Goal: Task Accomplishment & Management: Complete application form

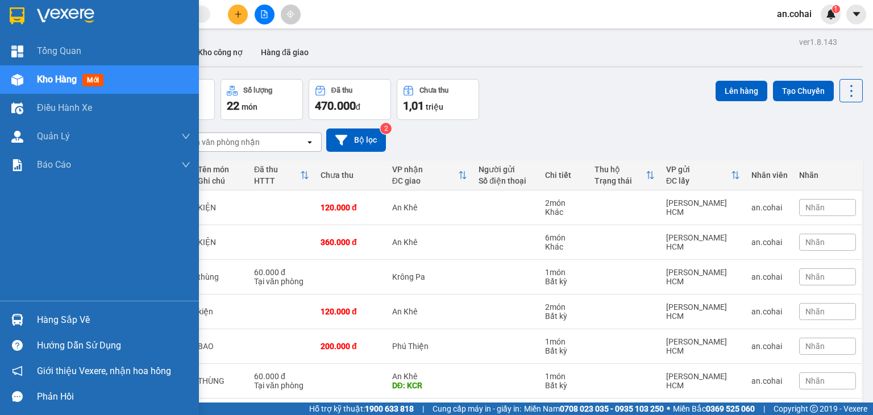
click at [44, 316] on div "Hàng sắp về" at bounding box center [113, 320] width 153 height 17
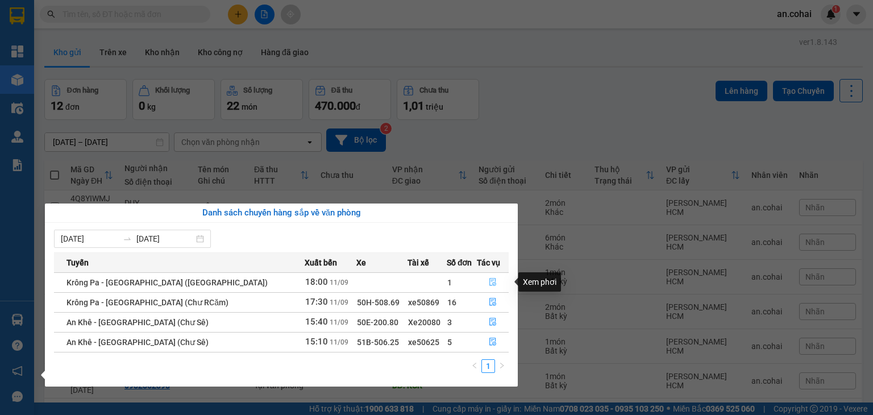
click at [489, 283] on icon "file-done" at bounding box center [492, 283] width 7 height 8
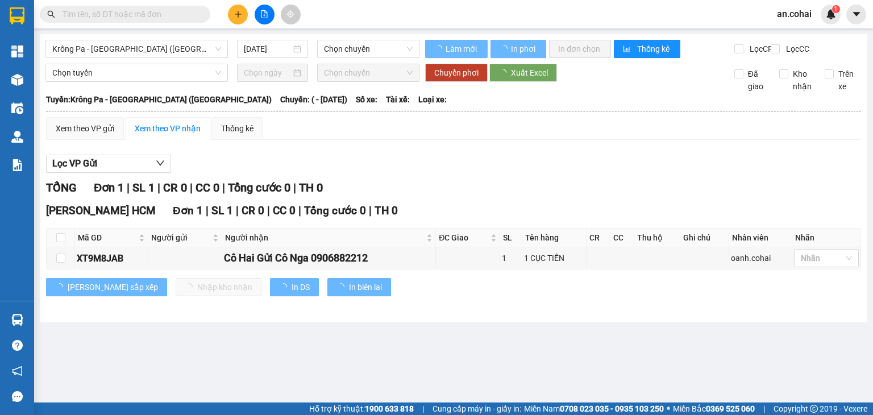
type input "[DATE]"
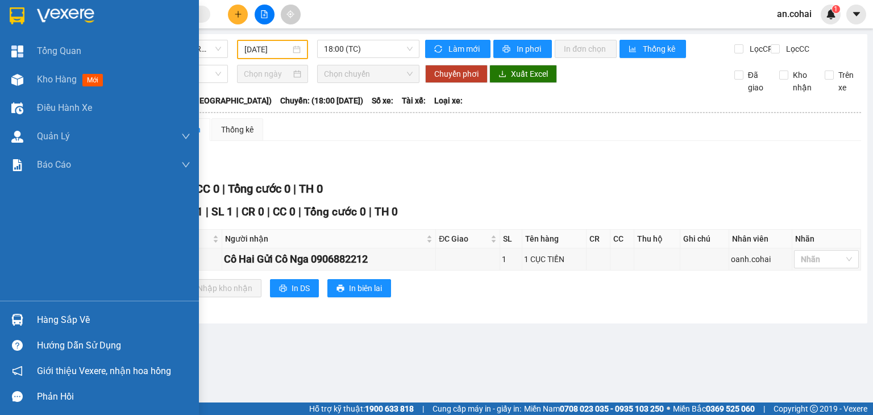
drag, startPoint x: 39, startPoint y: 321, endPoint x: 68, endPoint y: 314, distance: 30.3
click at [39, 321] on div "Hàng sắp về" at bounding box center [113, 320] width 153 height 17
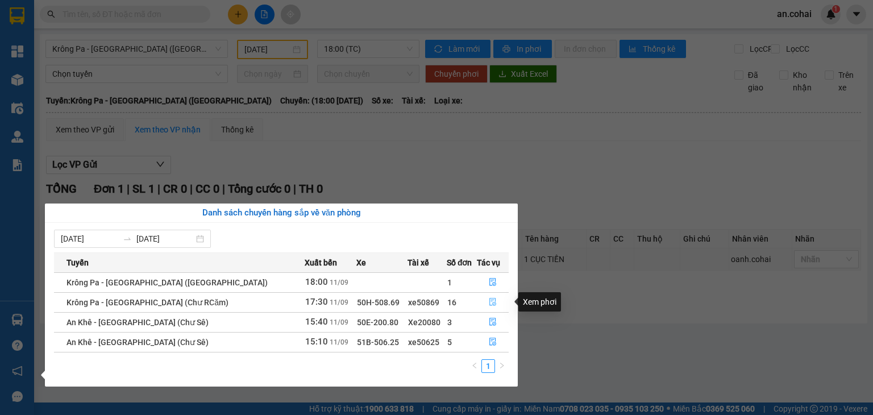
click at [489, 305] on icon "file-done" at bounding box center [493, 302] width 8 height 8
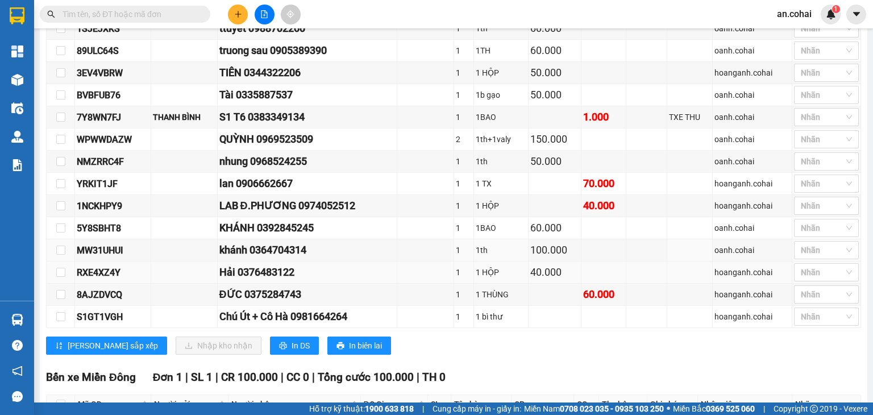
scroll to position [284, 0]
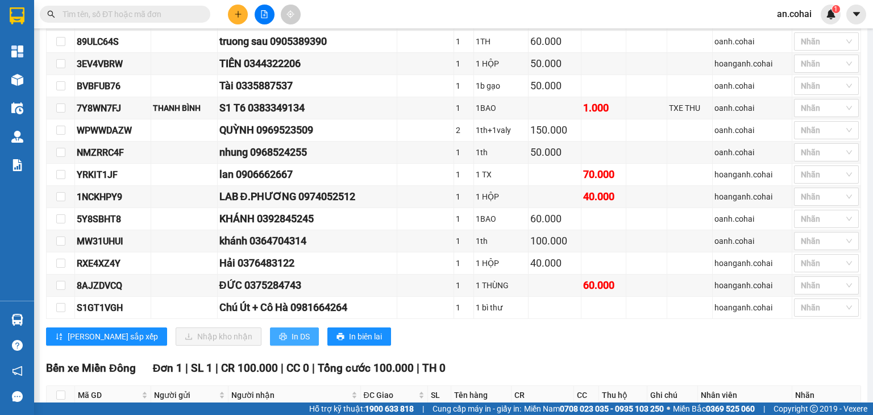
click at [292, 338] on span "In DS" at bounding box center [301, 336] width 18 height 13
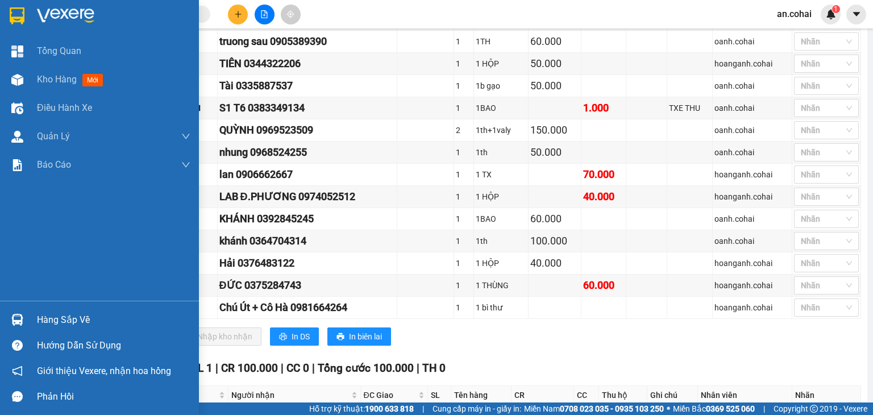
click at [43, 326] on div "Hàng sắp về" at bounding box center [113, 320] width 153 height 17
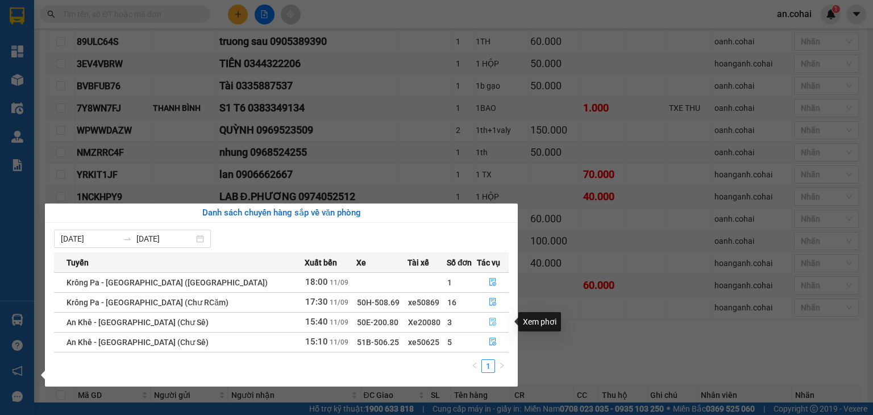
click at [489, 325] on icon "file-done" at bounding box center [493, 322] width 8 height 8
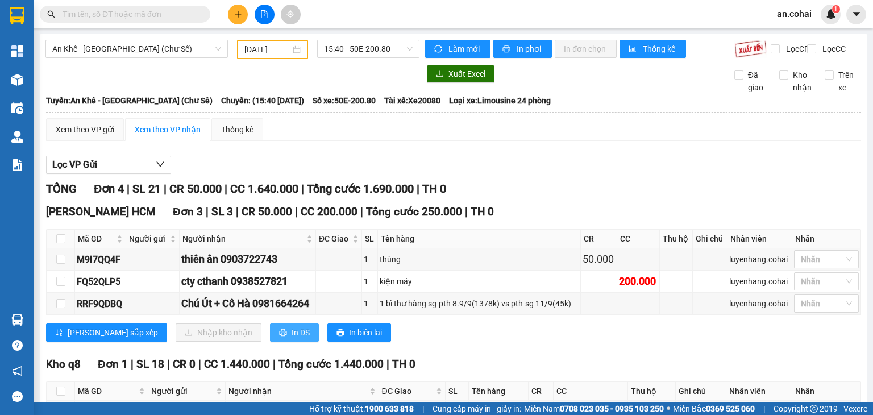
click at [292, 339] on span "In DS" at bounding box center [301, 332] width 18 height 13
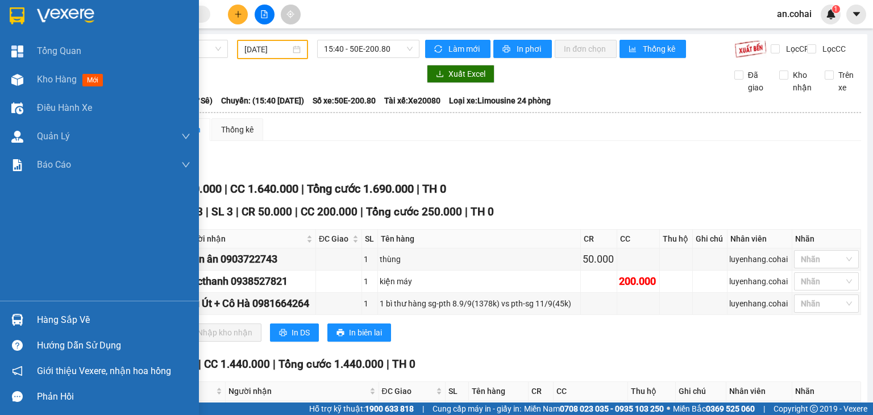
drag, startPoint x: 49, startPoint y: 320, endPoint x: 75, endPoint y: 314, distance: 26.2
click at [50, 320] on div "Hàng sắp về" at bounding box center [113, 320] width 153 height 17
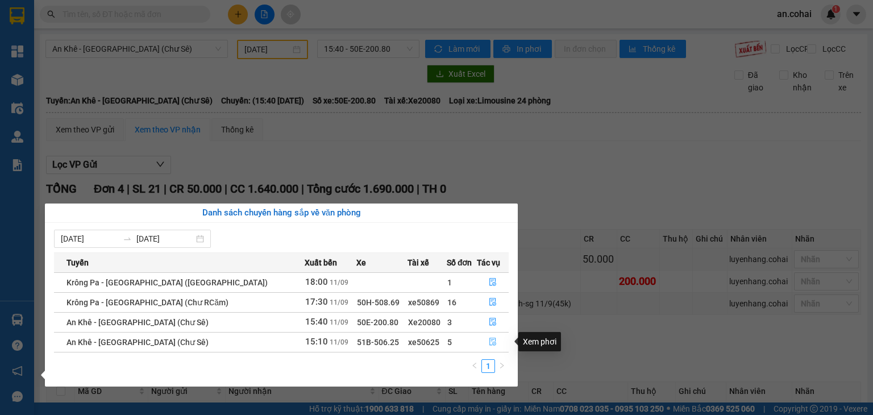
click at [489, 343] on icon "file-done" at bounding box center [492, 342] width 7 height 8
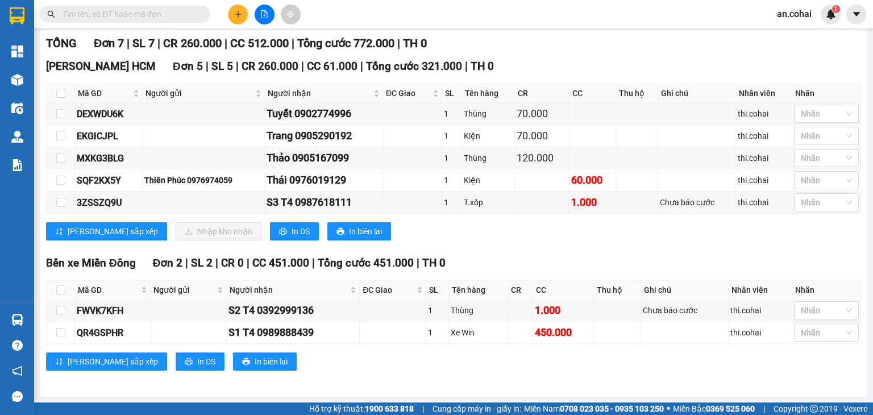
scroll to position [94, 0]
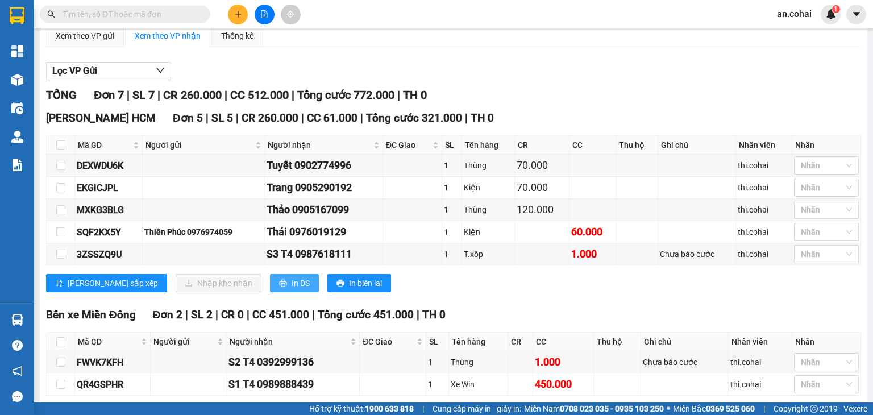
click at [292, 289] on span "In DS" at bounding box center [301, 283] width 18 height 13
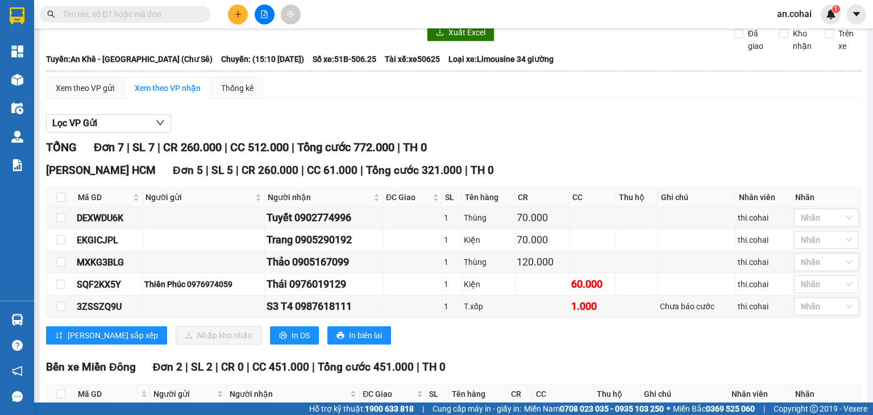
scroll to position [37, 0]
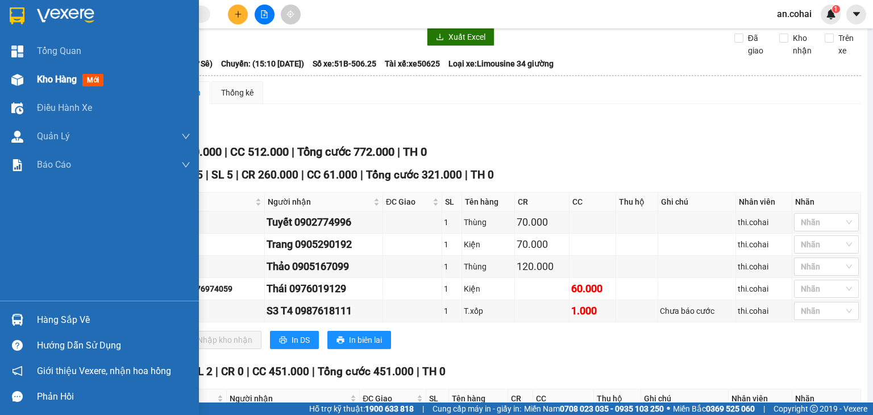
click at [27, 76] on div at bounding box center [17, 80] width 20 height 20
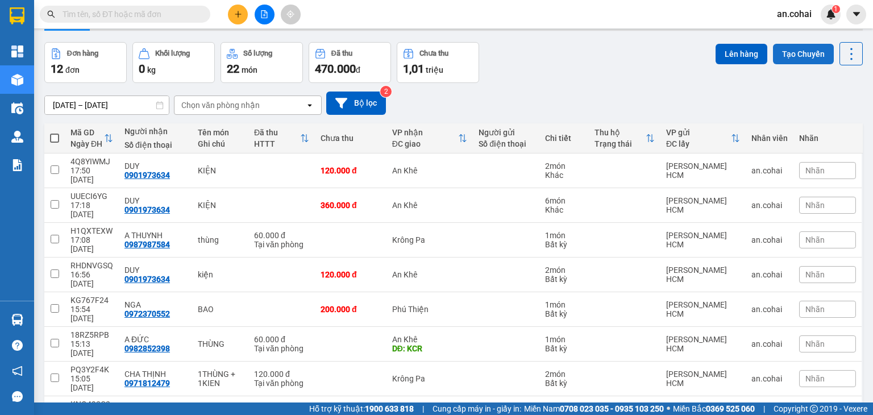
click at [812, 50] on button "Tạo Chuyến" at bounding box center [803, 54] width 61 height 20
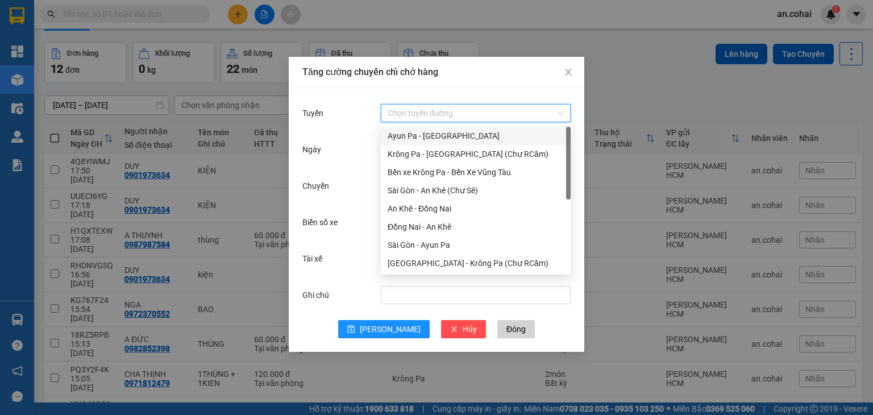
click at [445, 116] on input "Tuyến" at bounding box center [472, 113] width 168 height 17
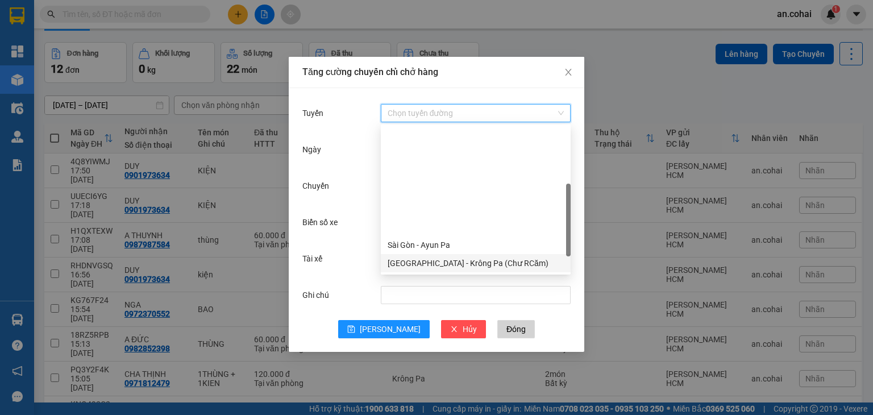
scroll to position [146, 0]
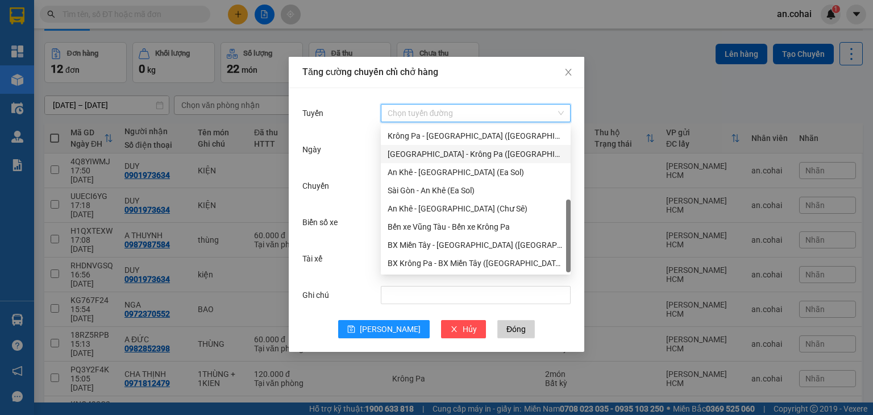
click at [466, 156] on div "[GEOGRAPHIC_DATA] - Krông Pa ([GEOGRAPHIC_DATA])" at bounding box center [476, 154] width 176 height 13
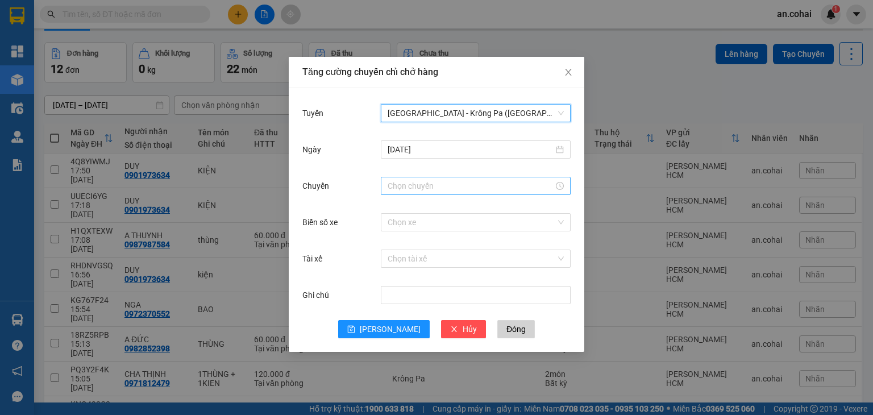
click at [401, 183] on input "Chuyến" at bounding box center [471, 186] width 166 height 13
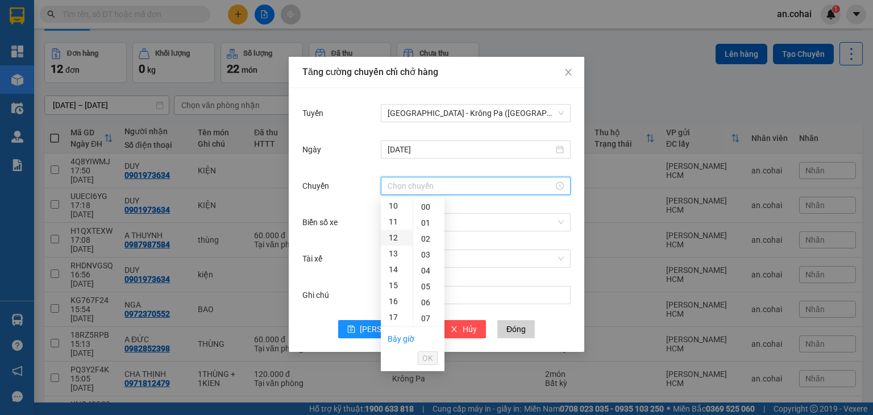
scroll to position [171, 0]
click at [396, 212] on div "11" at bounding box center [397, 212] width 32 height 16
type input "11:00"
click at [426, 206] on div "00" at bounding box center [428, 207] width 31 height 16
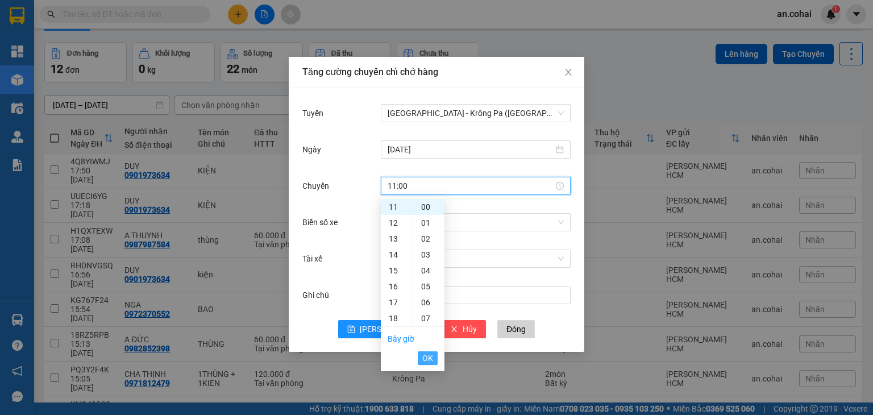
click at [433, 354] on span "OK" at bounding box center [427, 358] width 11 height 13
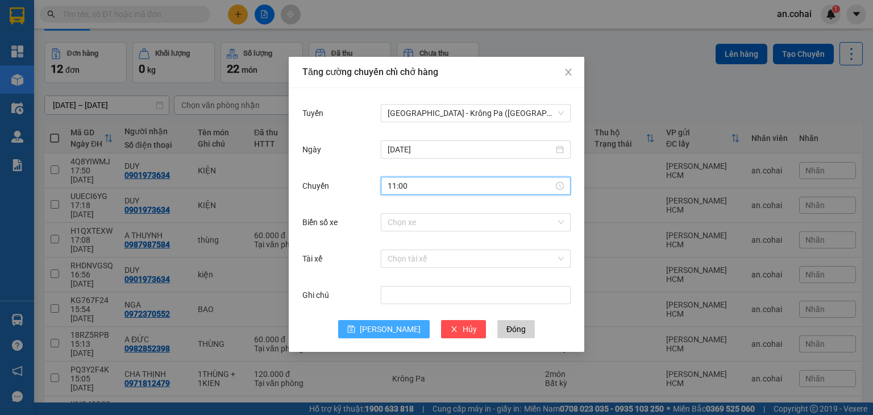
click at [392, 326] on span "[PERSON_NAME]" at bounding box center [390, 329] width 61 height 13
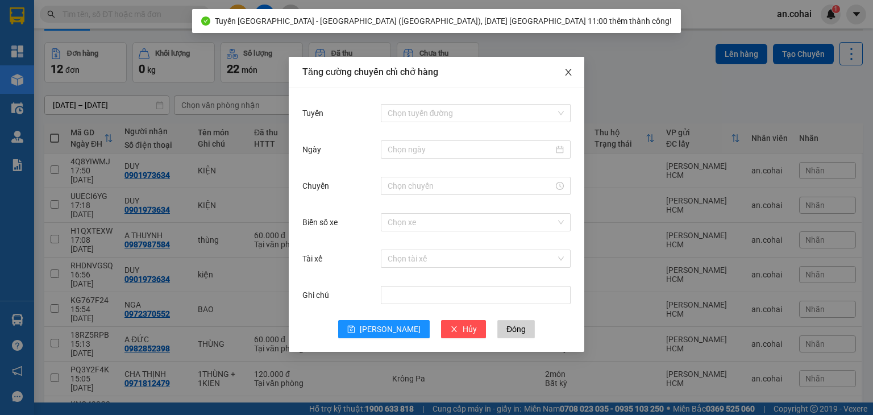
click at [571, 68] on span "Close" at bounding box center [569, 73] width 32 height 32
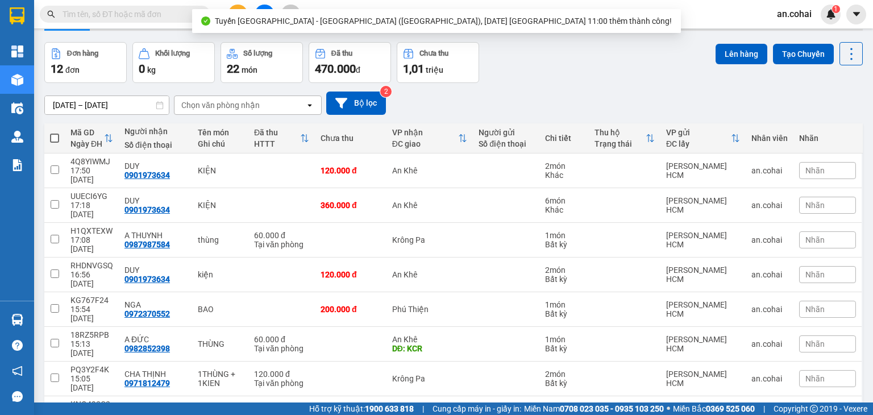
click at [52, 140] on span at bounding box center [54, 138] width 9 height 9
click at [55, 132] on input "checkbox" at bounding box center [55, 132] width 0 height 0
checkbox input "true"
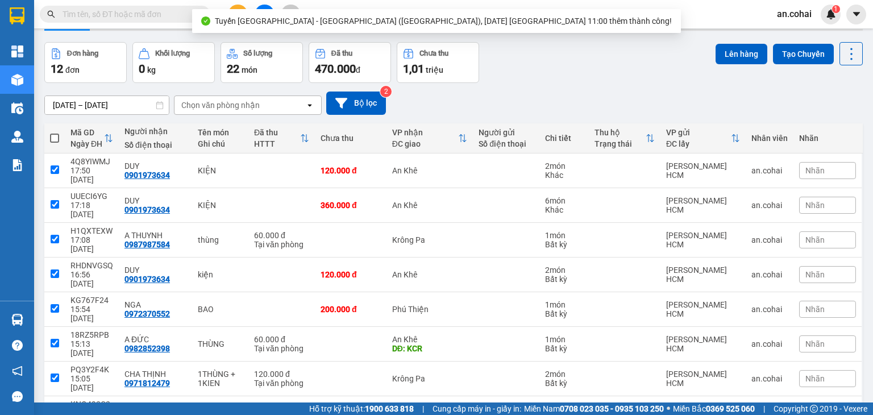
checkbox input "true"
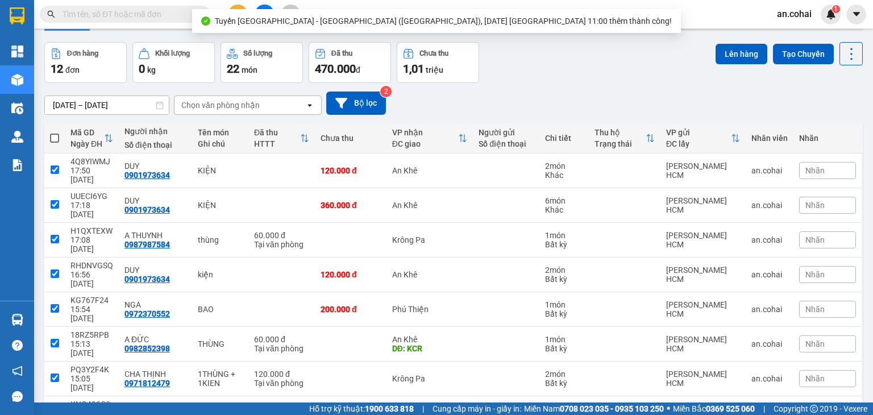
checkbox input "true"
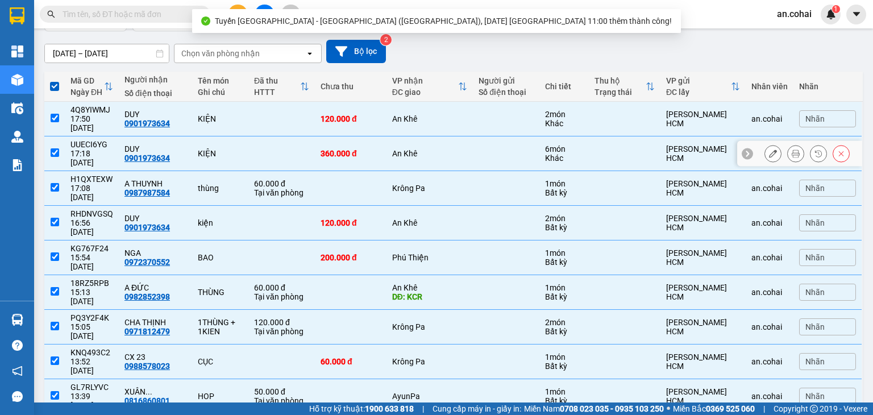
scroll to position [0, 0]
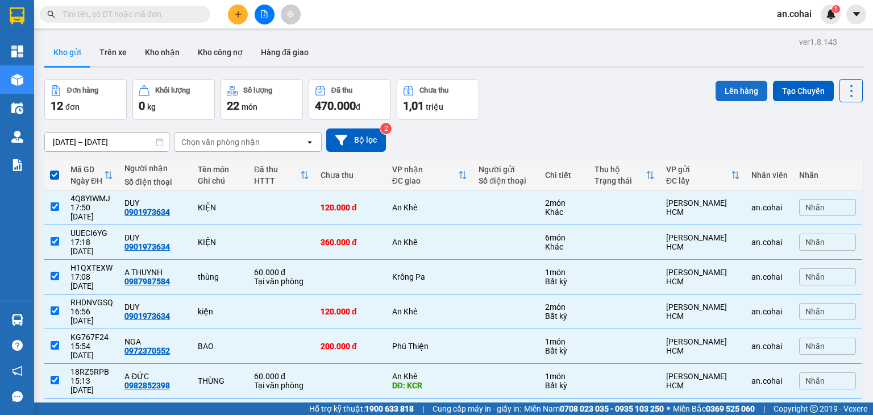
click at [734, 89] on button "Lên hàng" at bounding box center [742, 91] width 52 height 20
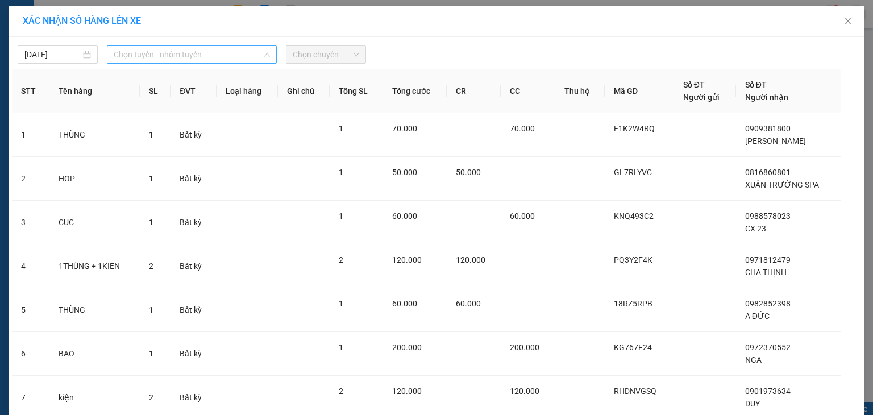
click at [202, 52] on span "Chọn tuyến - nhóm tuyến" at bounding box center [192, 54] width 156 height 17
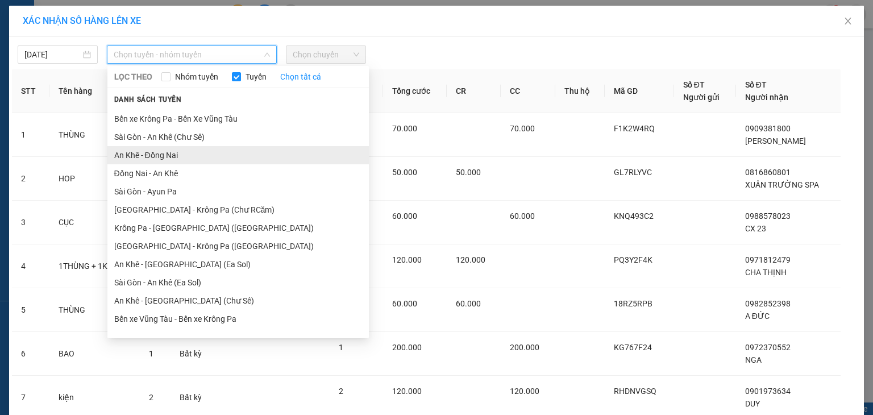
scroll to position [63, 0]
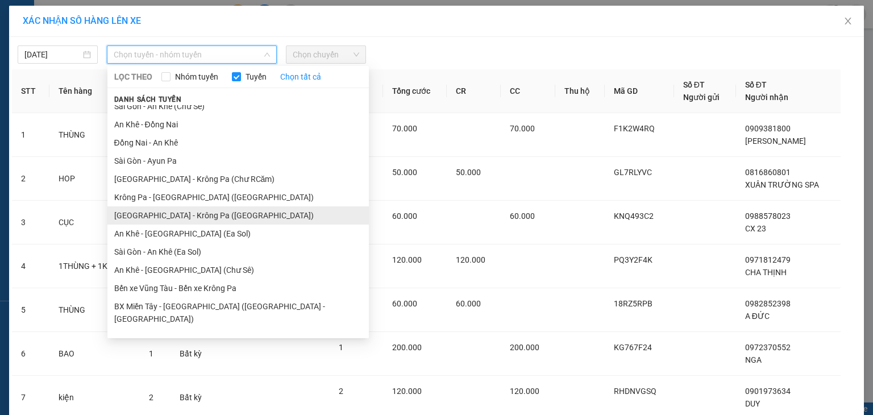
click at [185, 218] on li "[GEOGRAPHIC_DATA] - Krông Pa ([GEOGRAPHIC_DATA])" at bounding box center [237, 215] width 261 height 18
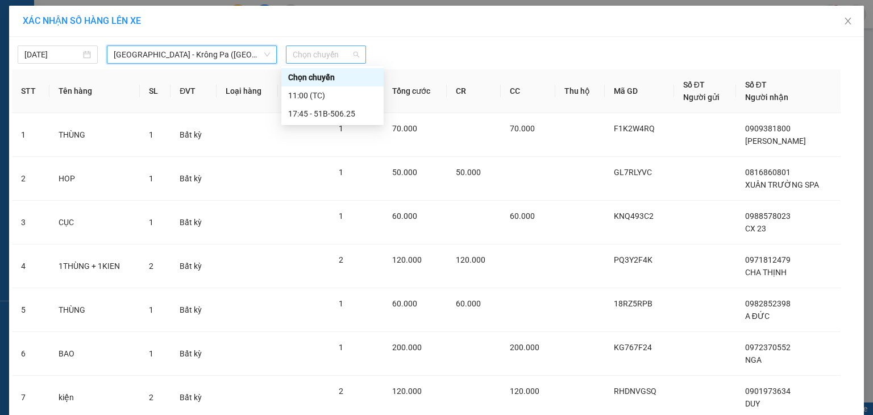
drag, startPoint x: 339, startPoint y: 49, endPoint x: 344, endPoint y: 81, distance: 32.3
click at [339, 50] on span "Chọn chuyến" at bounding box center [326, 54] width 67 height 17
click at [322, 102] on div "11:00 (TC)" at bounding box center [332, 95] width 102 height 18
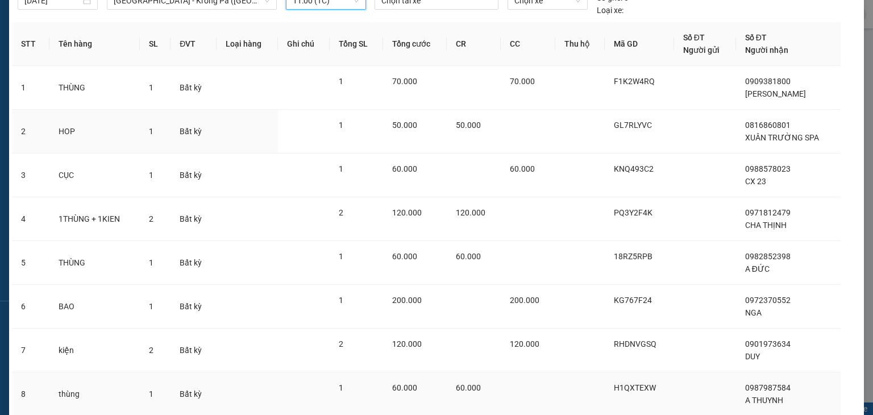
scroll to position [225, 0]
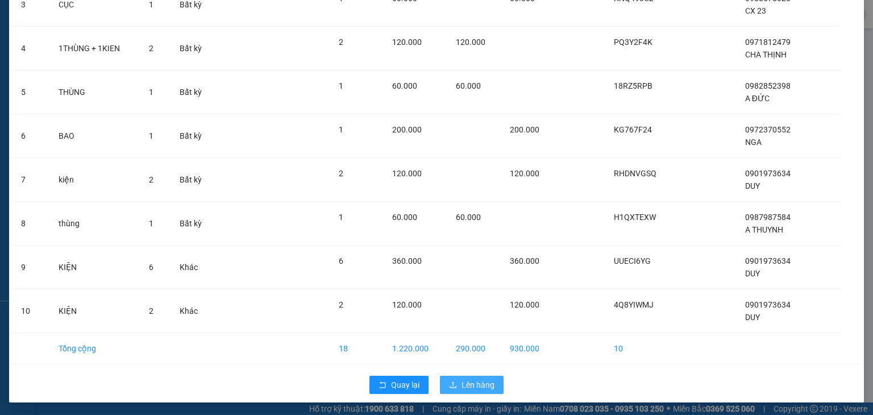
click at [450, 387] on icon "upload" at bounding box center [453, 384] width 7 height 6
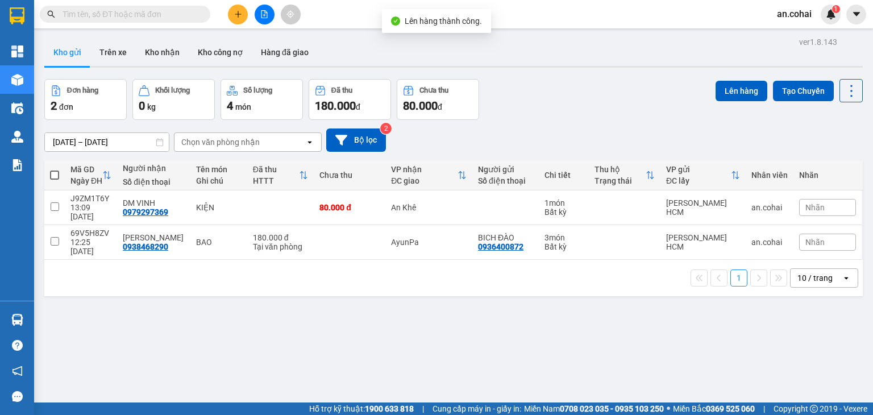
click at [53, 169] on label at bounding box center [54, 174] width 9 height 11
click at [55, 169] on input "checkbox" at bounding box center [55, 169] width 0 height 0
checkbox input "true"
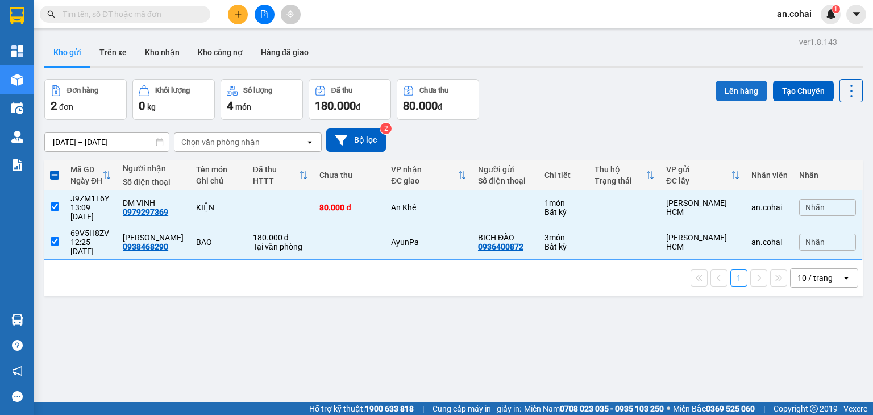
click at [720, 91] on button "Lên hàng" at bounding box center [742, 91] width 52 height 20
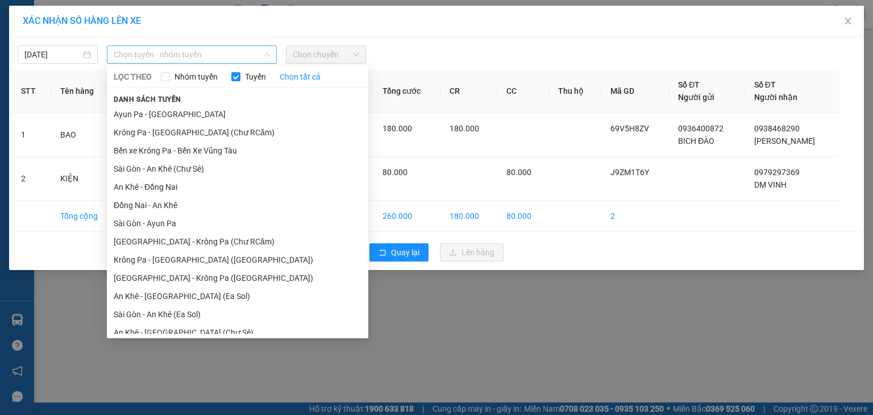
click at [184, 48] on span "Chọn tuyến - nhóm tuyến" at bounding box center [192, 54] width 156 height 17
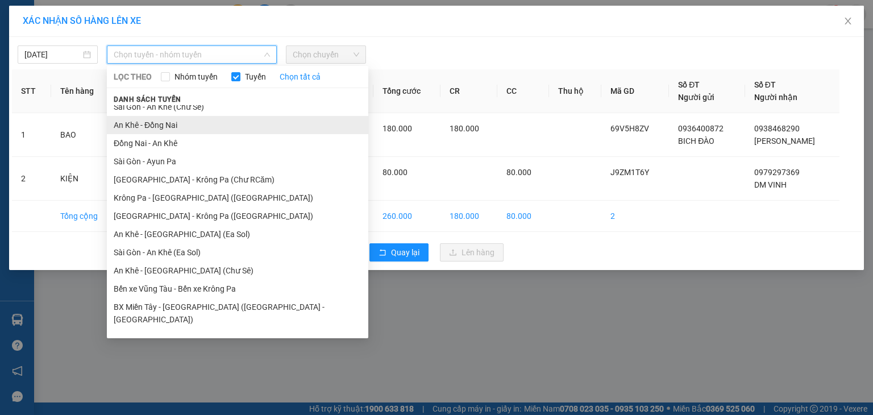
scroll to position [63, 0]
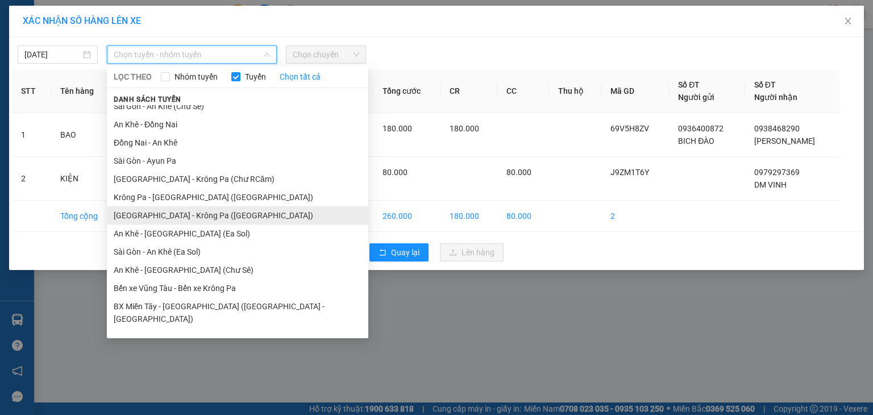
click at [183, 215] on li "[GEOGRAPHIC_DATA] - Krông Pa ([GEOGRAPHIC_DATA])" at bounding box center [237, 215] width 261 height 18
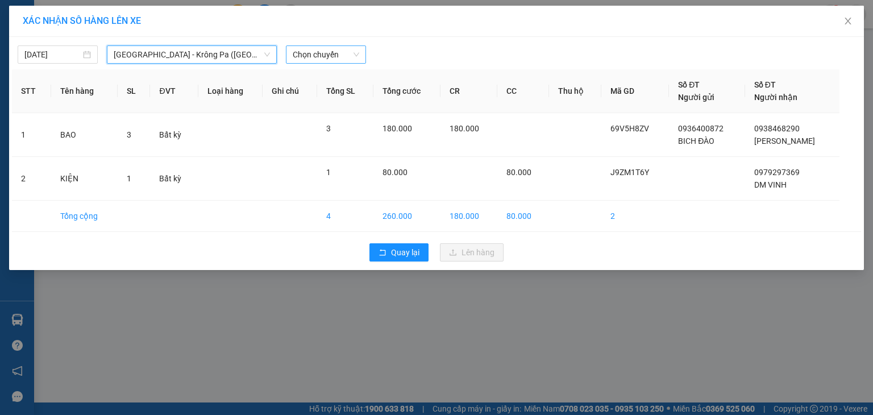
click at [330, 51] on span "Chọn chuyến" at bounding box center [326, 54] width 67 height 17
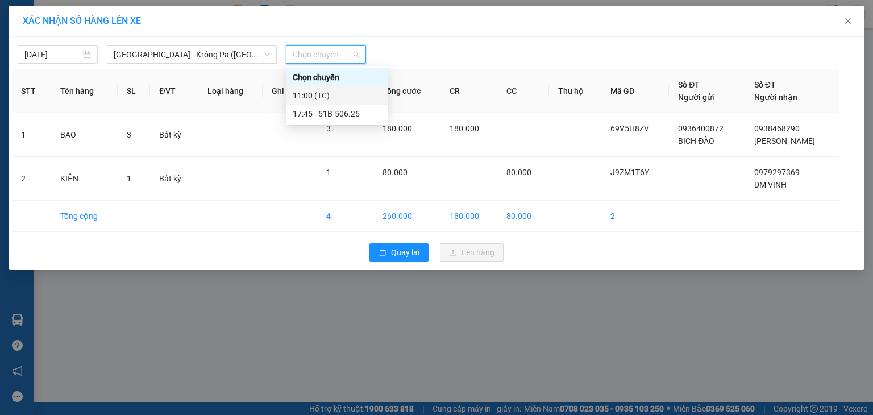
click at [322, 103] on div "11:00 (TC)" at bounding box center [337, 95] width 102 height 18
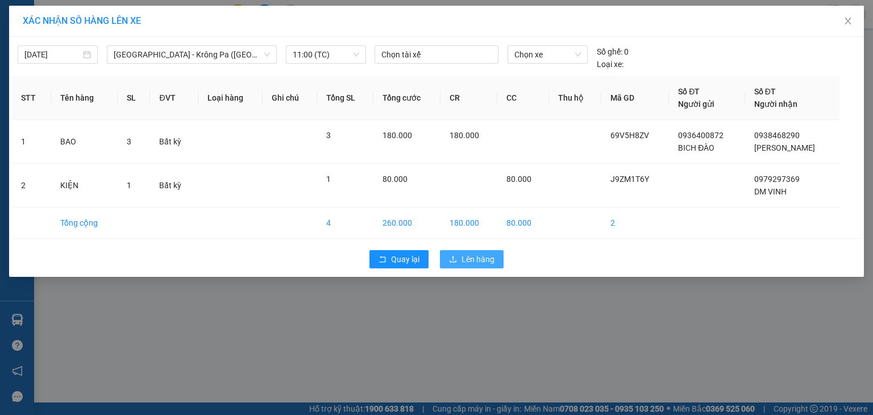
click at [471, 262] on span "Lên hàng" at bounding box center [478, 259] width 33 height 13
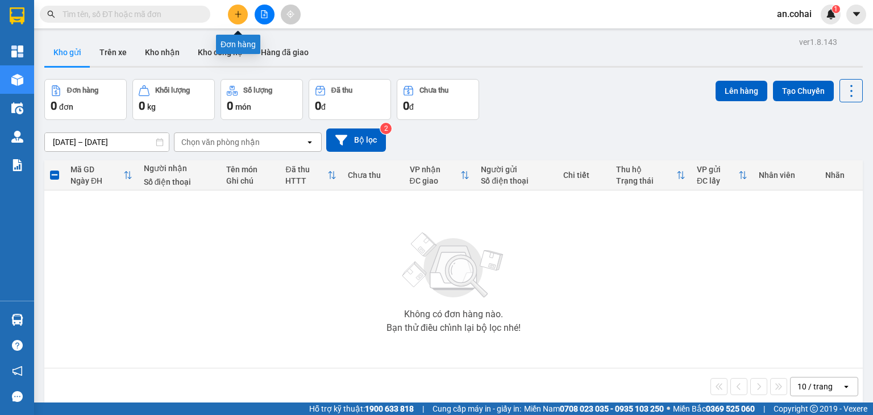
click at [242, 10] on button at bounding box center [238, 15] width 20 height 20
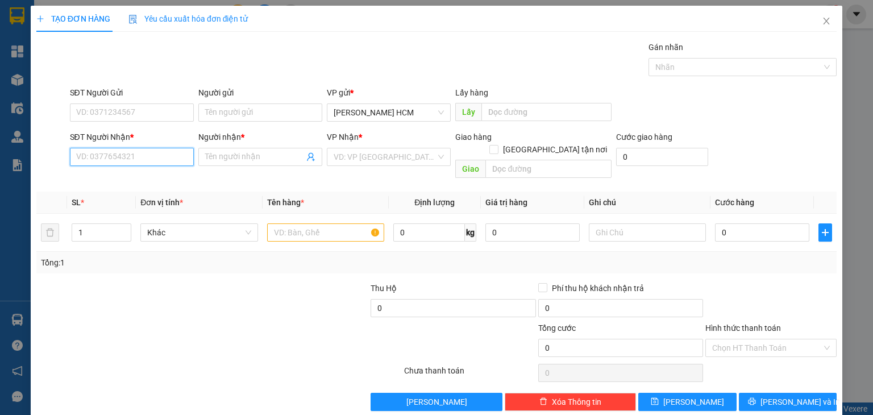
click at [157, 156] on input "SĐT Người Nhận *" at bounding box center [132, 157] width 124 height 18
click at [138, 182] on div "0909381800 - [GEOGRAPHIC_DATA]" at bounding box center [140, 179] width 128 height 13
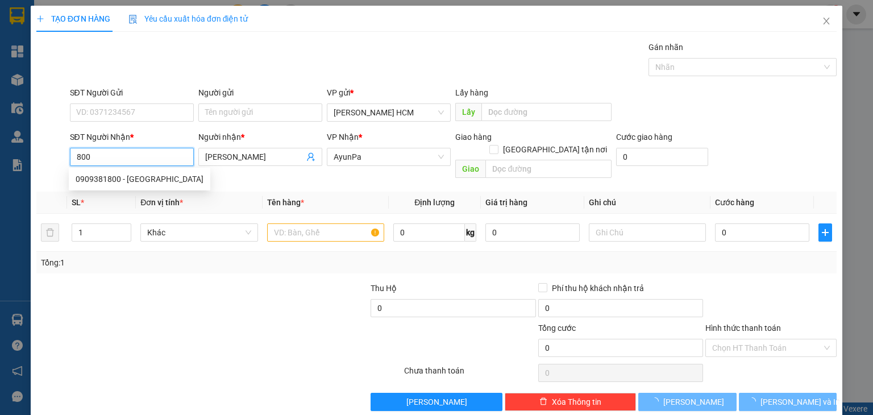
type input "0909381800"
type input "[PERSON_NAME]"
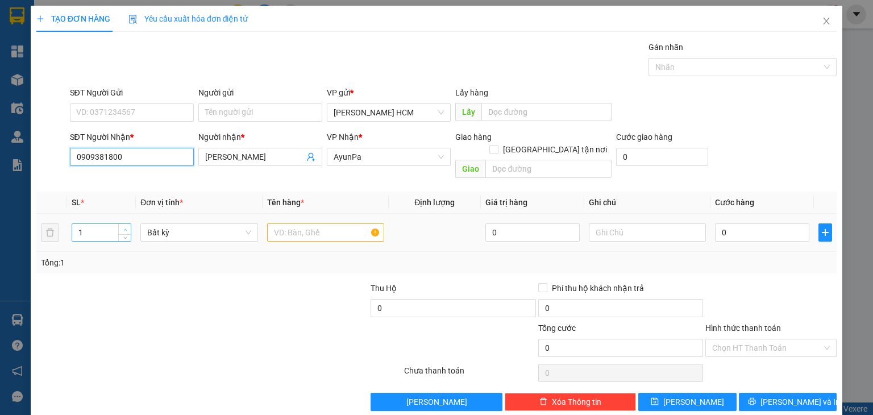
type input "0909381800"
type input "2"
click at [123, 228] on icon "up" at bounding box center [125, 230] width 4 height 4
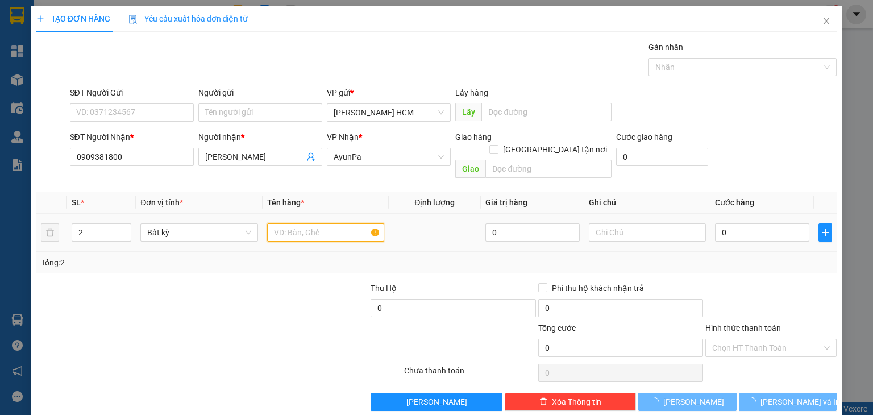
click at [288, 223] on input "text" at bounding box center [325, 232] width 117 height 18
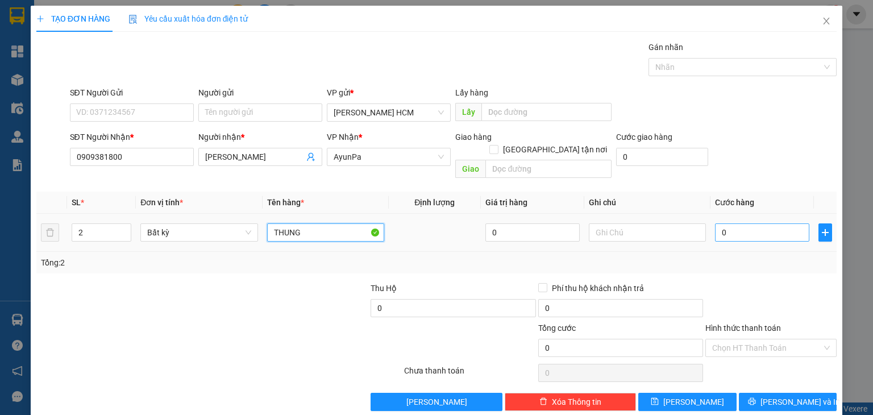
type input "THUNG"
click at [737, 226] on input "0" at bounding box center [762, 232] width 94 height 18
type input "001"
type input "1"
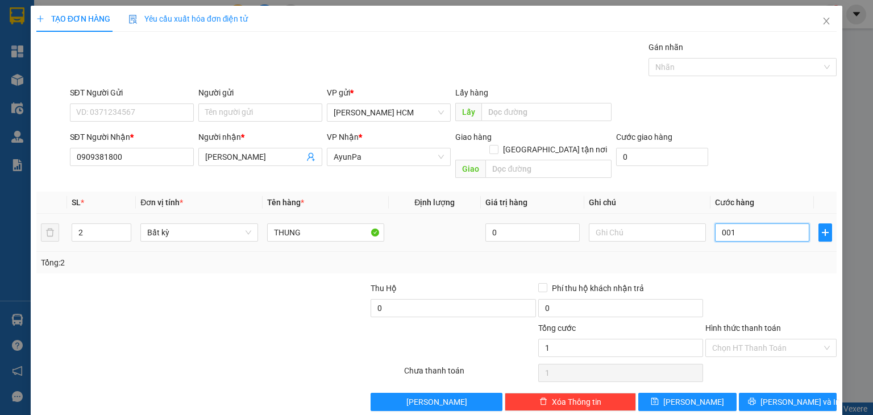
type input "0.015"
type input "15"
type input "00.150"
type input "150"
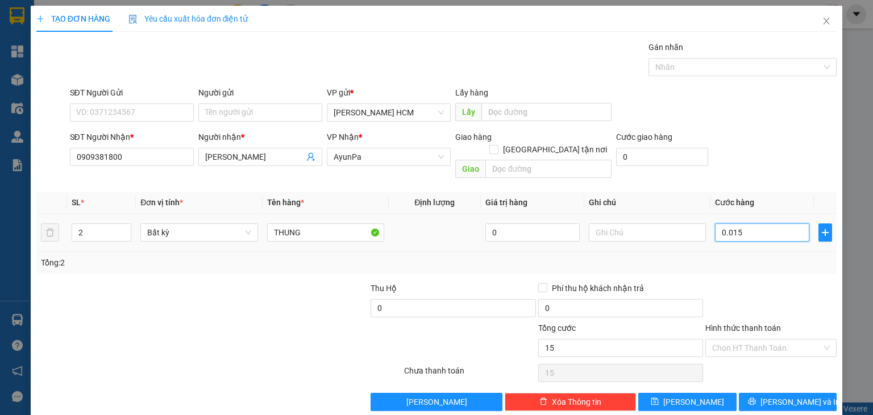
type input "150"
type input "150.000"
drag, startPoint x: 747, startPoint y: 249, endPoint x: 744, endPoint y: 285, distance: 36.0
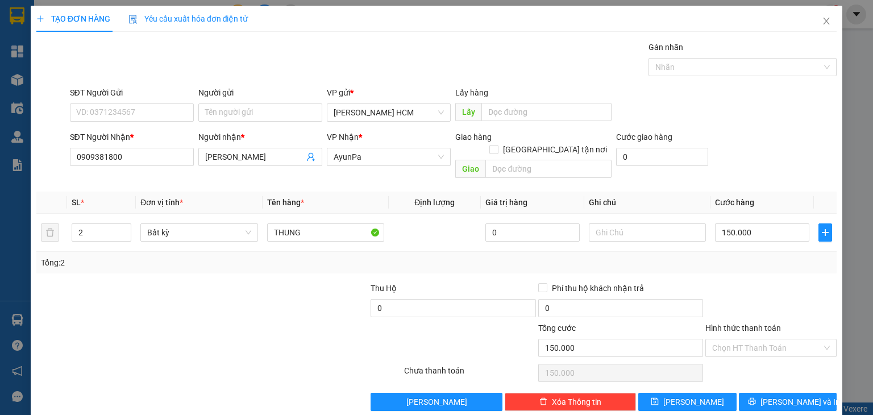
click at [747, 256] on div "Tổng: 2" at bounding box center [436, 262] width 791 height 13
click at [765, 393] on button "[PERSON_NAME] và In" at bounding box center [788, 402] width 98 height 18
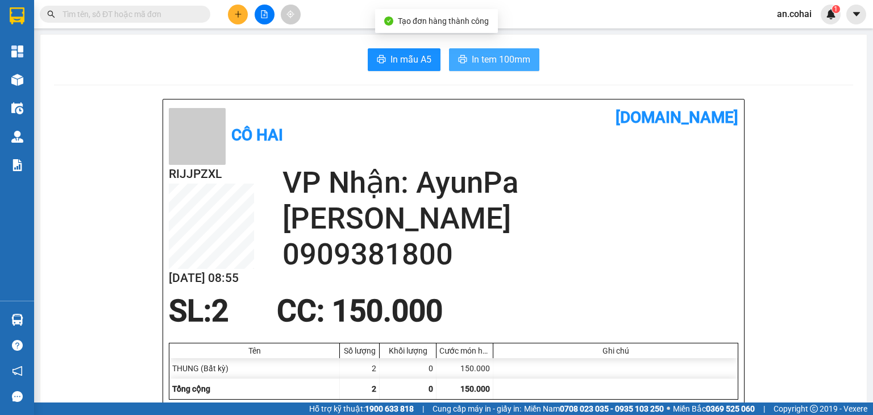
click at [507, 60] on span "In tem 100mm" at bounding box center [501, 59] width 59 height 14
click at [477, 56] on span "In tem 100mm" at bounding box center [501, 59] width 59 height 14
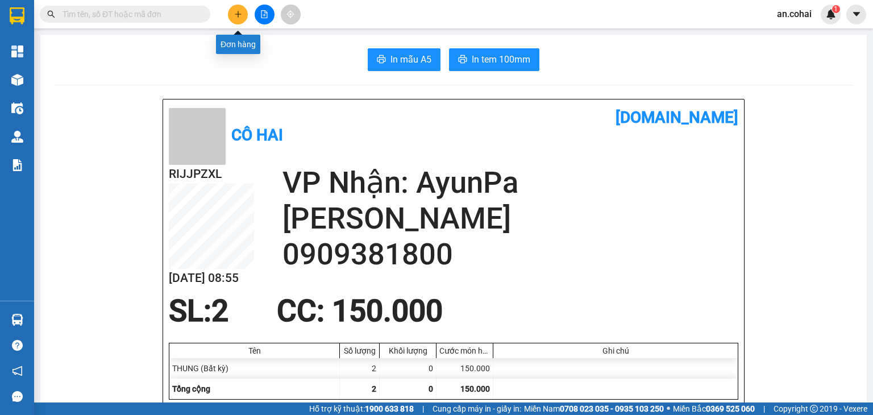
click at [234, 19] on button at bounding box center [238, 15] width 20 height 20
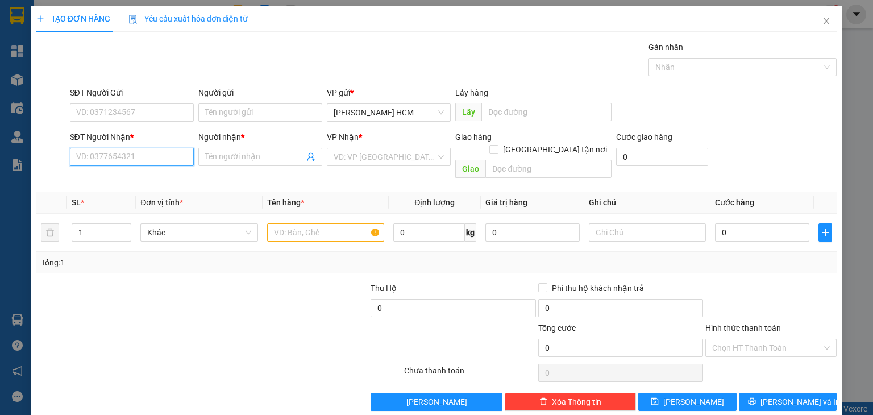
click at [137, 155] on input "SĐT Người Nhận *" at bounding box center [132, 157] width 124 height 18
type input "0981123510"
click at [150, 180] on div "0981123510 - LINH" at bounding box center [130, 179] width 109 height 13
type input "LINH"
type input "0981123510"
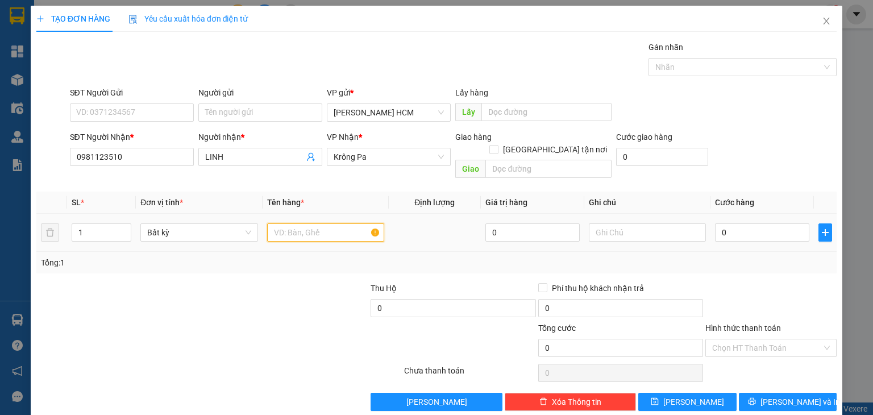
click at [302, 226] on input "text" at bounding box center [325, 232] width 117 height 18
type input "CUC"
click at [774, 223] on input "0" at bounding box center [762, 232] width 94 height 18
type input "004"
type input "4"
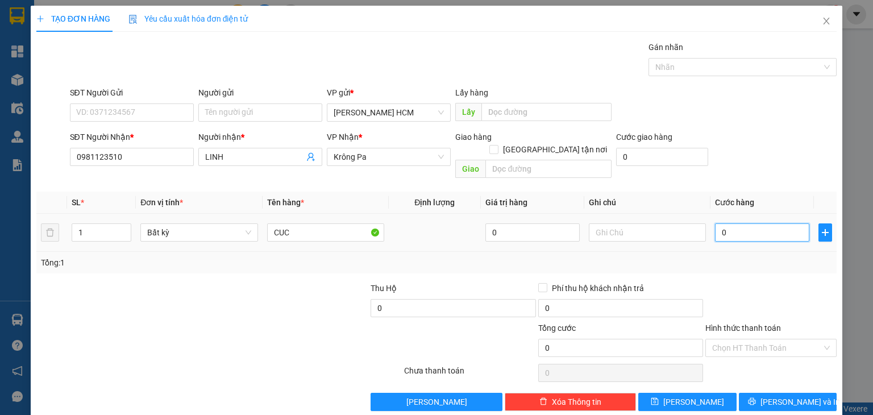
type input "4"
type input "0.040"
type input "40"
type input "40.000"
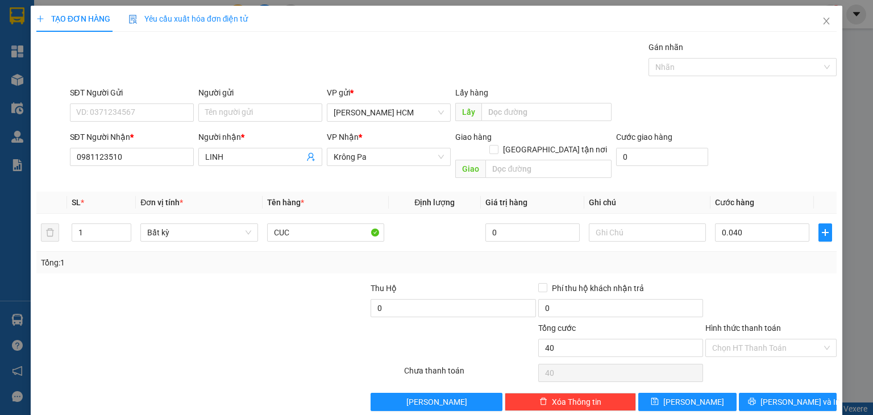
type input "40.000"
click at [758, 261] on div "Transit Pickup Surcharge Ids Transit Deliver Surcharge Ids Transit Deliver Surc…" at bounding box center [436, 226] width 800 height 370
click at [753, 393] on button "[PERSON_NAME] và In" at bounding box center [788, 402] width 98 height 18
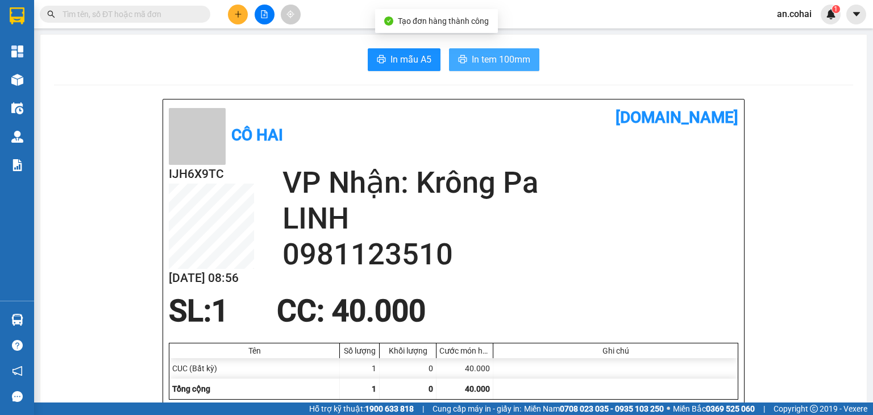
click at [512, 67] on span "In tem 100mm" at bounding box center [501, 59] width 59 height 14
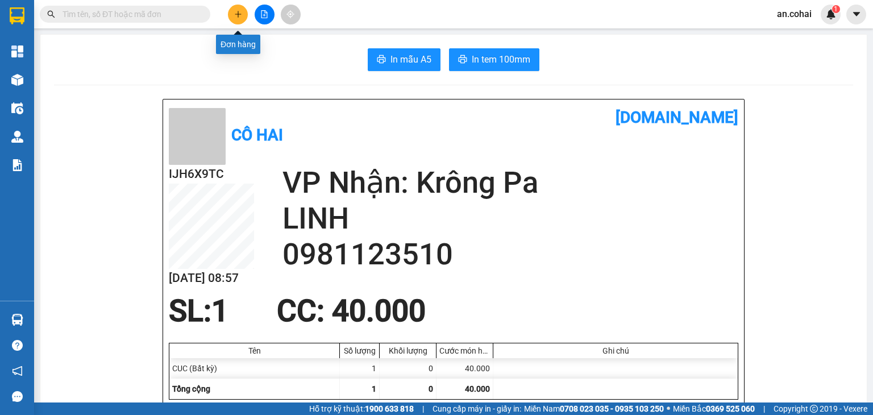
click at [239, 9] on button at bounding box center [238, 15] width 20 height 20
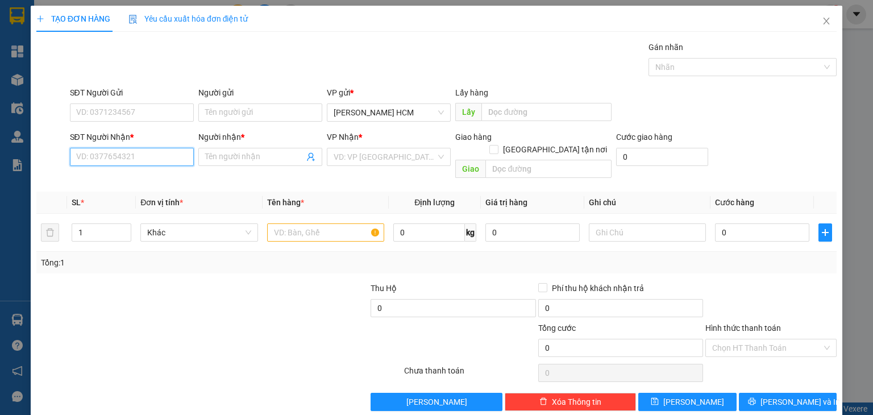
click at [172, 160] on input "SĐT Người Nhận *" at bounding box center [132, 157] width 124 height 18
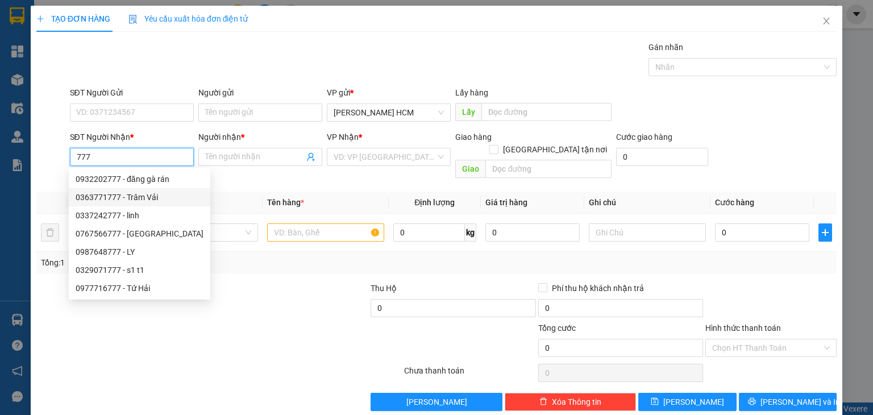
drag, startPoint x: 138, startPoint y: 201, endPoint x: 178, endPoint y: 192, distance: 41.9
click at [140, 198] on div "0363771777 - Trâm Vải" at bounding box center [140, 197] width 128 height 13
type input "0363771777"
type input "Trâm Vải"
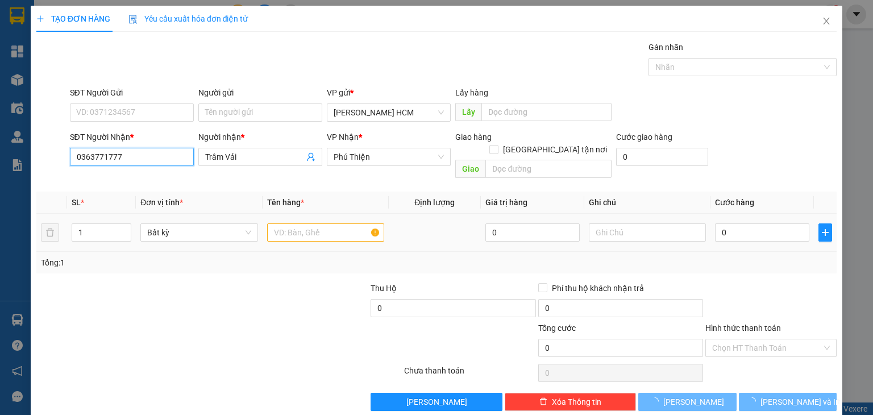
type input "0363771777"
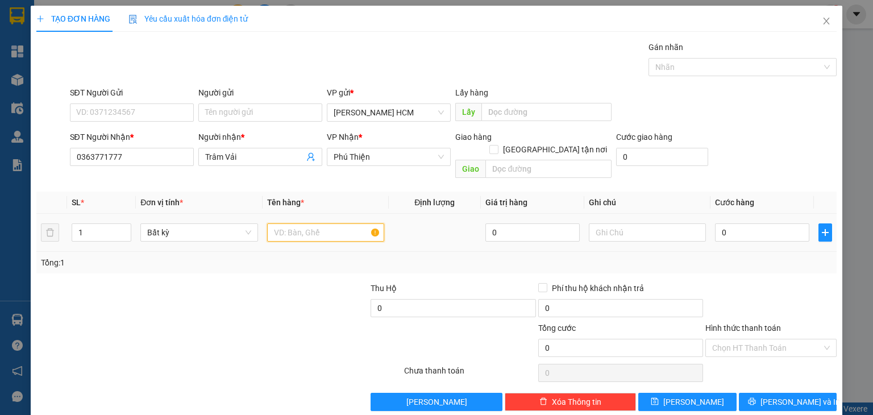
click at [301, 223] on input "text" at bounding box center [325, 232] width 117 height 18
type input "BAO VẢI ĐÔI"
click at [753, 223] on input "0" at bounding box center [762, 232] width 94 height 18
type input "001"
type input "1"
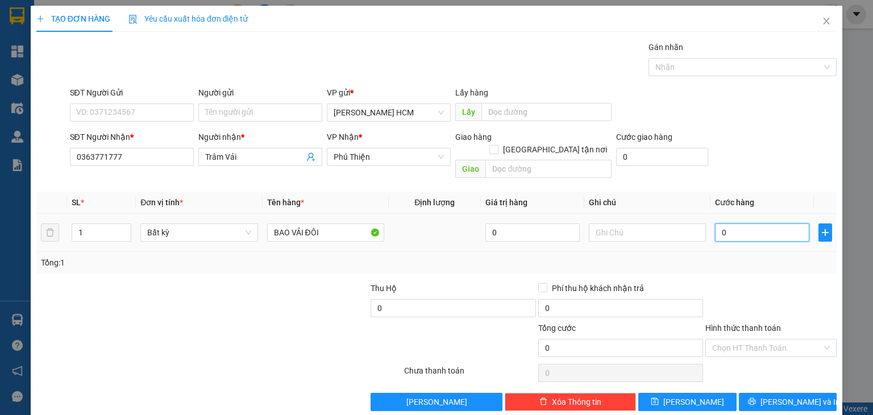
type input "1"
type input "0.014"
type input "14"
type input "001"
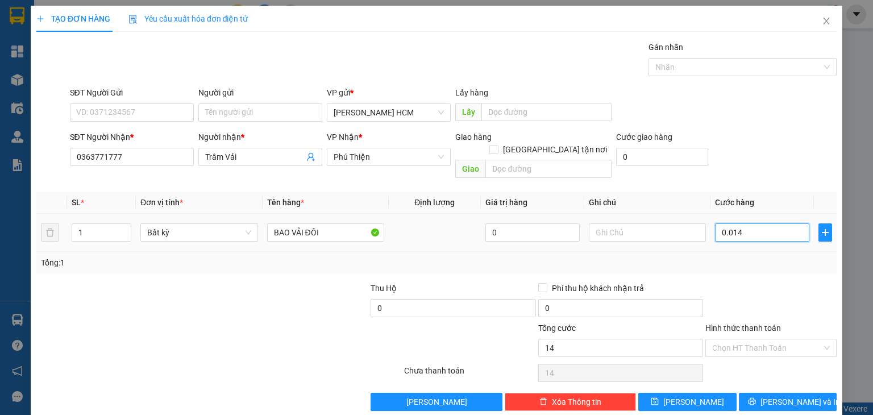
type input "1"
type input "0.012"
type input "12"
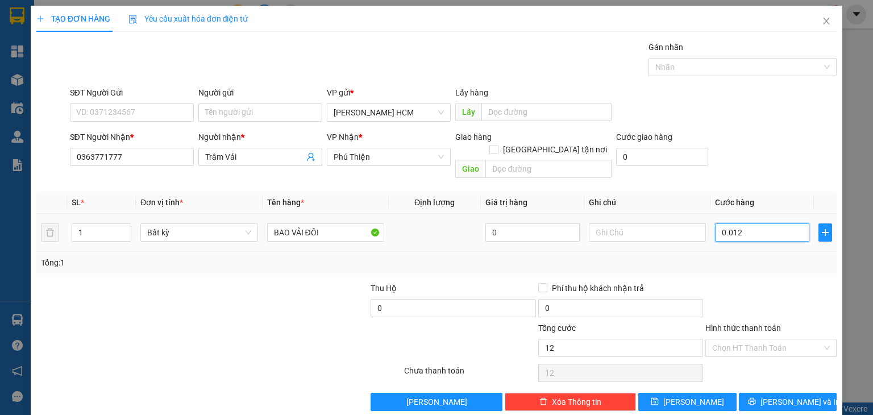
type input "00.120"
type input "120"
type input "120.000"
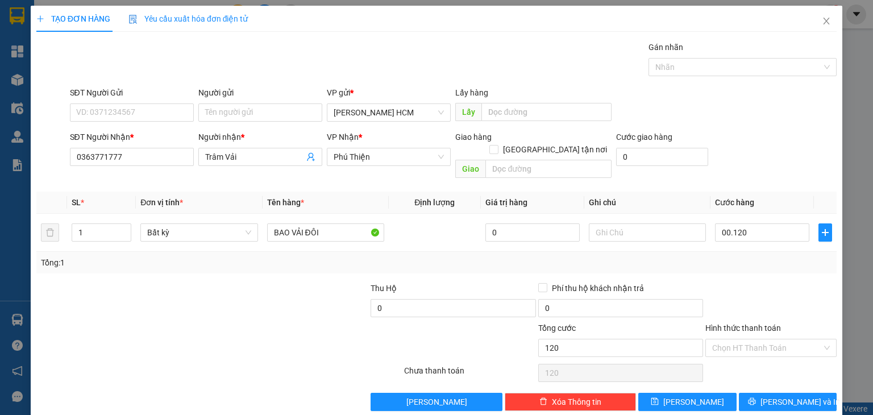
type input "120.000"
click at [752, 256] on div "Tổng: 1" at bounding box center [436, 262] width 791 height 13
click at [764, 393] on button "[PERSON_NAME] và In" at bounding box center [788, 402] width 98 height 18
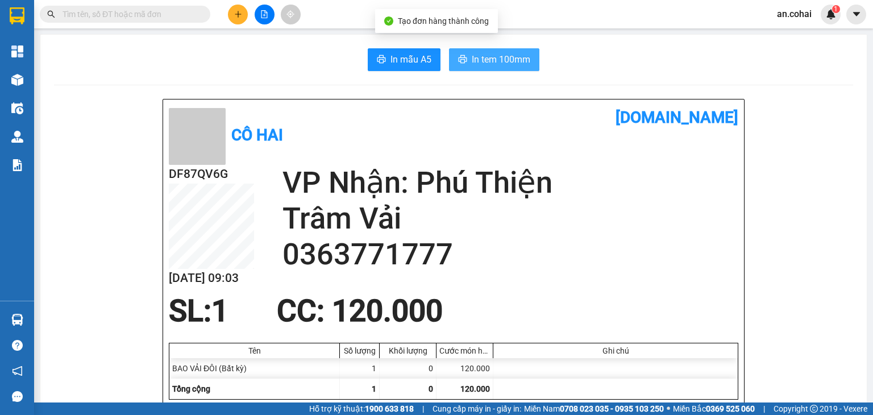
click at [504, 57] on span "In tem 100mm" at bounding box center [501, 59] width 59 height 14
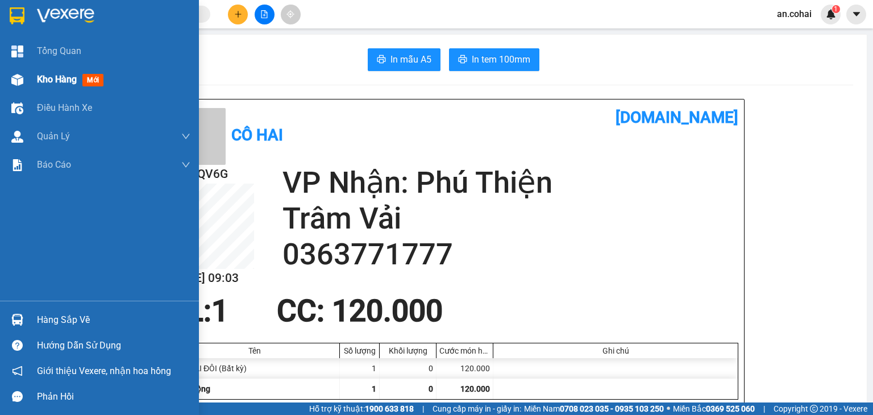
click at [44, 80] on span "Kho hàng" at bounding box center [57, 79] width 40 height 11
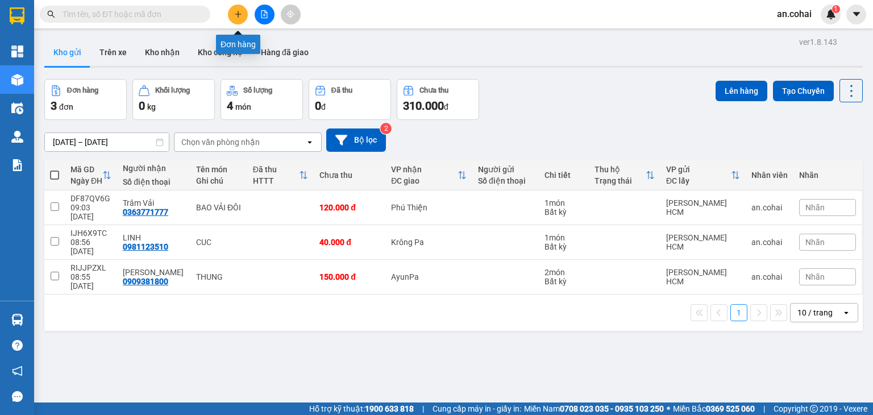
click at [239, 19] on button at bounding box center [238, 15] width 20 height 20
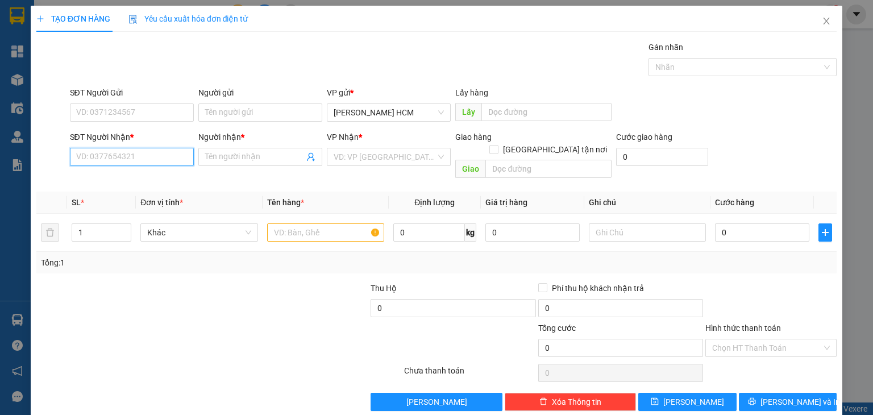
click at [110, 160] on input "SĐT Người Nhận *" at bounding box center [132, 157] width 124 height 18
type input "0367226773"
drag, startPoint x: 235, startPoint y: 156, endPoint x: 243, endPoint y: 153, distance: 7.7
click at [243, 153] on input "Người nhận *" at bounding box center [254, 157] width 99 height 13
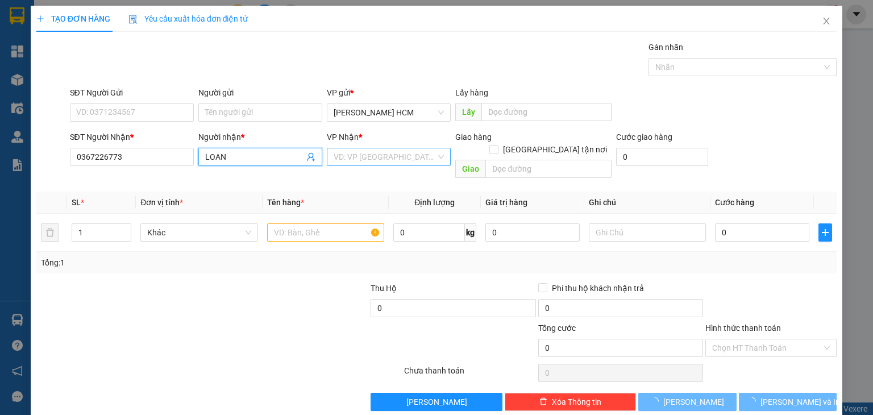
type input "LOAN"
click at [363, 161] on input "search" at bounding box center [385, 156] width 102 height 17
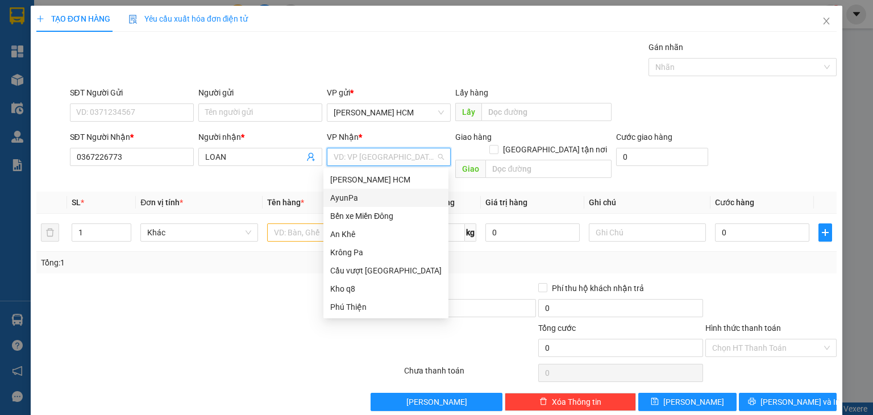
click at [352, 200] on div "AyunPa" at bounding box center [385, 198] width 111 height 13
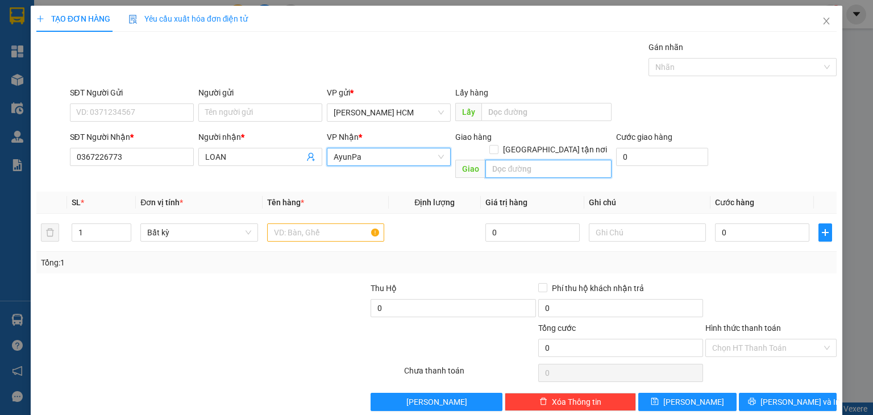
click at [500, 162] on input "text" at bounding box center [548, 169] width 126 height 18
type input "PO TO"
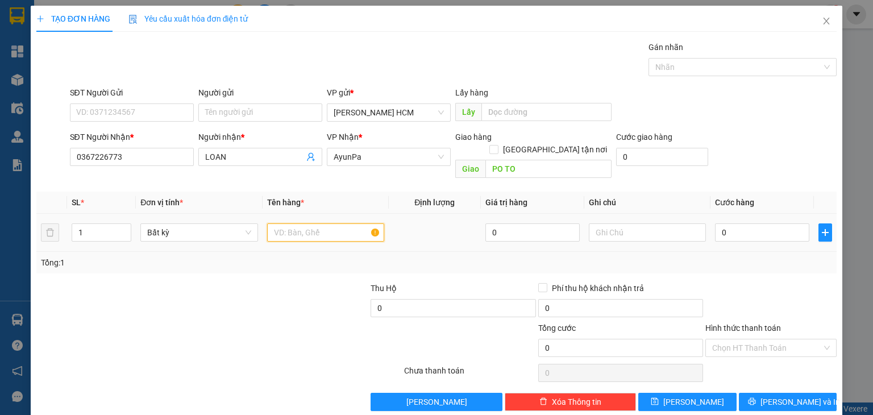
click at [289, 223] on input "text" at bounding box center [325, 232] width 117 height 18
type input "THÙNG XỐP"
click at [724, 223] on input "0" at bounding box center [762, 232] width 94 height 18
type input "005"
type input "5"
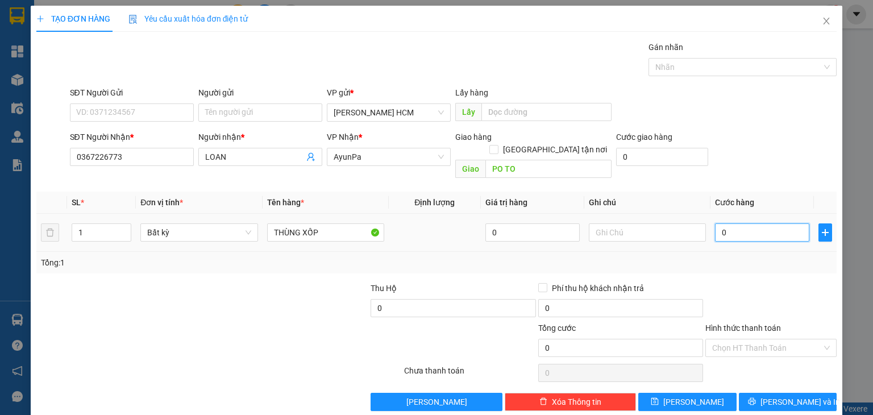
type input "5"
type input "0.050"
type input "50"
type input "50.000"
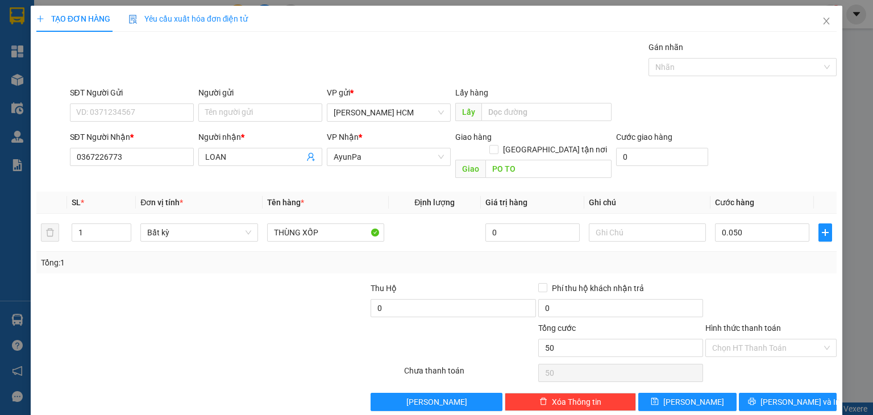
type input "50.000"
click at [726, 282] on div at bounding box center [771, 302] width 134 height 40
drag, startPoint x: 775, startPoint y: 328, endPoint x: 769, endPoint y: 348, distance: 20.9
click at [775, 339] on input "Hình thức thanh toán" at bounding box center [767, 347] width 110 height 17
drag, startPoint x: 765, startPoint y: 354, endPoint x: 767, endPoint y: 380, distance: 26.3
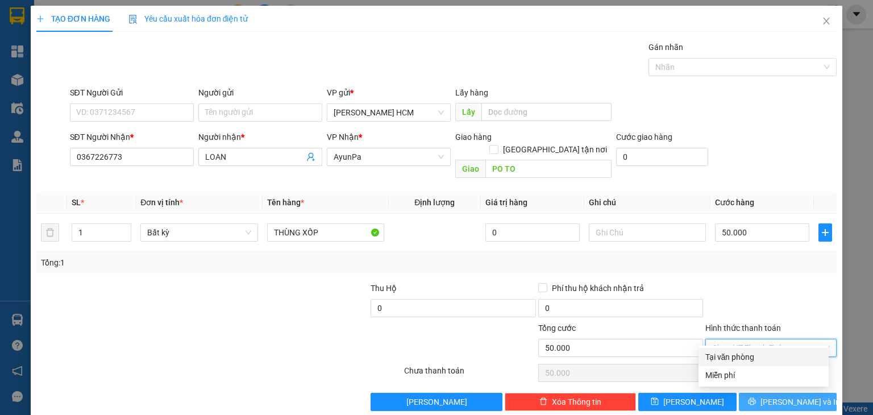
click at [764, 354] on div "Tại văn phòng" at bounding box center [763, 357] width 117 height 13
type input "0"
click at [771, 396] on span "[PERSON_NAME] và In" at bounding box center [801, 402] width 80 height 13
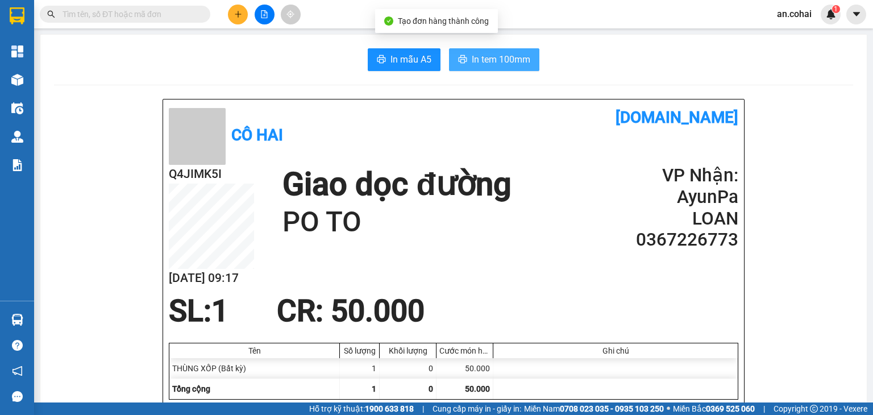
click at [523, 51] on button "In tem 100mm" at bounding box center [494, 59] width 90 height 23
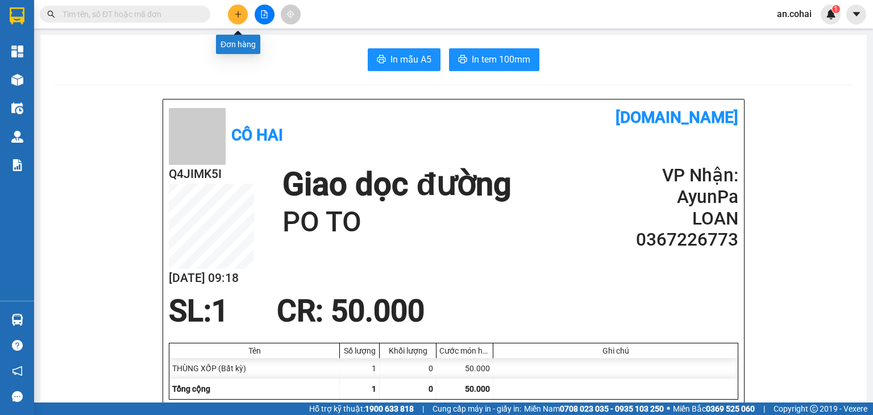
click at [236, 14] on icon "plus" at bounding box center [238, 14] width 8 height 8
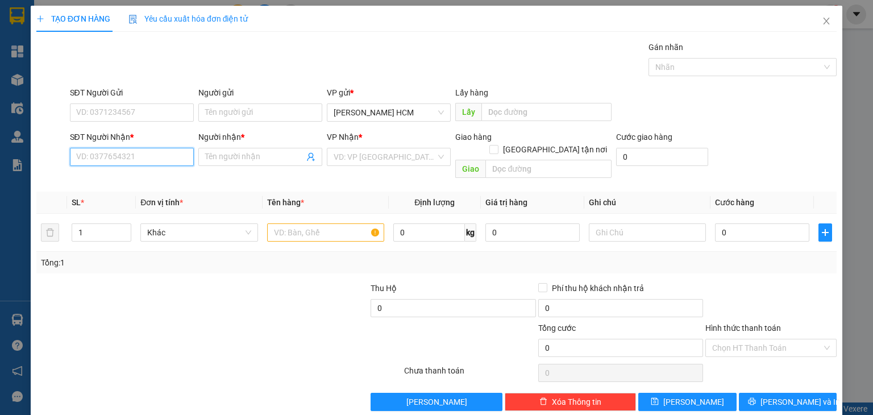
click at [127, 162] on input "SĐT Người Nhận *" at bounding box center [132, 157] width 124 height 18
click at [129, 180] on div "0914195370 - Triều" at bounding box center [130, 179] width 109 height 13
type input "0914195370"
type input "Triều"
type input "0914195370"
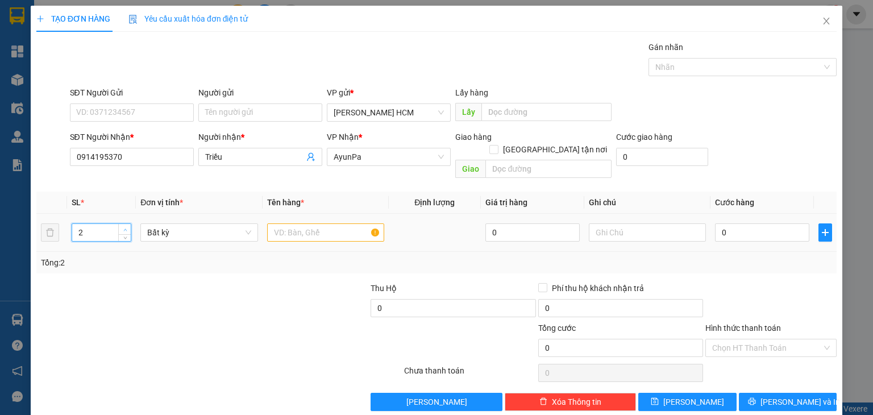
click at [125, 228] on icon "up" at bounding box center [125, 230] width 4 height 4
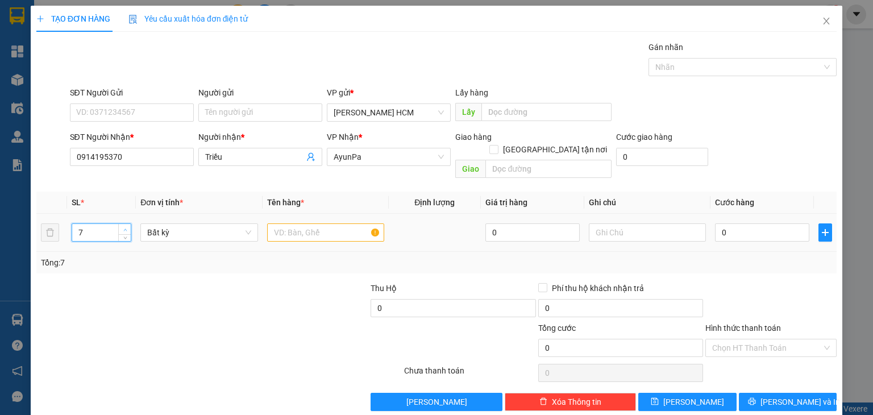
click at [125, 228] on icon "up" at bounding box center [125, 230] width 4 height 4
type input "8"
click at [125, 228] on icon "up" at bounding box center [125, 230] width 4 height 4
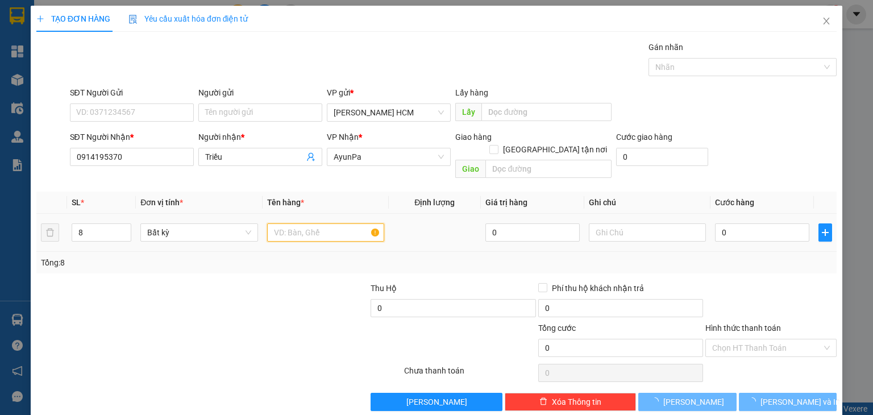
click at [304, 223] on input "text" at bounding box center [325, 232] width 117 height 18
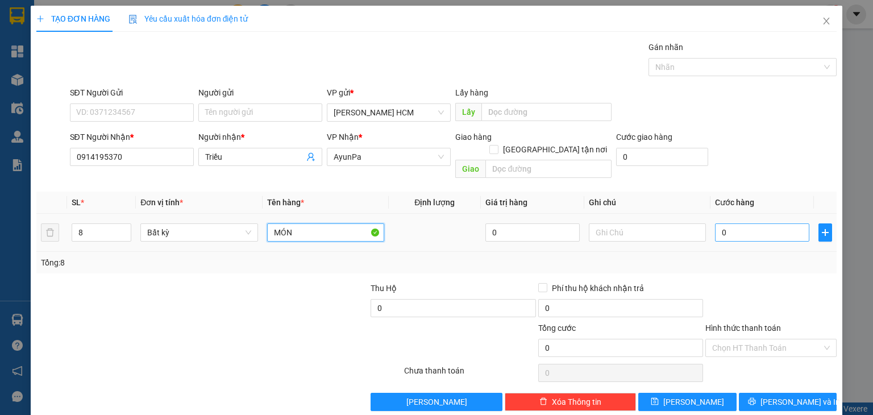
type input "MÓN"
click at [737, 223] on input "0" at bounding box center [762, 232] width 94 height 18
type input "006"
type input "6"
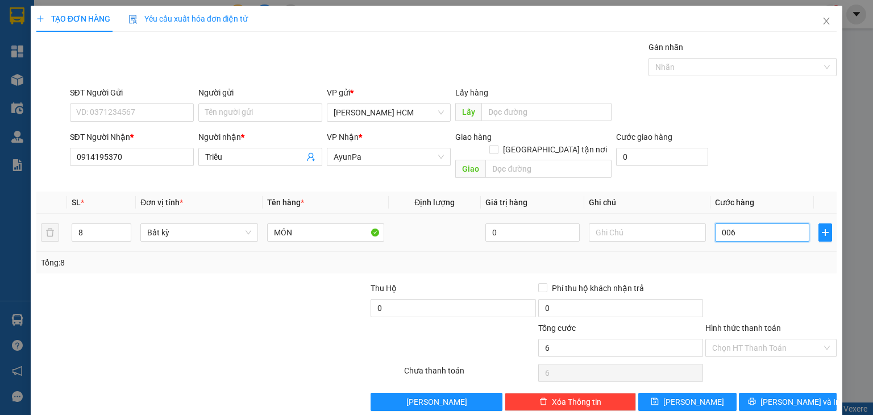
type input "0.060"
type input "60"
type input "00.600"
type input "600"
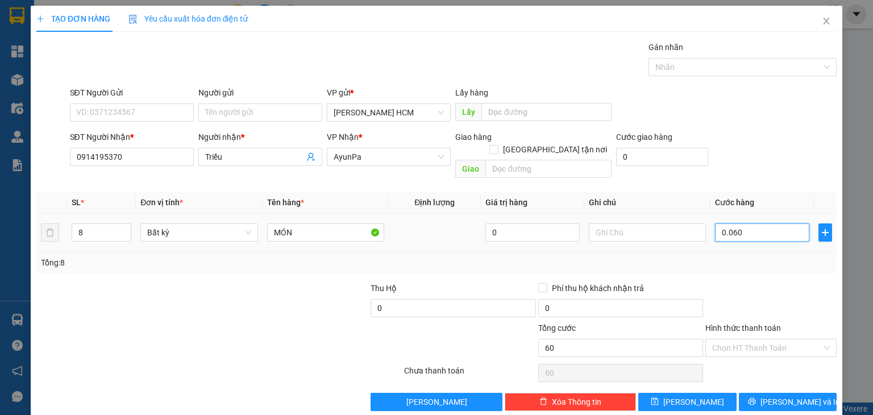
type input "600"
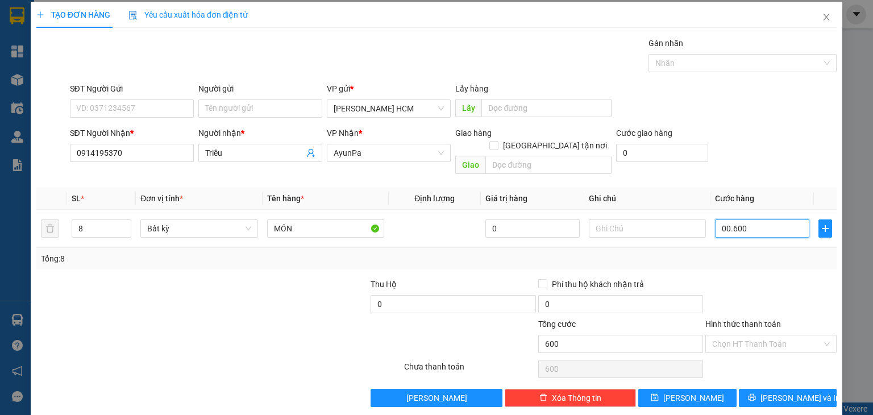
scroll to position [5, 0]
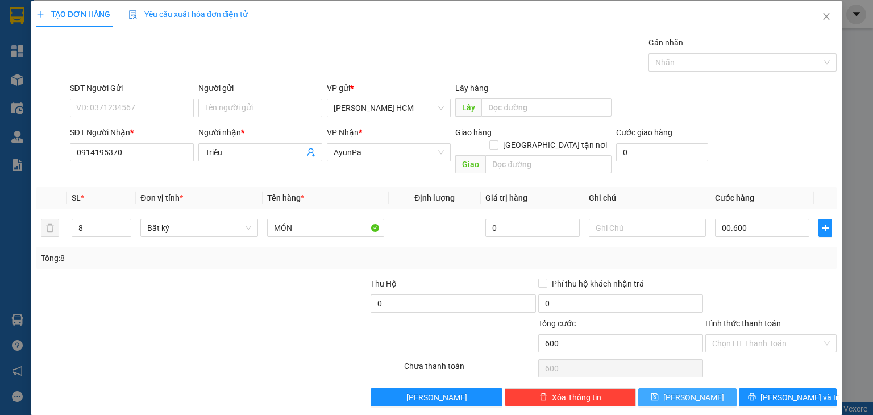
type input "600.000"
click at [696, 388] on button "[PERSON_NAME]" at bounding box center [687, 397] width 98 height 18
type input "1"
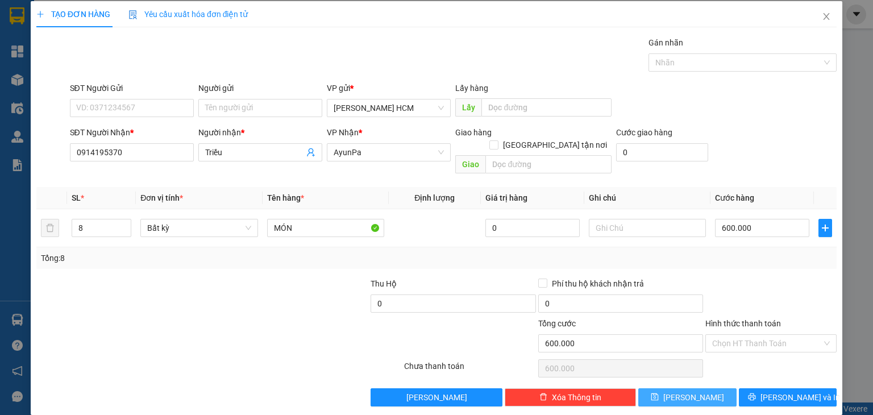
type input "0"
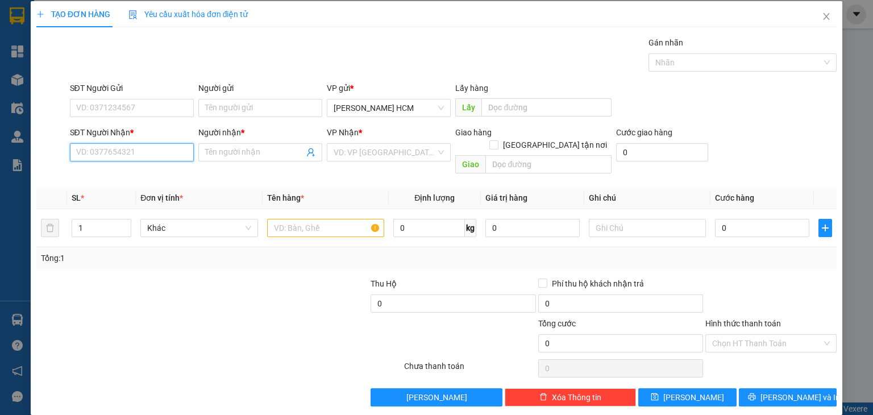
click at [164, 151] on input "SĐT Người Nhận *" at bounding box center [132, 152] width 124 height 18
click at [145, 155] on input "SĐT Người Nhận *" at bounding box center [132, 152] width 124 height 18
click at [109, 148] on input "SĐT Người Nhận *" at bounding box center [132, 152] width 124 height 18
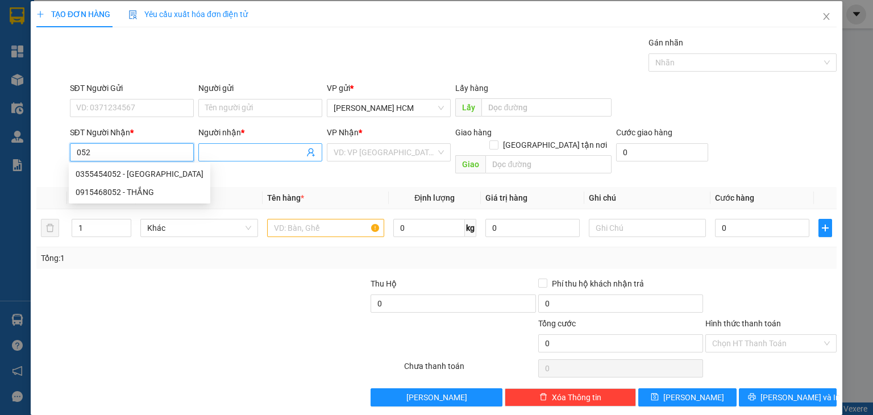
drag, startPoint x: 131, startPoint y: 176, endPoint x: 304, endPoint y: 155, distance: 174.6
click at [140, 171] on div "0355454052 - [GEOGRAPHIC_DATA]" at bounding box center [140, 174] width 128 height 13
type input "0355454052"
type input "[PERSON_NAME]"
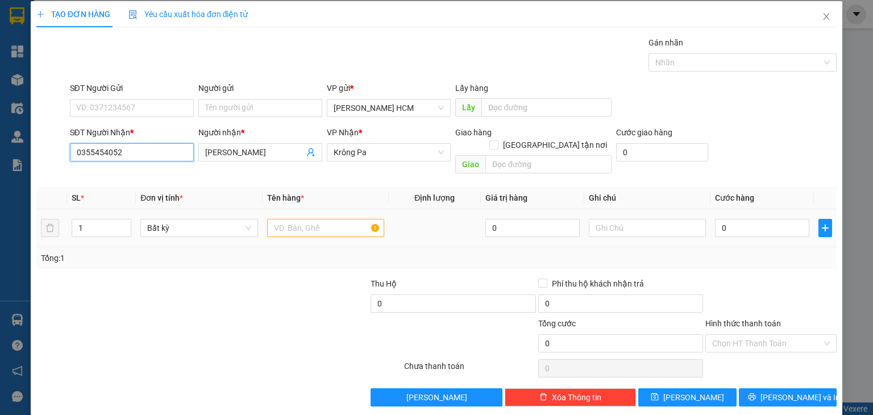
type input "0355454052"
click at [328, 222] on input "text" at bounding box center [325, 228] width 117 height 18
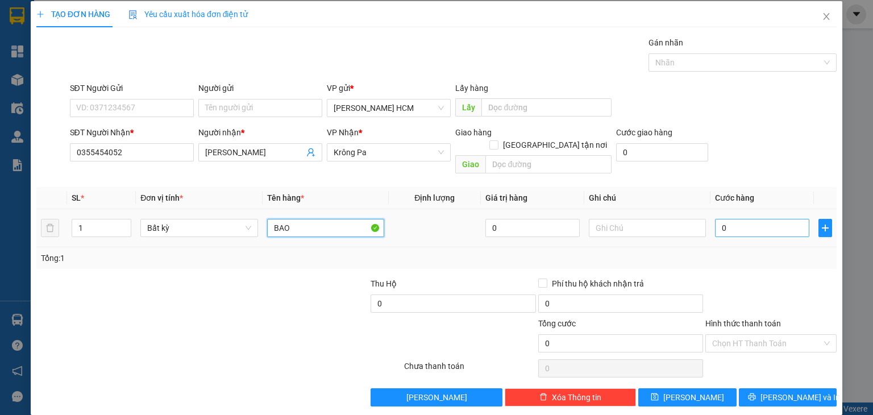
type input "BAO"
click at [723, 219] on input "0" at bounding box center [762, 228] width 94 height 18
type input "007"
type input "7"
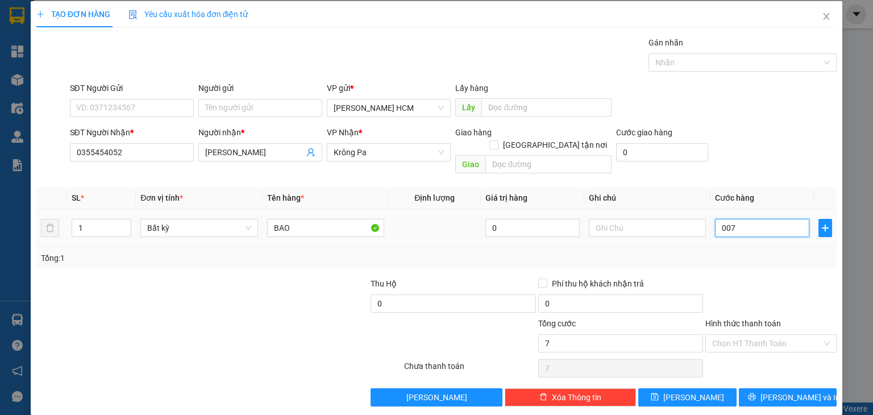
type input "0.070"
type input "70"
type input "70.000"
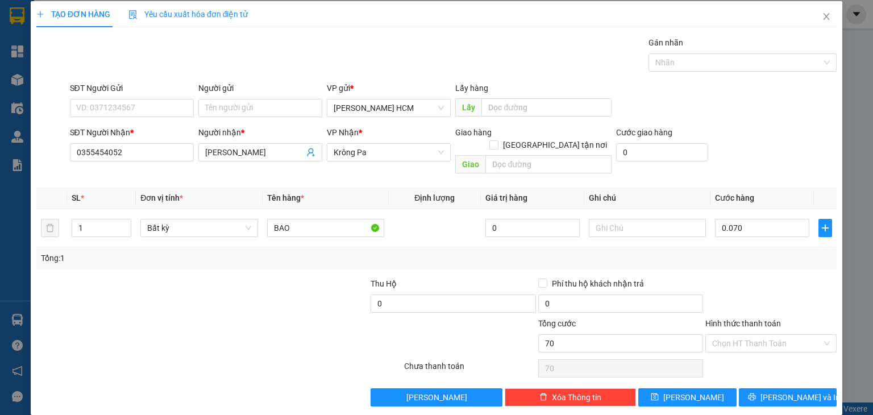
type input "70.000"
click at [811, 277] on div at bounding box center [771, 297] width 134 height 40
click at [791, 391] on span "[PERSON_NAME] và In" at bounding box center [801, 397] width 80 height 13
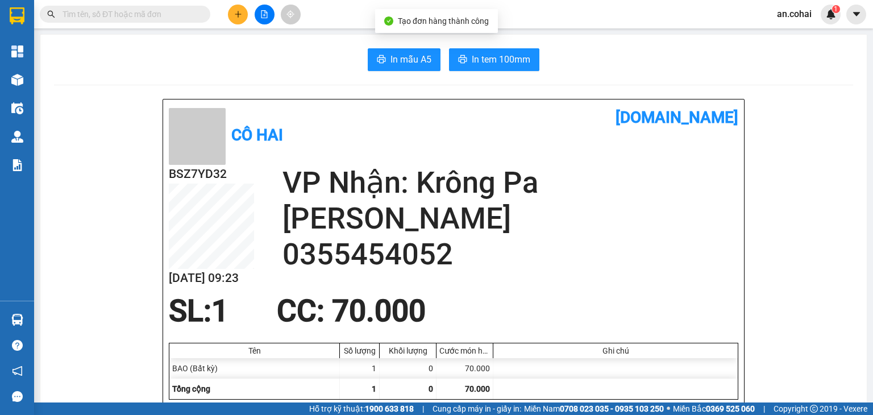
click at [504, 67] on span "In tem 100mm" at bounding box center [501, 59] width 59 height 14
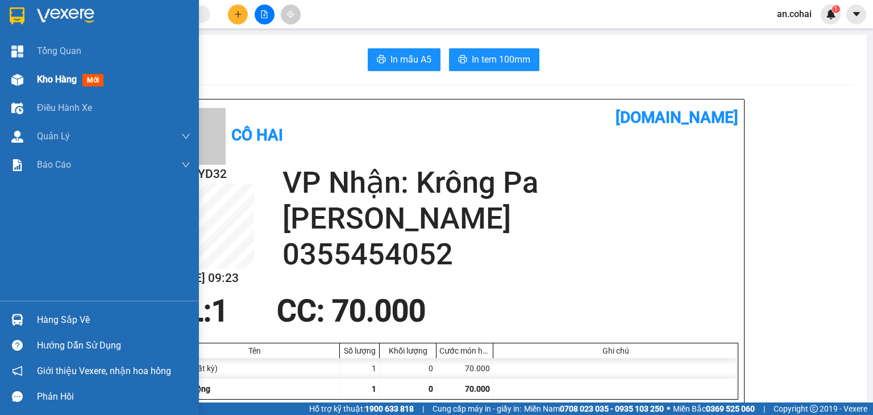
click at [27, 75] on div "Kho hàng mới" at bounding box center [99, 79] width 199 height 28
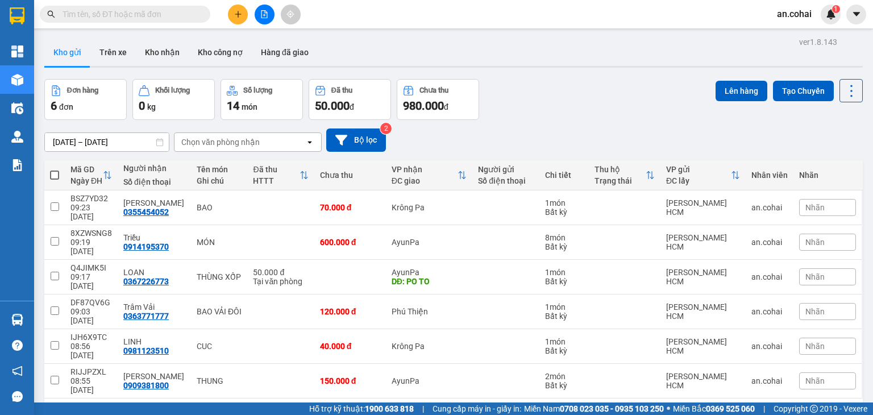
click at [55, 177] on span at bounding box center [54, 175] width 9 height 9
click at [55, 169] on input "checkbox" at bounding box center [55, 169] width 0 height 0
checkbox input "true"
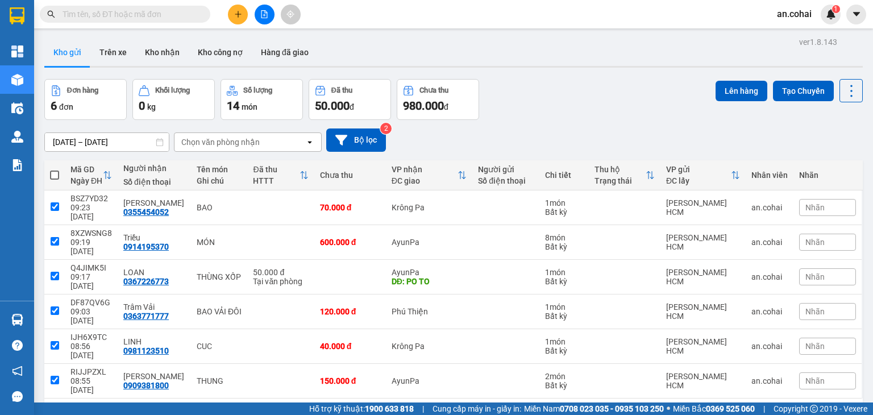
checkbox input "true"
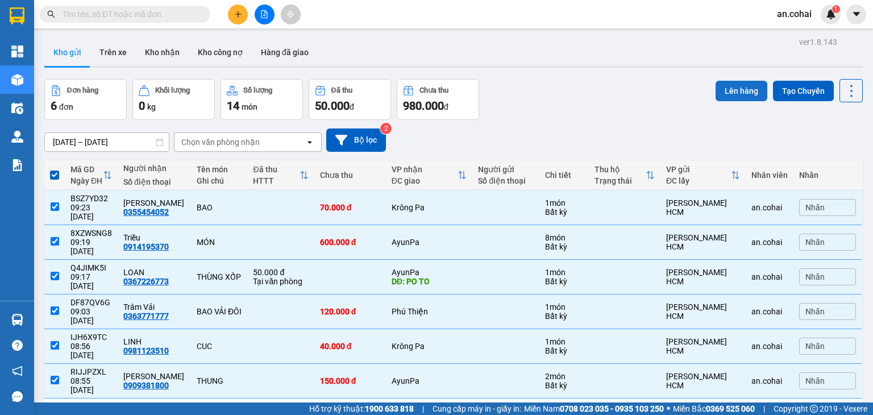
click at [730, 90] on button "Lên hàng" at bounding box center [742, 91] width 52 height 20
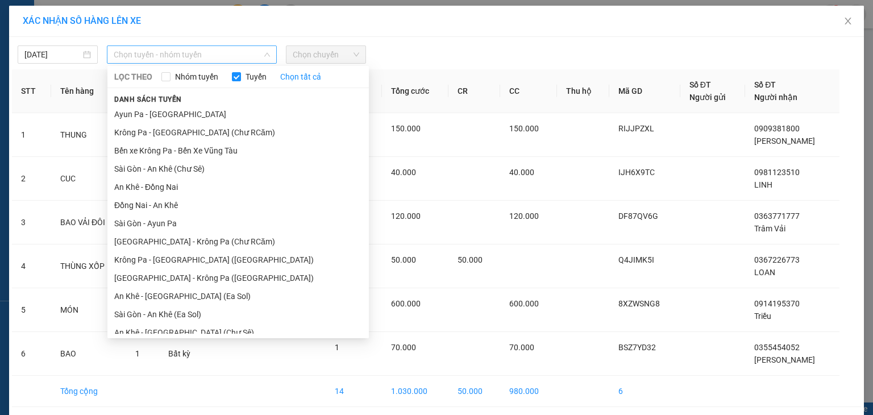
click at [252, 55] on span "Chọn tuyến - nhóm tuyến" at bounding box center [192, 54] width 156 height 17
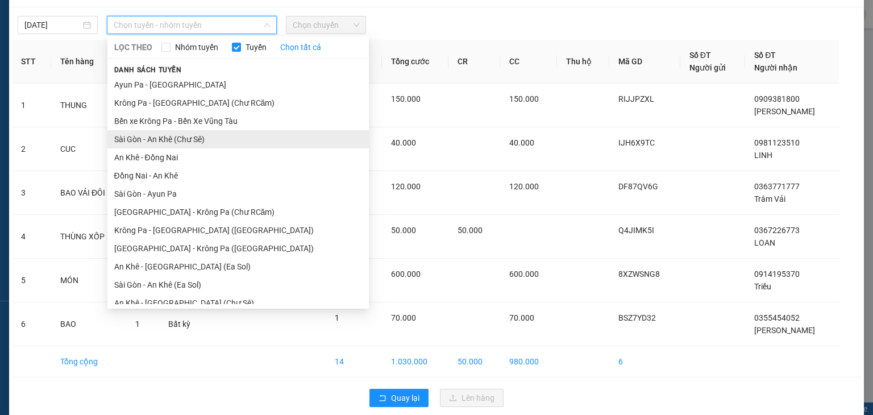
scroll to position [43, 0]
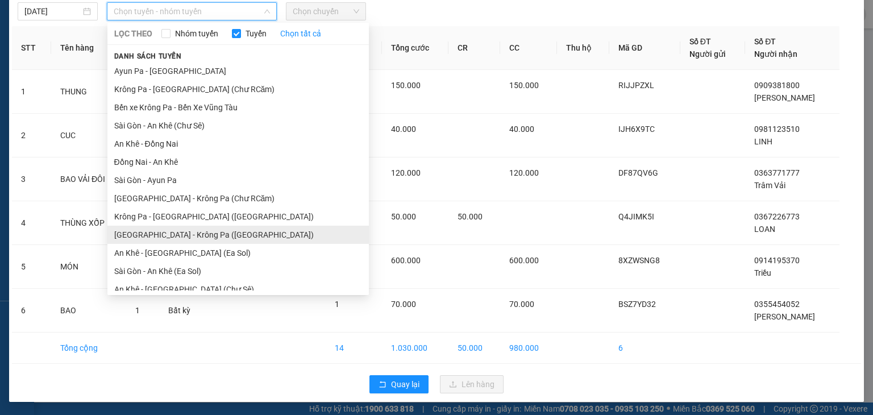
click at [194, 229] on li "[GEOGRAPHIC_DATA] - Krông Pa ([GEOGRAPHIC_DATA])" at bounding box center [237, 235] width 261 height 18
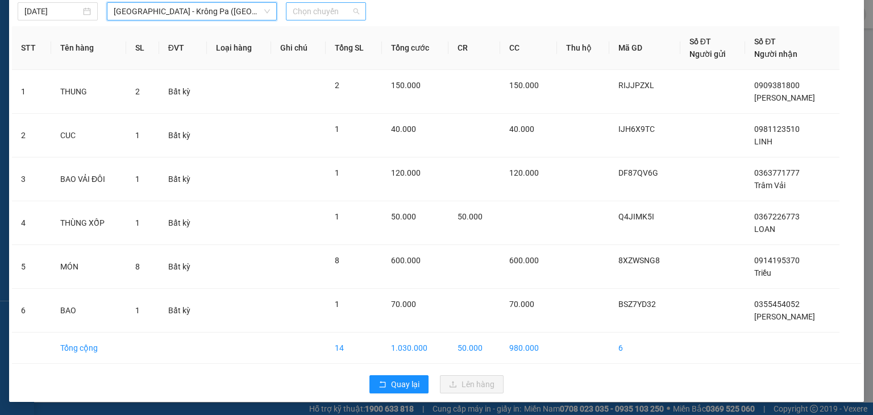
click at [336, 17] on span "Chọn chuyến" at bounding box center [326, 11] width 67 height 17
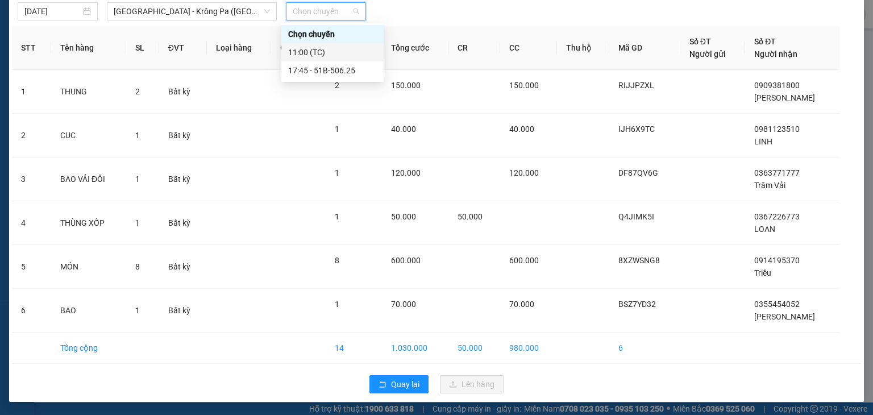
click at [333, 57] on div "11:00 (TC)" at bounding box center [332, 52] width 89 height 13
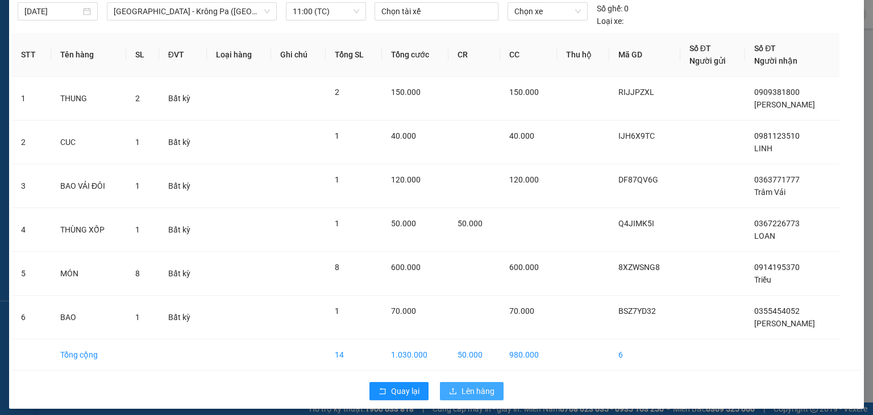
click at [483, 389] on span "Lên hàng" at bounding box center [478, 391] width 33 height 13
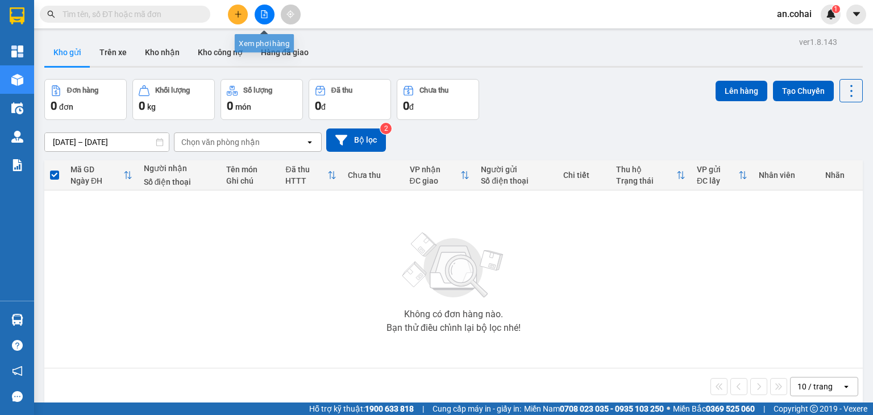
click at [271, 11] on button at bounding box center [265, 15] width 20 height 20
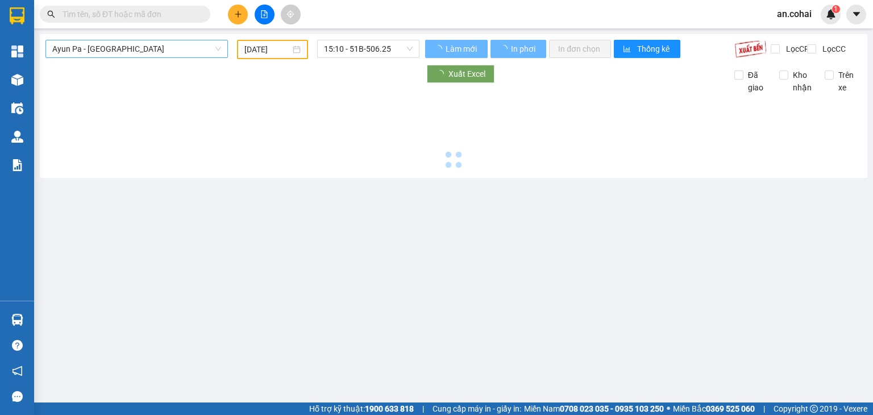
type input "[DATE]"
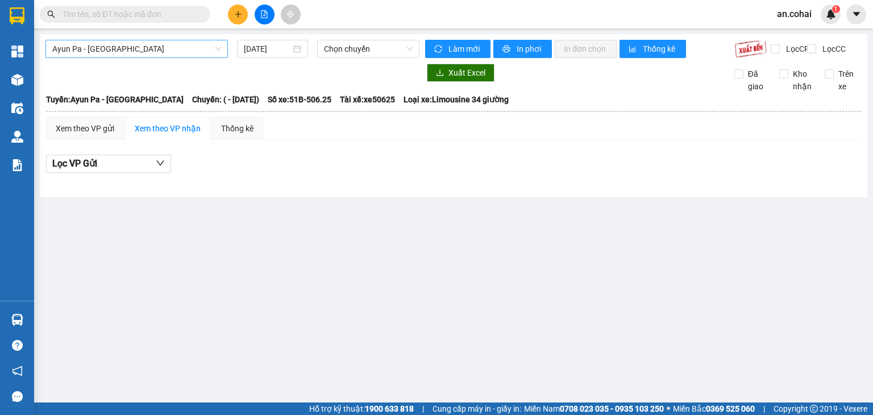
drag, startPoint x: 180, startPoint y: 44, endPoint x: 175, endPoint y: 57, distance: 14.0
click at [180, 45] on span "Ayun Pa - [GEOGRAPHIC_DATA]" at bounding box center [136, 48] width 169 height 17
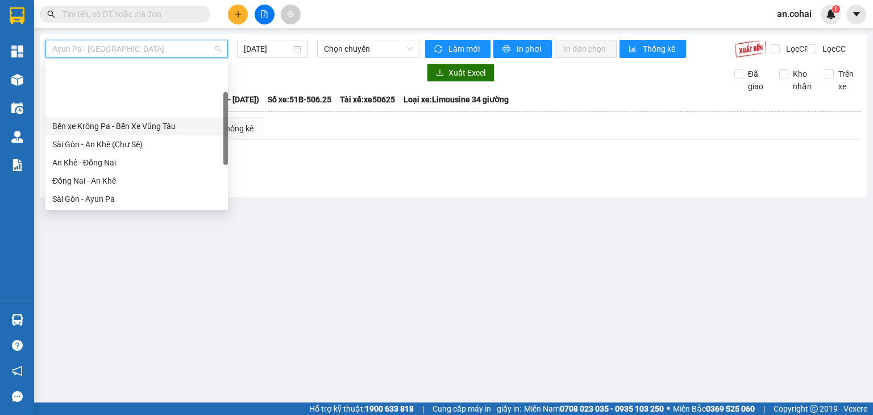
scroll to position [114, 0]
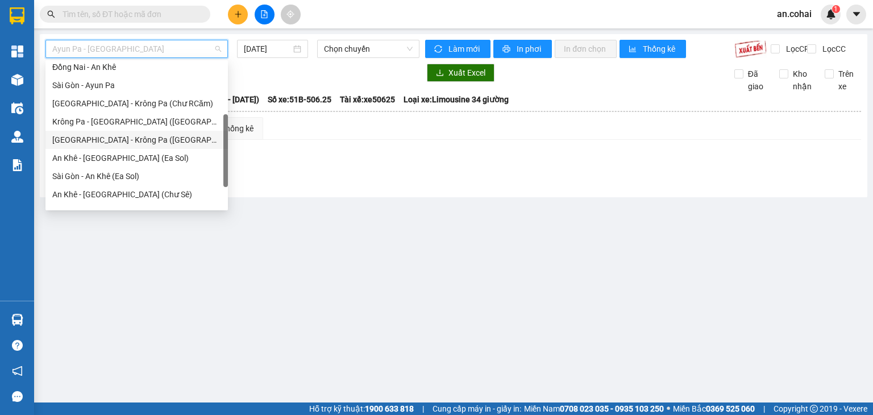
click at [131, 135] on div "[GEOGRAPHIC_DATA] - Krông Pa ([GEOGRAPHIC_DATA])" at bounding box center [136, 140] width 169 height 13
type input "[DATE]"
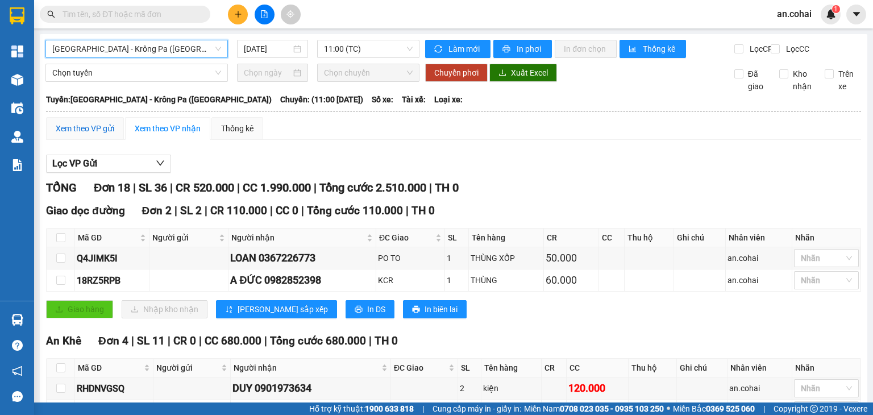
drag, startPoint x: 91, startPoint y: 139, endPoint x: 151, endPoint y: 148, distance: 60.3
click at [91, 135] on div "Xem theo VP gửi" at bounding box center [85, 128] width 59 height 13
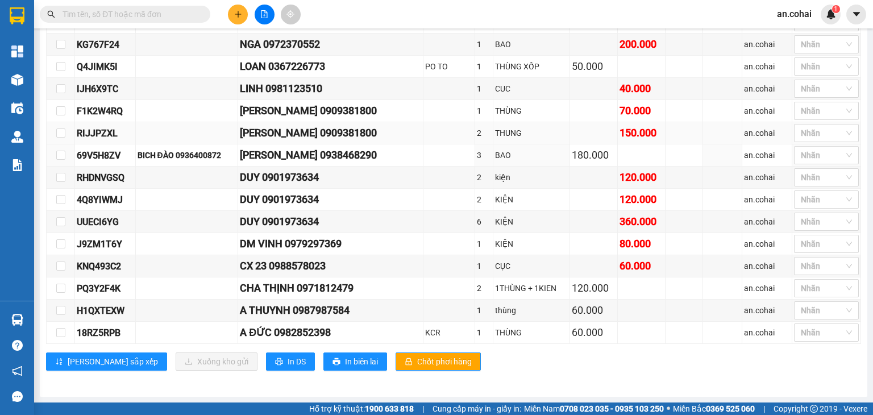
scroll to position [192, 0]
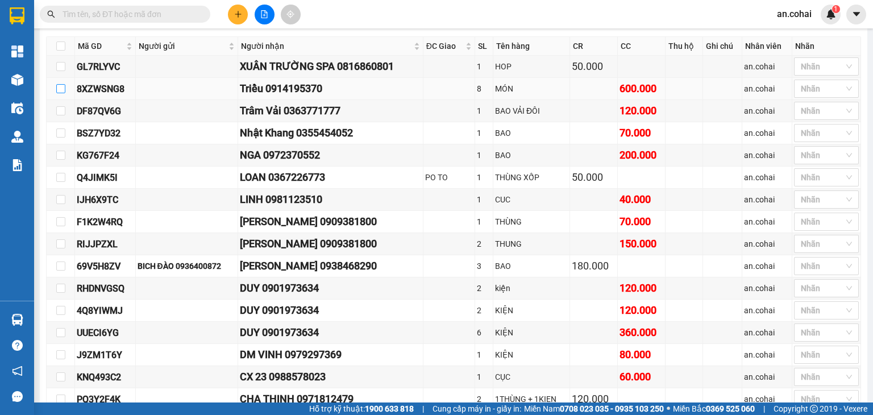
click at [59, 93] on input "checkbox" at bounding box center [60, 88] width 9 height 9
checkbox input "true"
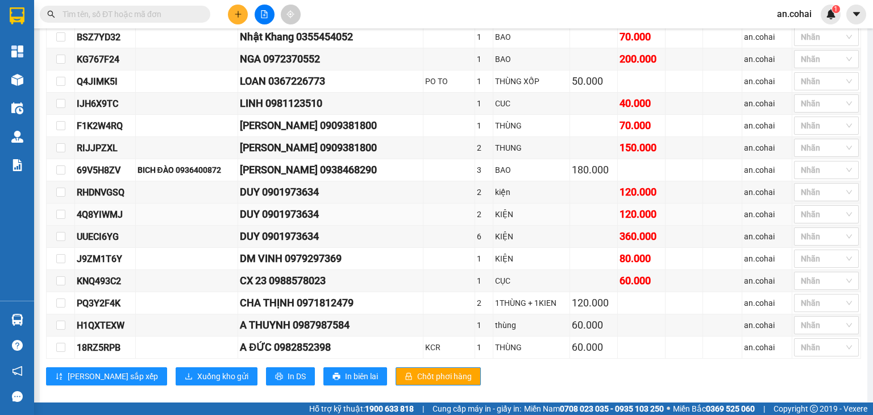
scroll to position [305, 0]
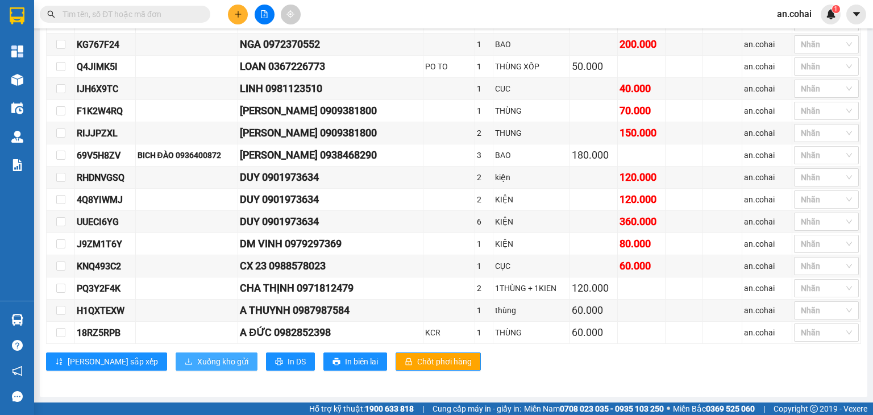
click at [197, 362] on span "Xuống kho gửi" at bounding box center [222, 361] width 51 height 13
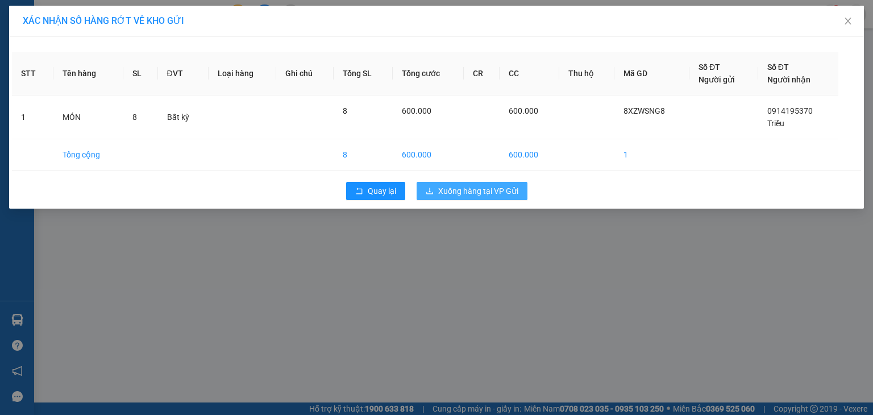
click at [485, 194] on span "Xuống hàng tại VP Gửi" at bounding box center [478, 191] width 80 height 13
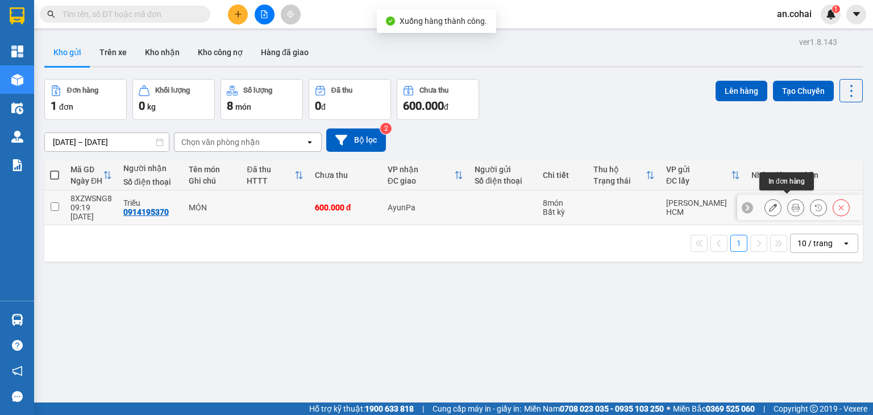
click at [792, 204] on icon at bounding box center [796, 208] width 8 height 8
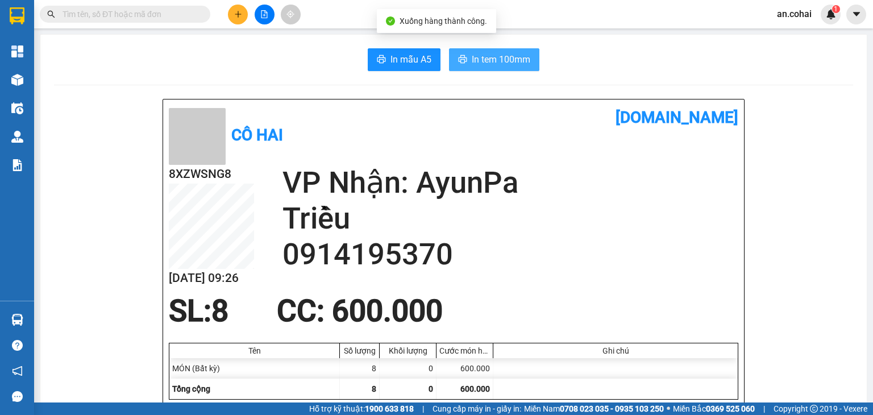
click at [512, 64] on span "In tem 100mm" at bounding box center [501, 59] width 59 height 14
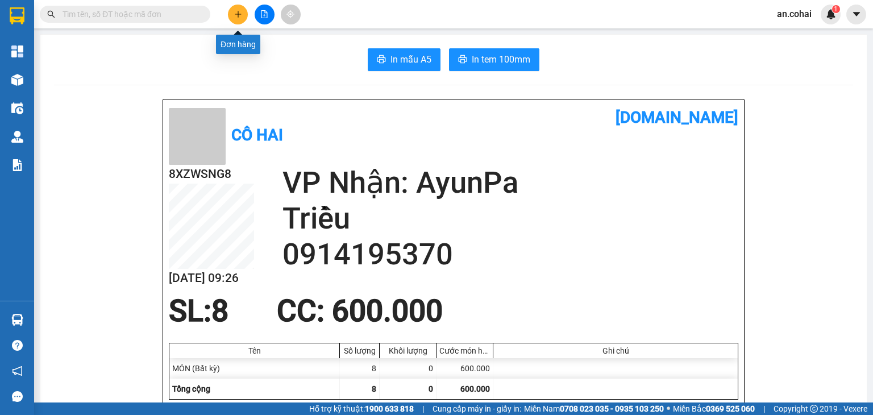
click at [246, 9] on button at bounding box center [238, 15] width 20 height 20
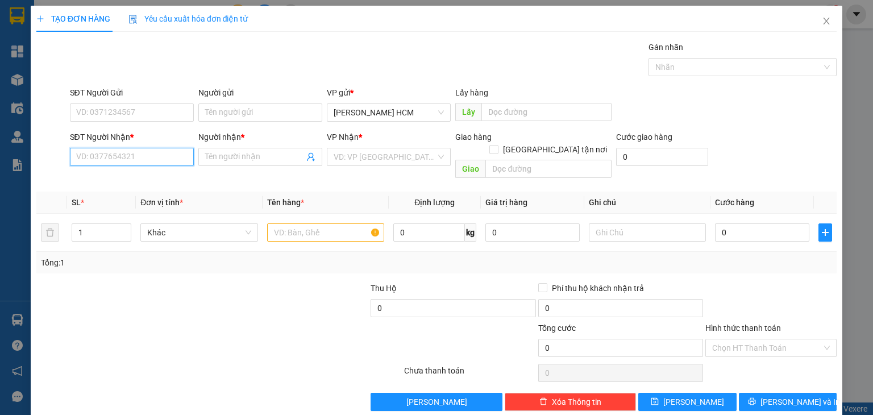
click at [165, 152] on input "SĐT Người Nhận *" at bounding box center [132, 157] width 124 height 18
click at [80, 156] on input "035516352" at bounding box center [132, 157] width 124 height 18
type input "0935516352"
click at [140, 177] on div "0935516352 - thấu" at bounding box center [130, 179] width 109 height 13
type input "thấu"
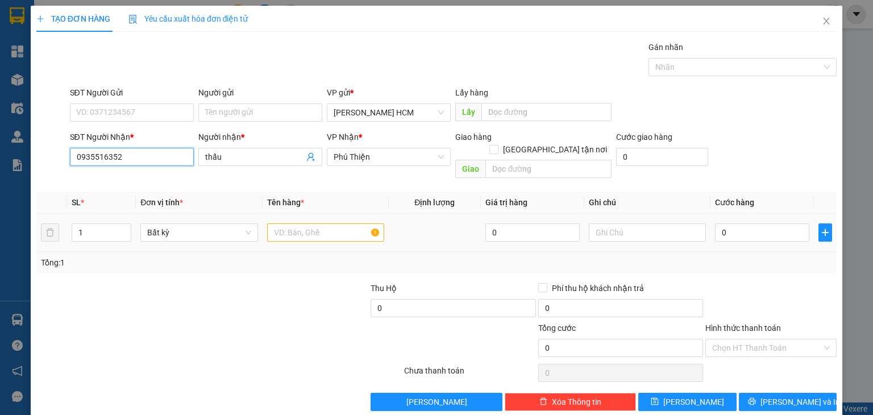
type input "0935516352"
click at [330, 228] on input "text" at bounding box center [325, 232] width 117 height 18
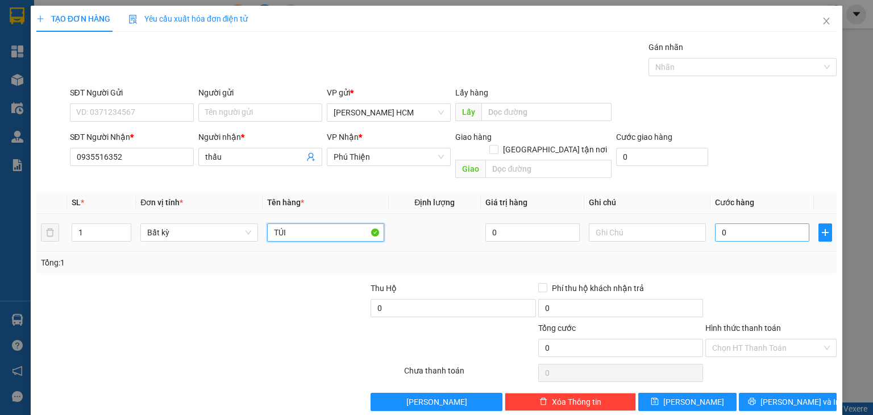
type input "TÚI"
type input "004"
type input "4"
type input "0.040"
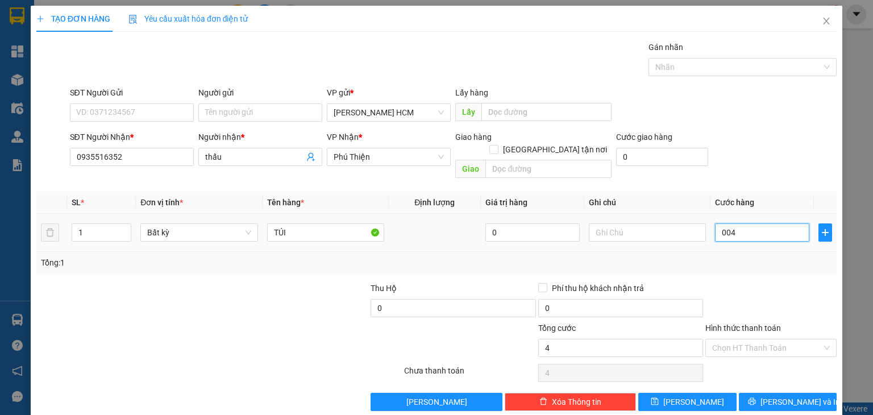
type input "40"
type input "0.040"
type input "40"
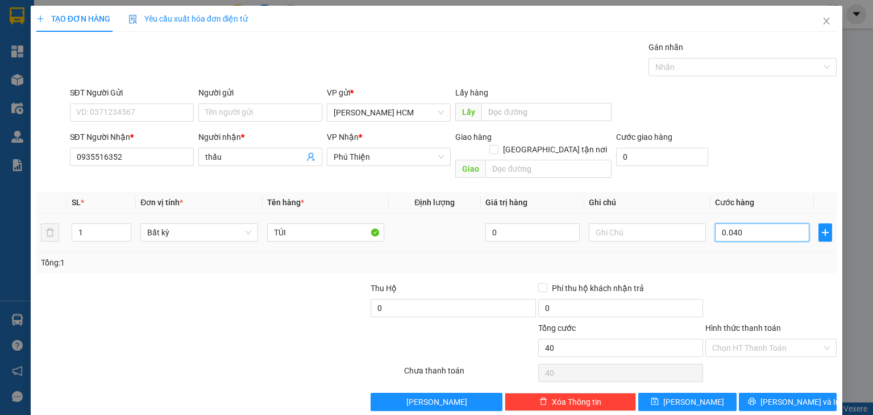
drag, startPoint x: 762, startPoint y: 226, endPoint x: 755, endPoint y: 247, distance: 21.4
click at [759, 236] on td "0.040" at bounding box center [762, 233] width 103 height 38
type input "40.000"
click at [754, 256] on div "Tổng: 1" at bounding box center [436, 262] width 791 height 13
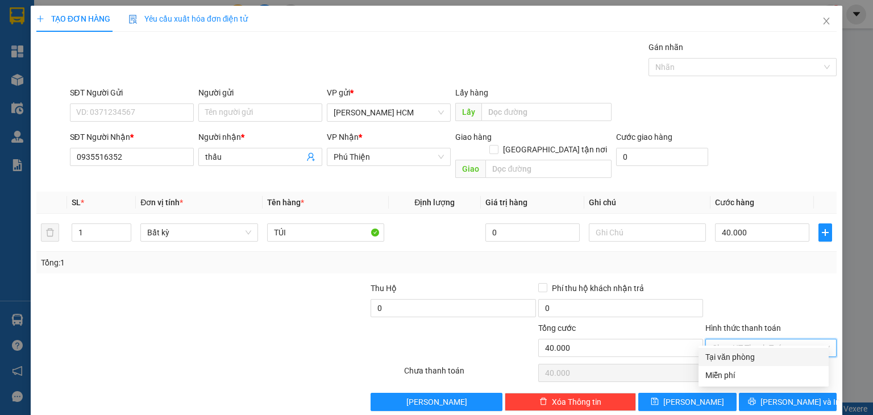
click at [738, 339] on input "Hình thức thanh toán" at bounding box center [767, 347] width 110 height 17
click at [745, 352] on div "Tại văn phòng" at bounding box center [763, 357] width 117 height 13
type input "0"
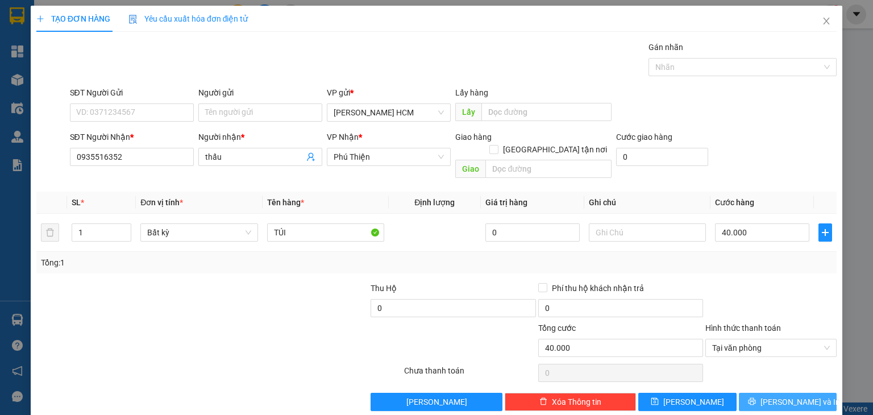
click at [758, 393] on button "[PERSON_NAME] và In" at bounding box center [788, 402] width 98 height 18
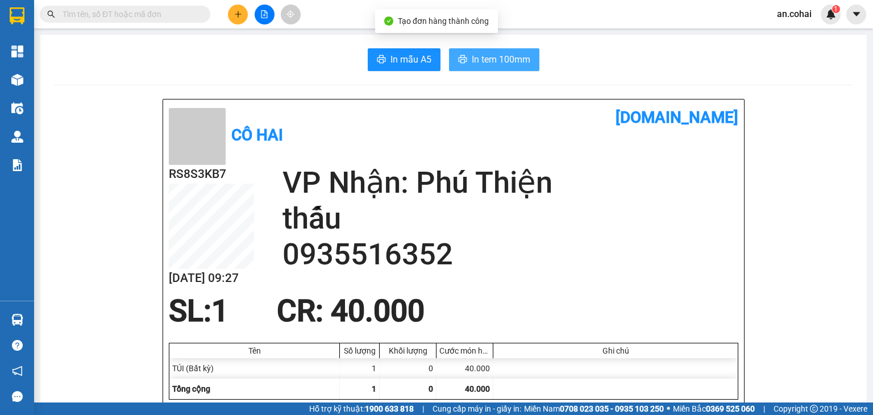
click at [506, 65] on span "In tem 100mm" at bounding box center [501, 59] width 59 height 14
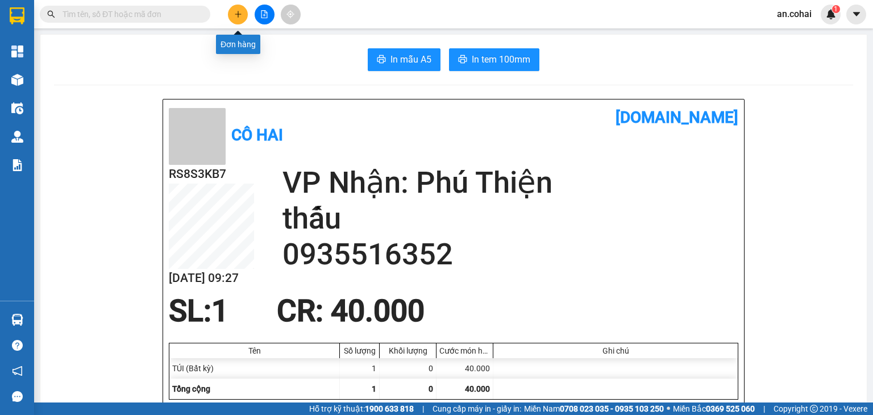
click at [232, 21] on button at bounding box center [238, 15] width 20 height 20
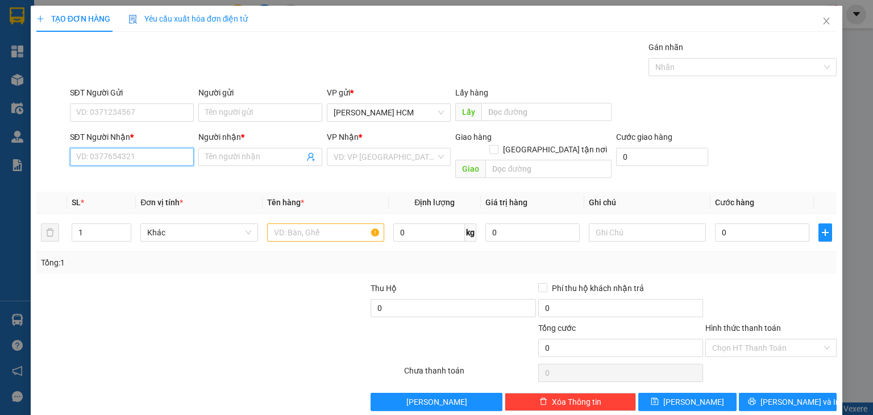
click at [97, 157] on input "SĐT Người Nhận *" at bounding box center [132, 157] width 124 height 18
type input "0909123643"
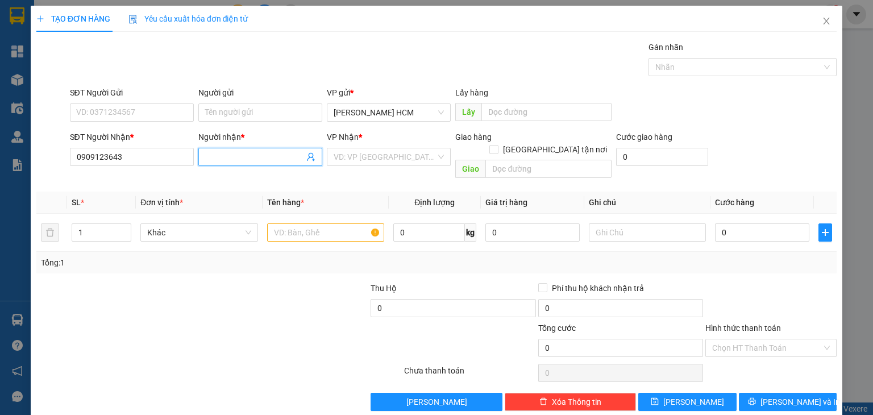
click at [246, 153] on input "Người nhận *" at bounding box center [254, 157] width 99 height 13
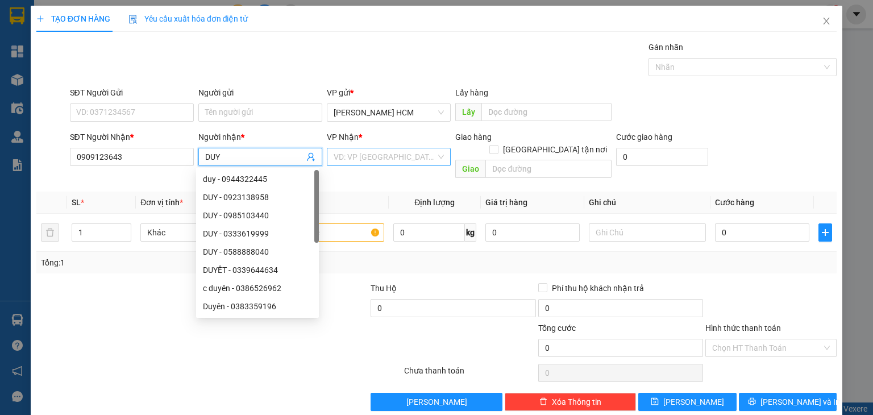
type input "DUY"
click at [369, 158] on input "search" at bounding box center [385, 156] width 102 height 17
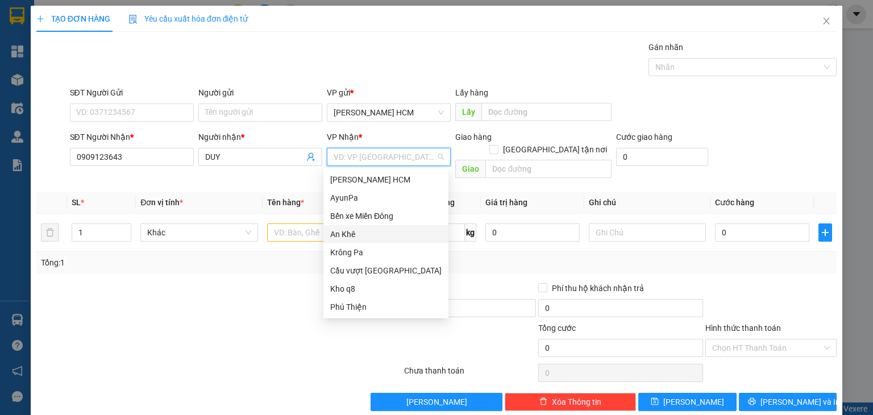
drag, startPoint x: 348, startPoint y: 233, endPoint x: 311, endPoint y: 226, distance: 37.7
click at [346, 232] on div "An Khê" at bounding box center [385, 234] width 111 height 13
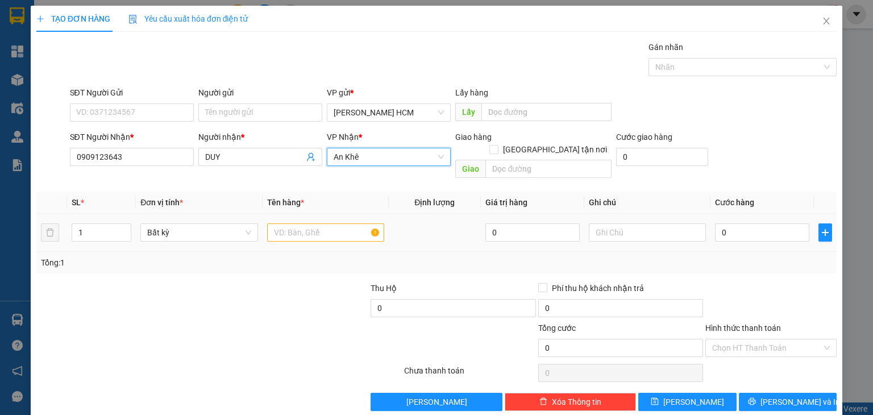
click at [307, 229] on div at bounding box center [325, 232] width 117 height 23
click at [306, 224] on input "text" at bounding box center [325, 232] width 117 height 18
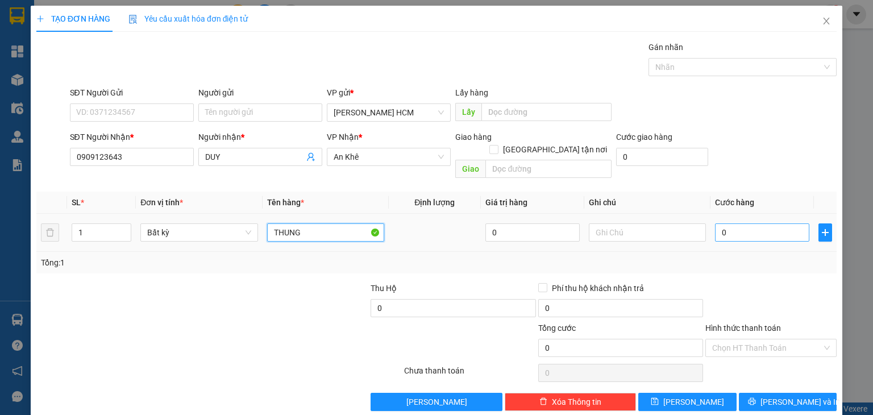
type input "THUNG"
click at [737, 223] on input "0" at bounding box center [762, 232] width 94 height 18
type input "007"
type input "7"
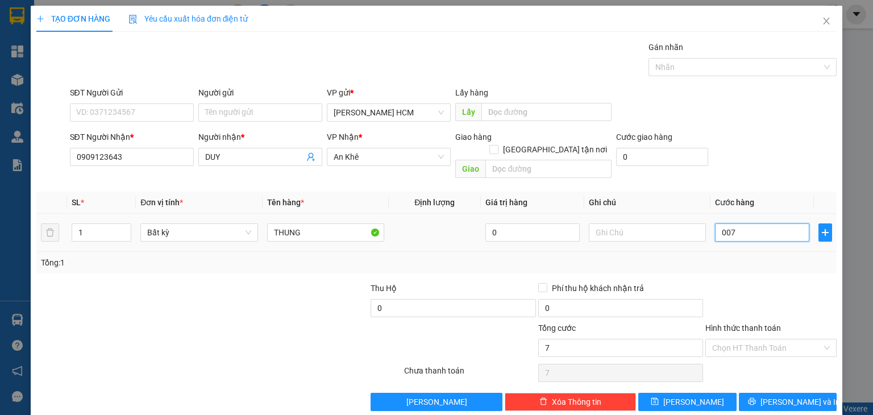
type input "0.070"
type input "70"
type input "70.000"
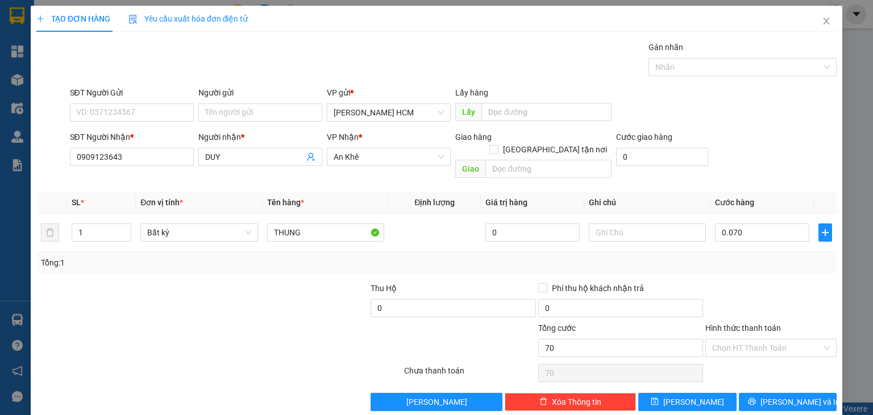
type input "70.000"
click at [738, 261] on div "Transit Pickup Surcharge Ids Transit Deliver Surcharge Ids Transit Deliver Surc…" at bounding box center [436, 226] width 800 height 370
click at [775, 396] on span "[PERSON_NAME] và In" at bounding box center [801, 402] width 80 height 13
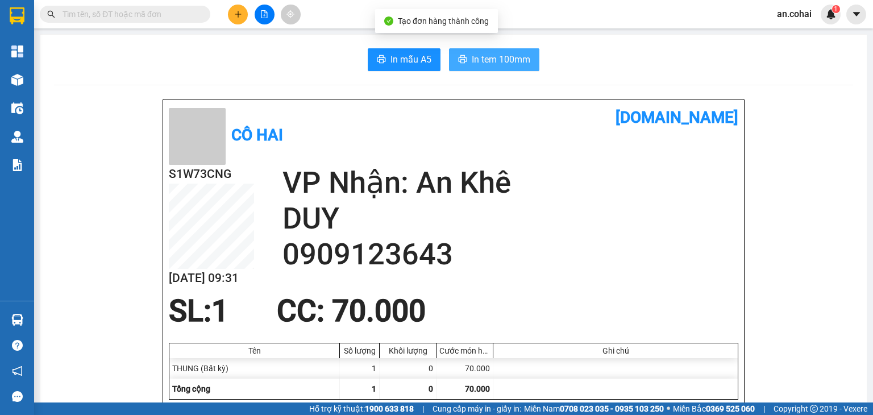
click at [513, 65] on span "In tem 100mm" at bounding box center [501, 59] width 59 height 14
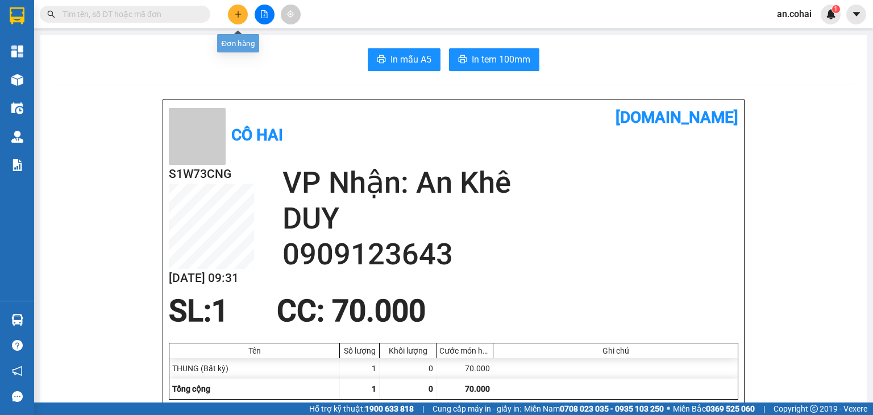
click at [243, 12] on button at bounding box center [238, 15] width 20 height 20
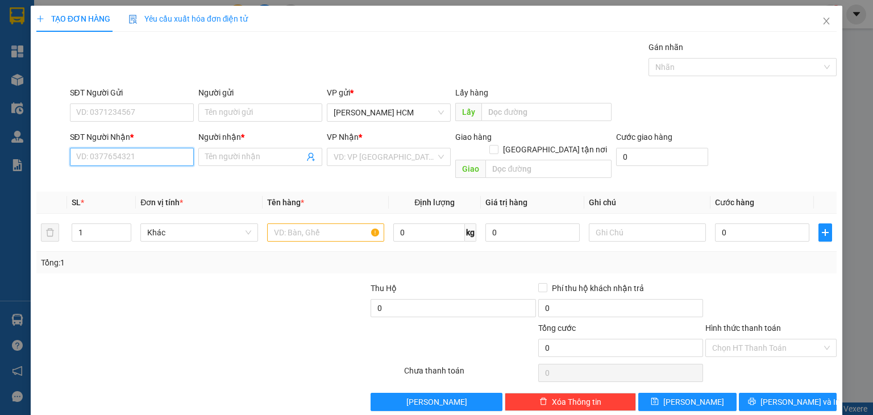
click at [176, 156] on input "SĐT Người Nhận *" at bounding box center [132, 157] width 124 height 18
click at [121, 180] on div "0832279739 - LANG" at bounding box center [130, 179] width 109 height 13
type input "0832279739"
type input "LANG"
type input "0832279739"
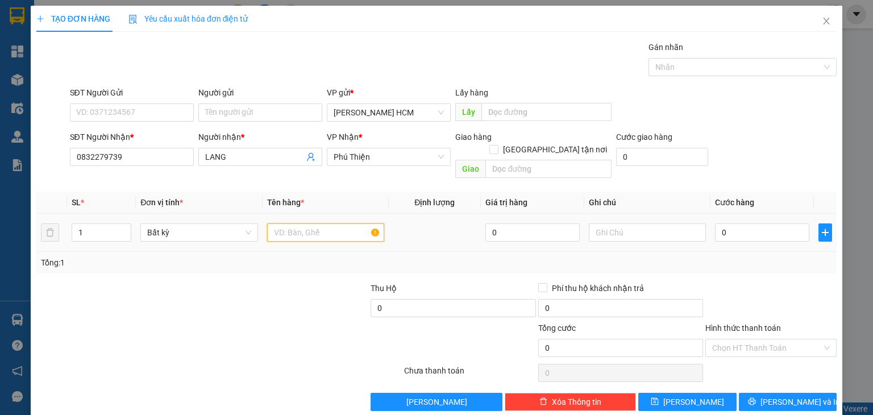
click at [308, 223] on input "text" at bounding box center [325, 232] width 117 height 18
type input "HOP"
click at [732, 223] on input "0" at bounding box center [762, 232] width 94 height 18
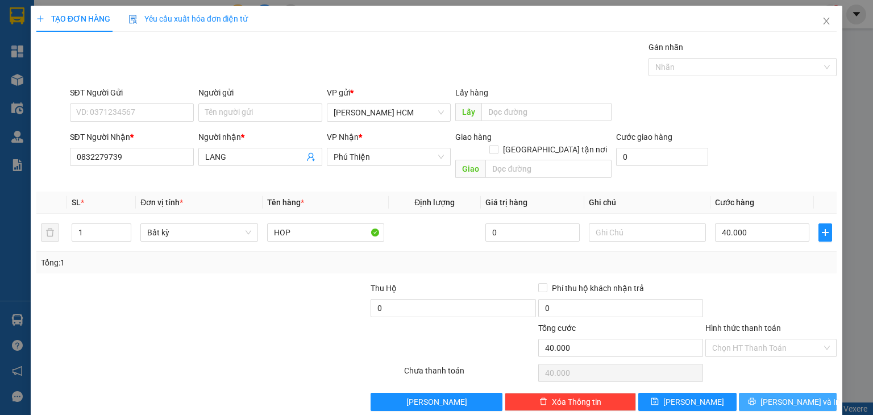
click at [766, 393] on button "[PERSON_NAME] và In" at bounding box center [788, 402] width 98 height 18
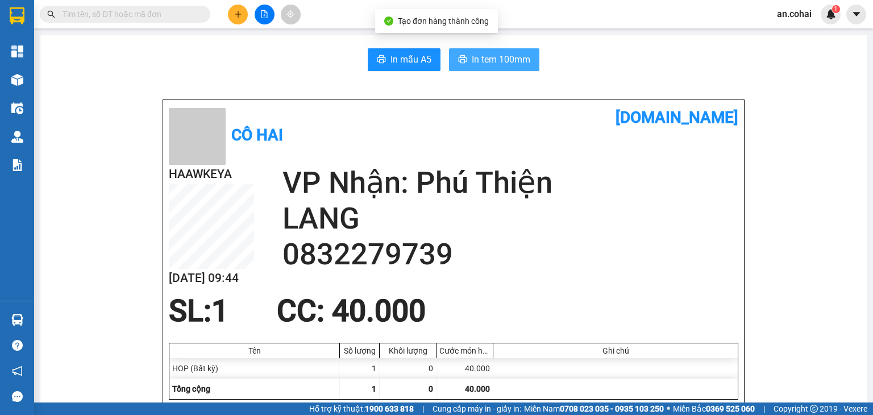
click at [484, 64] on span "In tem 100mm" at bounding box center [501, 59] width 59 height 14
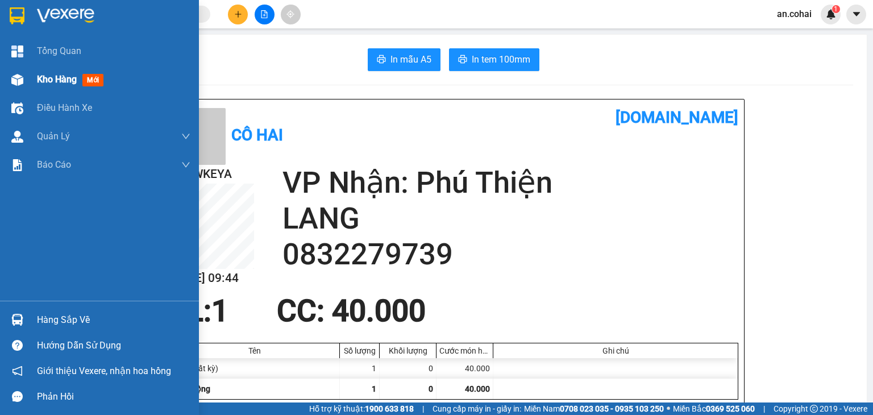
click at [39, 75] on span "Kho hàng" at bounding box center [57, 79] width 40 height 11
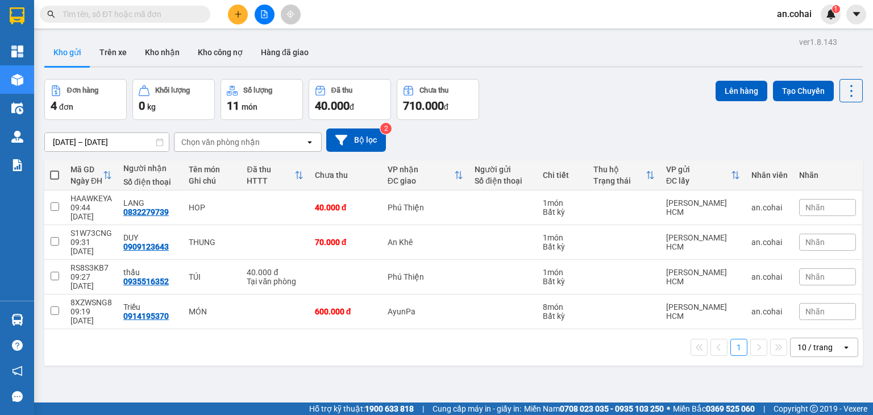
click at [55, 174] on span at bounding box center [54, 175] width 9 height 9
click at [55, 169] on input "checkbox" at bounding box center [55, 169] width 0 height 0
checkbox input "true"
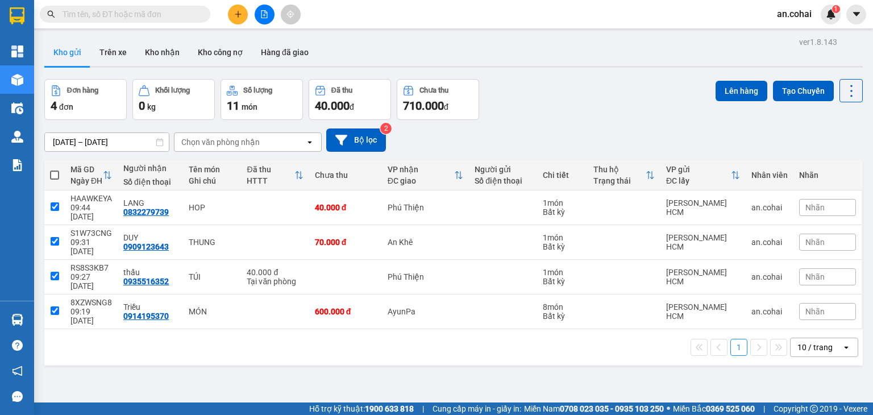
checkbox input "true"
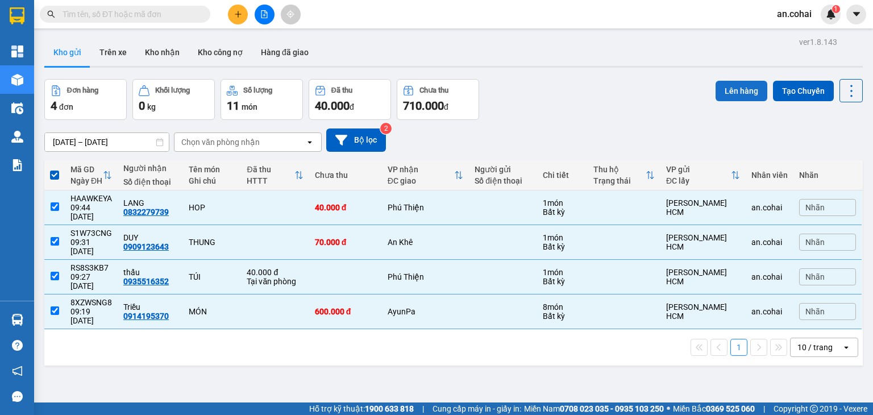
click at [722, 92] on button "Lên hàng" at bounding box center [742, 91] width 52 height 20
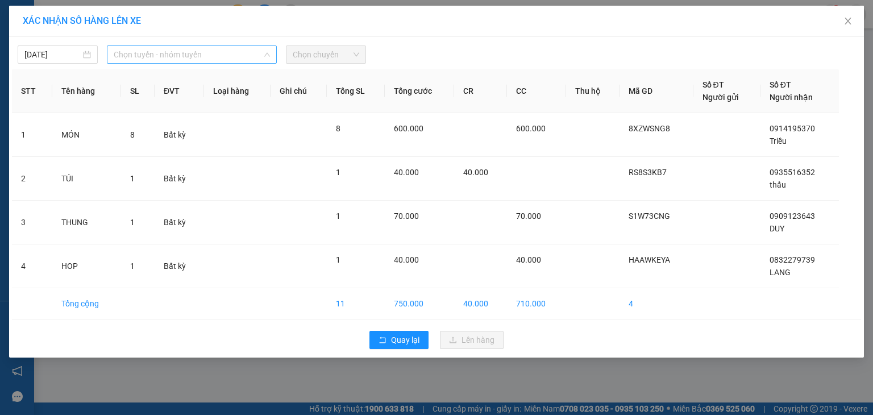
click at [205, 55] on span "Chọn tuyến - nhóm tuyến" at bounding box center [192, 54] width 156 height 17
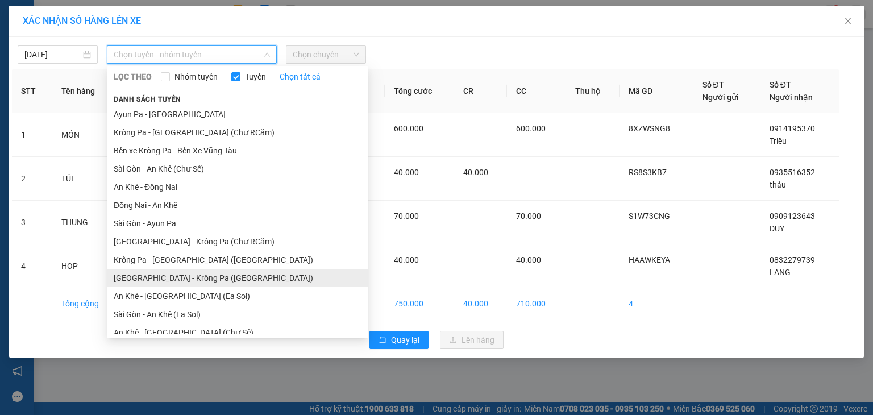
click at [190, 269] on li "[GEOGRAPHIC_DATA] - Krông Pa ([GEOGRAPHIC_DATA])" at bounding box center [237, 278] width 261 height 18
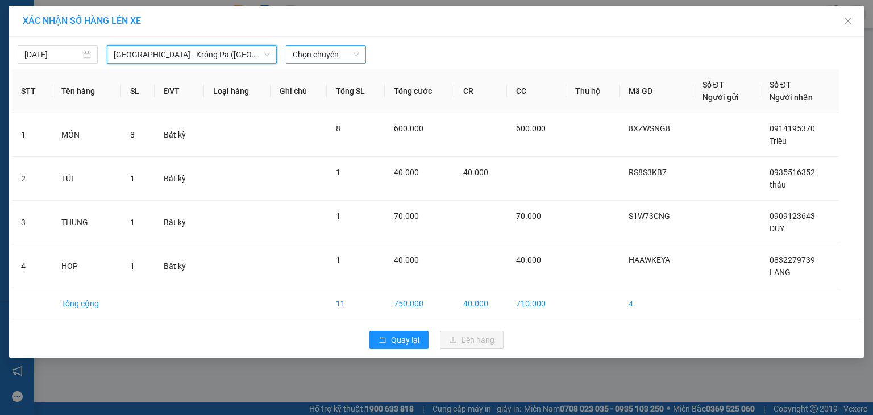
click at [346, 55] on span "Chọn chuyến" at bounding box center [326, 54] width 67 height 17
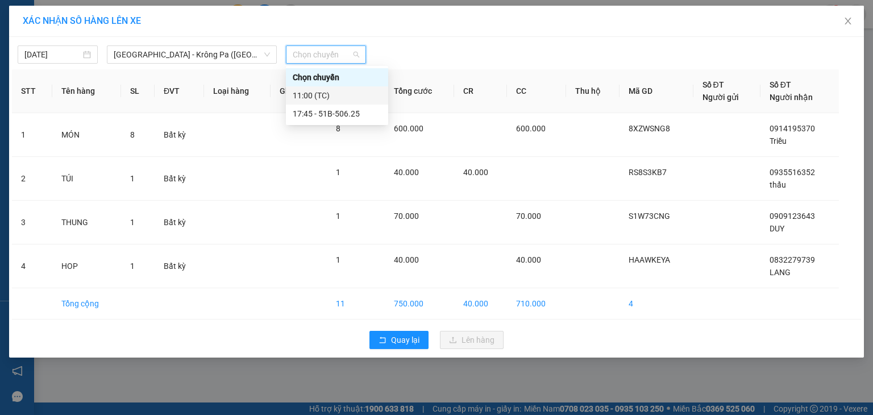
click at [339, 95] on div "11:00 (TC)" at bounding box center [337, 95] width 89 height 13
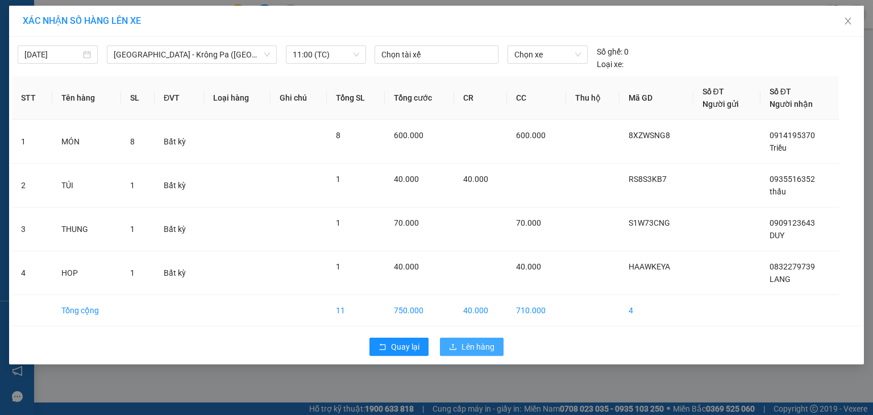
click at [466, 345] on span "Lên hàng" at bounding box center [478, 346] width 33 height 13
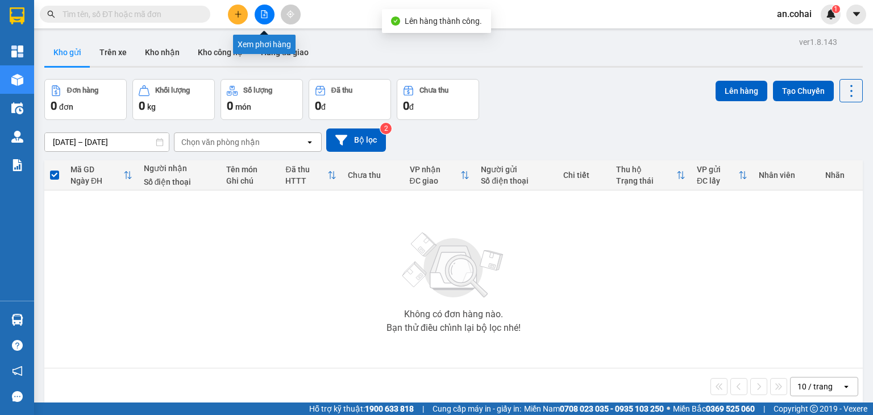
click at [259, 16] on button at bounding box center [265, 15] width 20 height 20
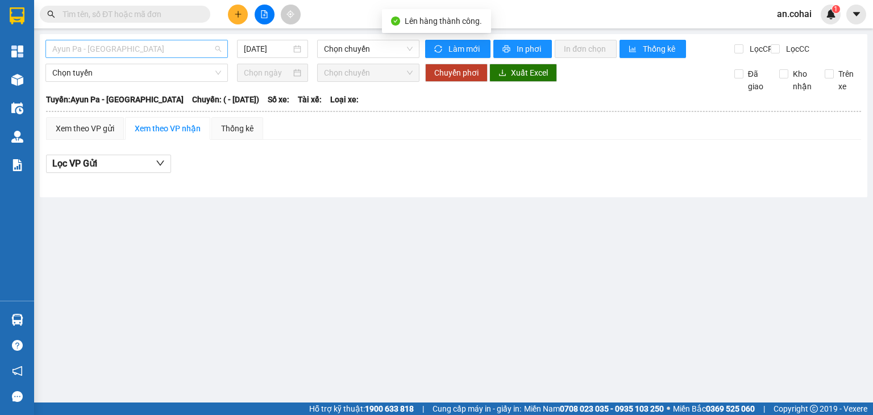
click at [155, 51] on span "Ayun Pa - [GEOGRAPHIC_DATA]" at bounding box center [136, 48] width 169 height 17
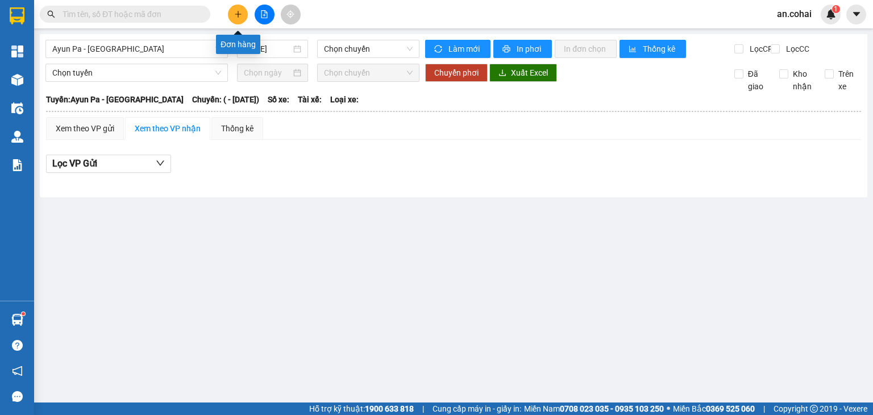
click at [242, 13] on button at bounding box center [238, 15] width 20 height 20
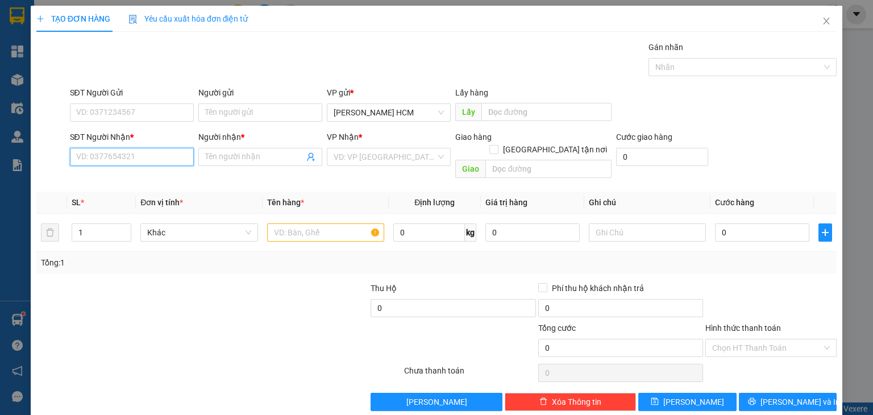
click at [171, 156] on input "SĐT Người Nhận *" at bounding box center [132, 157] width 124 height 18
click at [154, 182] on div "0909381800 - [GEOGRAPHIC_DATA]" at bounding box center [140, 179] width 128 height 13
type input "0909381800"
type input "[PERSON_NAME]"
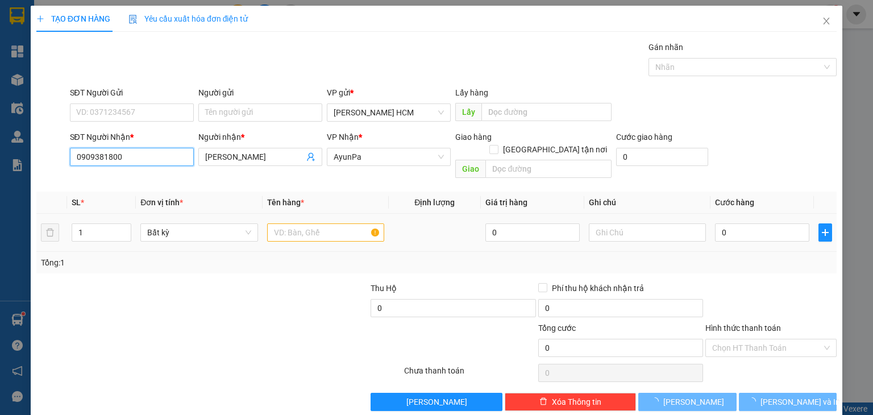
type input "0909381800"
click at [312, 223] on input "text" at bounding box center [325, 232] width 117 height 18
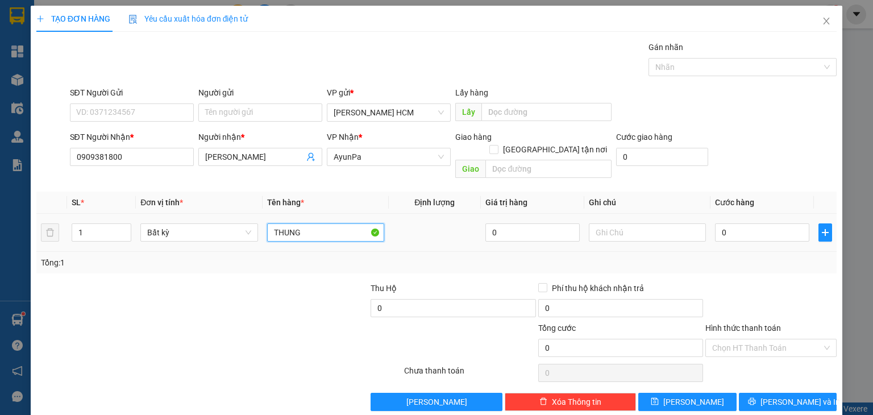
type input "THÙNG"
click at [719, 223] on input "0" at bounding box center [762, 232] width 94 height 18
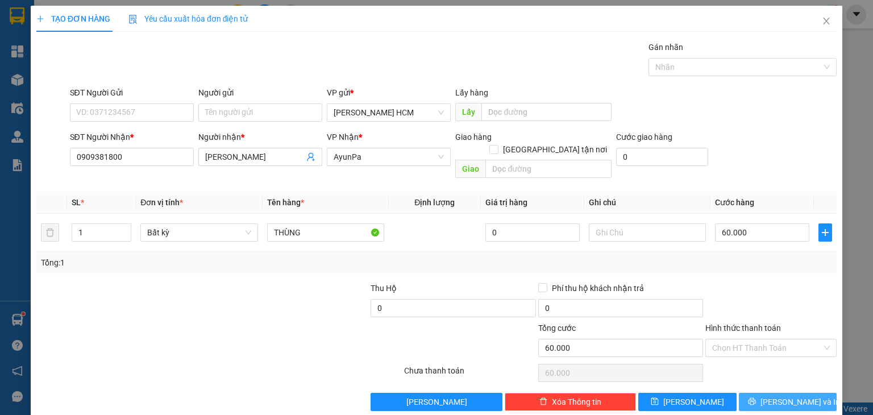
click at [762, 393] on button "[PERSON_NAME] và In" at bounding box center [788, 402] width 98 height 18
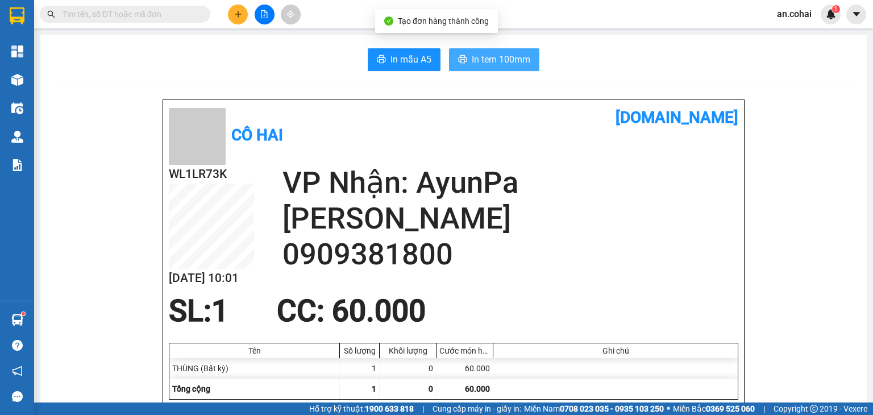
click at [525, 61] on span "In tem 100mm" at bounding box center [501, 59] width 59 height 14
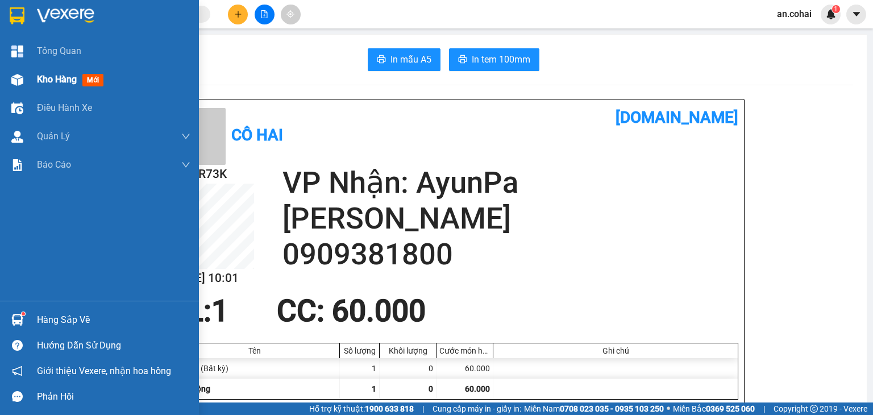
click at [28, 81] on div "Kho hàng mới" at bounding box center [99, 79] width 199 height 28
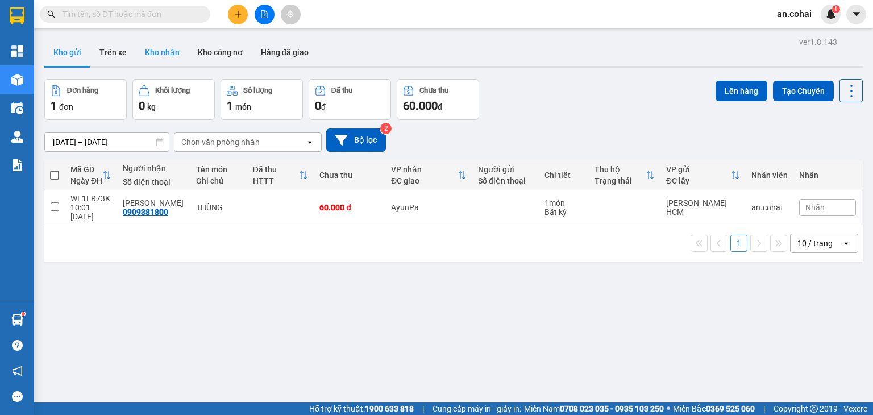
click at [168, 57] on button "Kho nhận" at bounding box center [162, 52] width 53 height 27
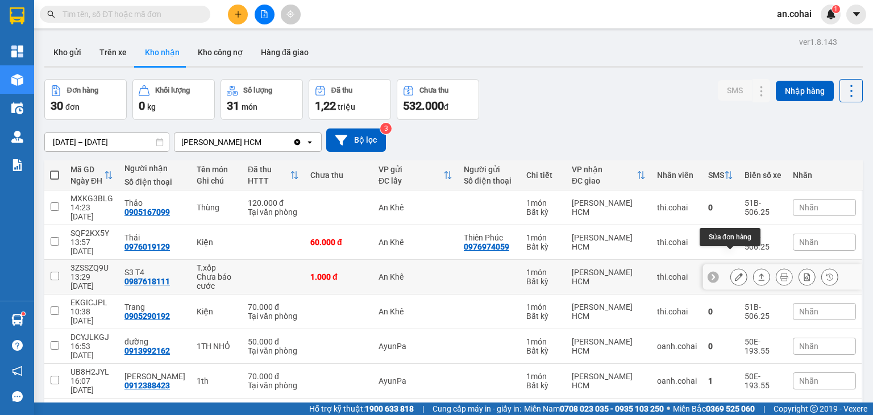
click at [736, 267] on button at bounding box center [739, 277] width 16 height 20
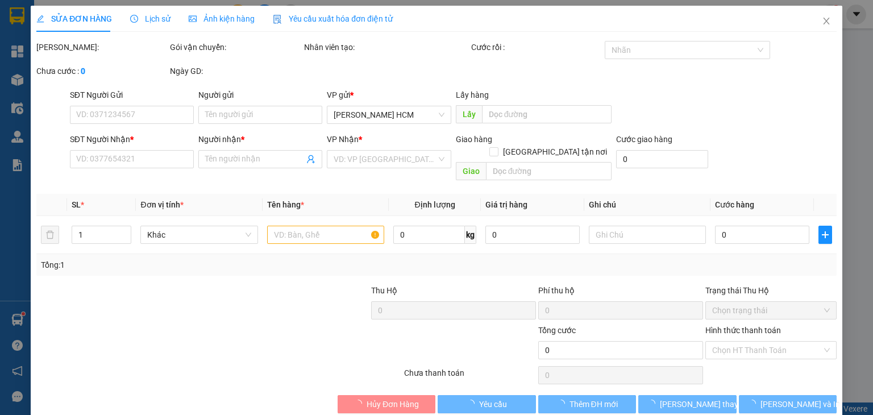
type input "0987618111"
type input "S3 T4"
type input "1.000"
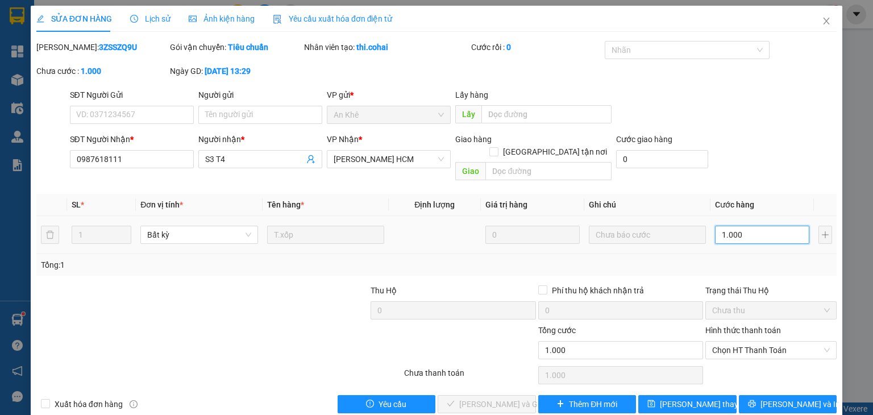
click at [749, 226] on input "1.000" at bounding box center [762, 235] width 94 height 18
type input "0"
type input "7"
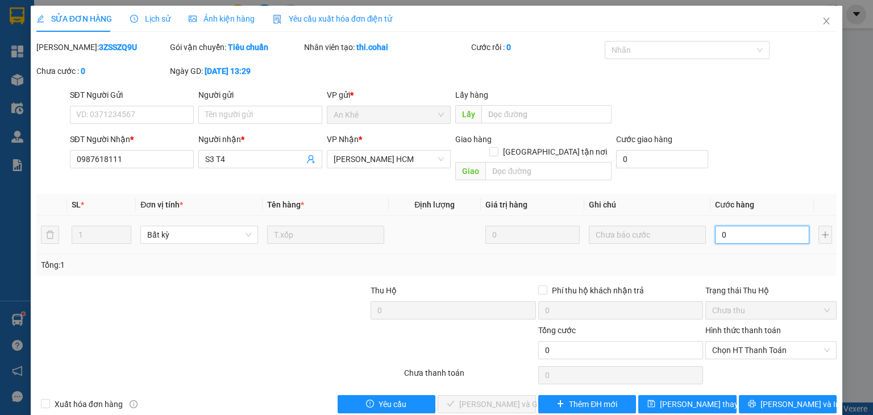
type input "7"
type input "007"
type input "70"
type input "0.070"
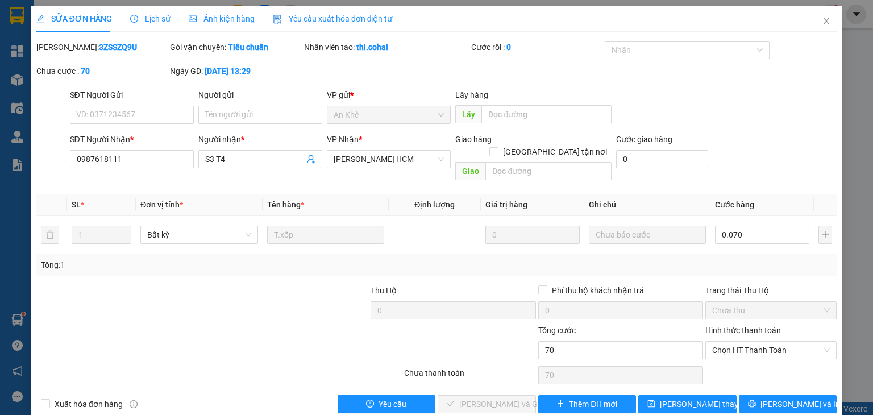
type input "70.000"
drag, startPoint x: 766, startPoint y: 237, endPoint x: 785, endPoint y: 310, distance: 75.7
click at [770, 259] on div "Tổng: 1" at bounding box center [436, 265] width 791 height 13
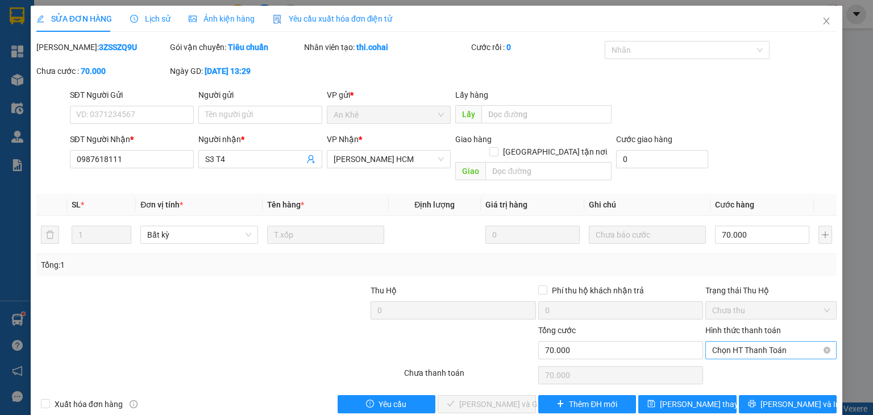
click at [782, 342] on span "Chọn HT Thanh Toán" at bounding box center [771, 350] width 118 height 17
drag, startPoint x: 770, startPoint y: 351, endPoint x: 688, endPoint y: 351, distance: 82.4
click at [769, 354] on div "Tại văn phòng" at bounding box center [763, 360] width 117 height 13
click at [515, 398] on span "[PERSON_NAME] và Giao hàng" at bounding box center [513, 404] width 109 height 13
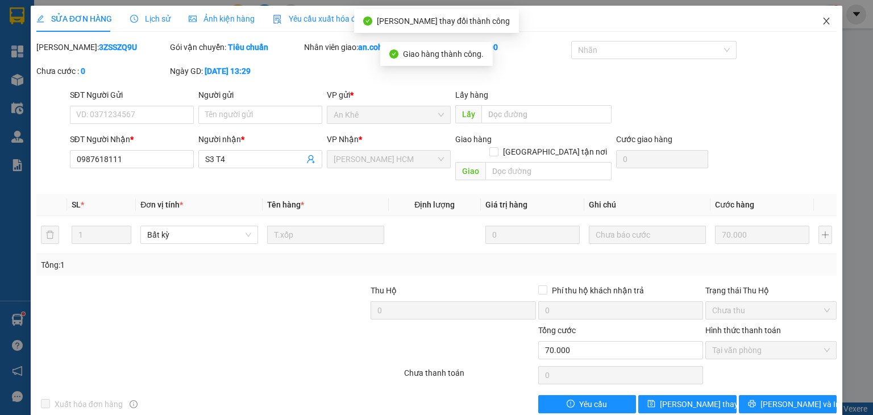
click at [822, 16] on icon "close" at bounding box center [826, 20] width 9 height 9
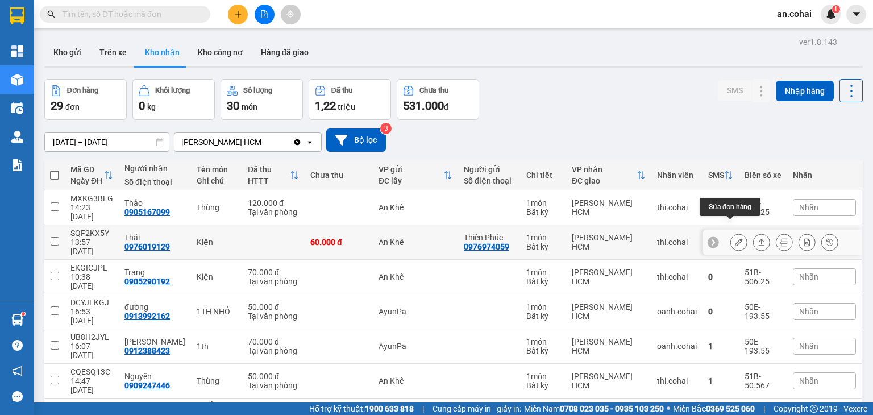
click at [735, 238] on icon at bounding box center [739, 242] width 8 height 8
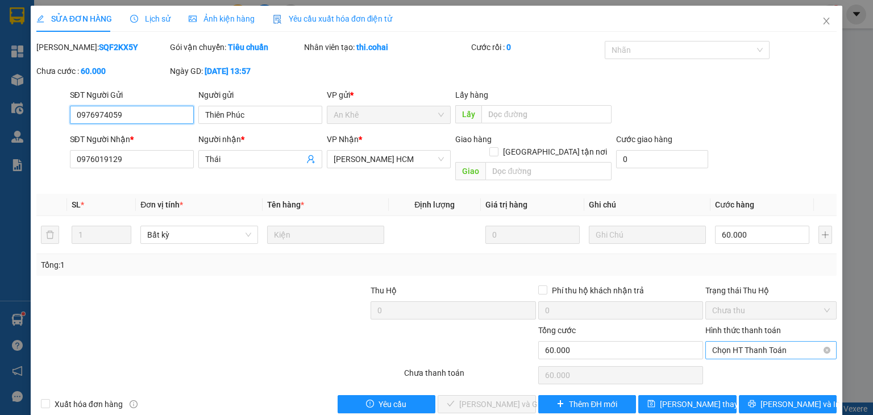
click at [775, 342] on span "Chọn HT Thanh Toán" at bounding box center [771, 350] width 118 height 17
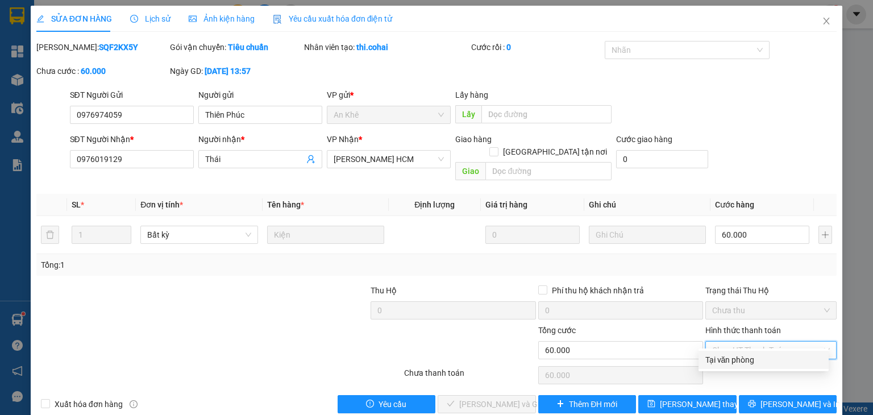
drag, startPoint x: 744, startPoint y: 351, endPoint x: 717, endPoint y: 345, distance: 27.3
click at [742, 354] on div "Tại văn phòng" at bounding box center [763, 360] width 117 height 13
type input "0"
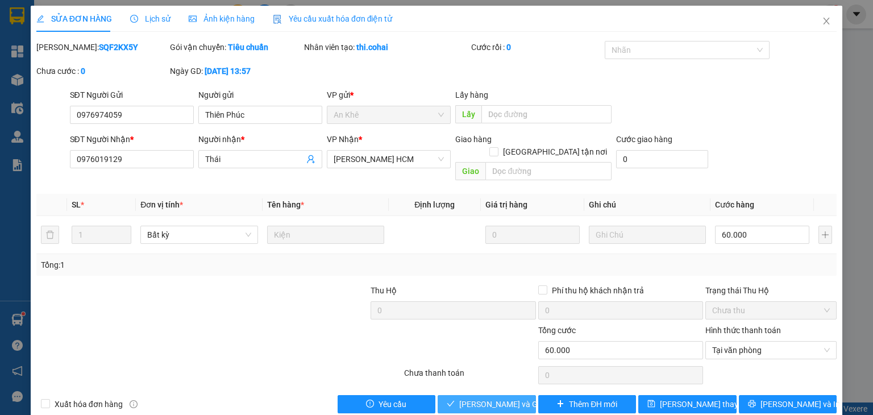
click at [512, 398] on span "[PERSON_NAME] và Giao hàng" at bounding box center [513, 404] width 109 height 13
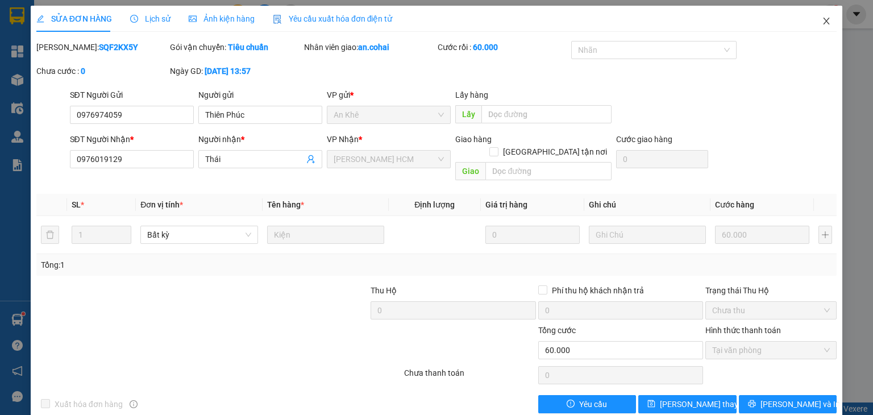
click at [822, 16] on icon "close" at bounding box center [826, 20] width 9 height 9
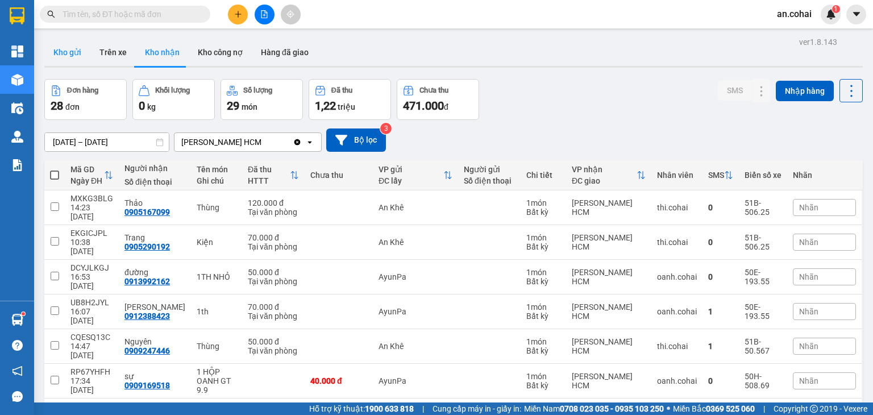
click at [75, 51] on button "Kho gửi" at bounding box center [67, 52] width 46 height 27
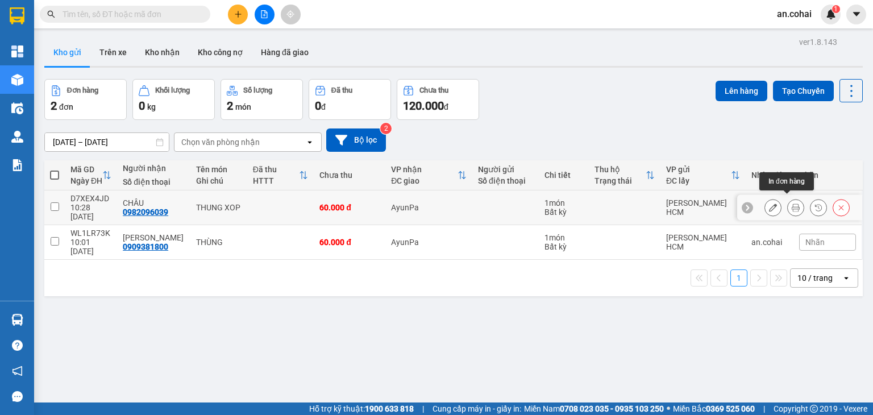
click at [787, 207] on div at bounding box center [795, 207] width 17 height 17
click at [788, 207] on button at bounding box center [796, 208] width 16 height 20
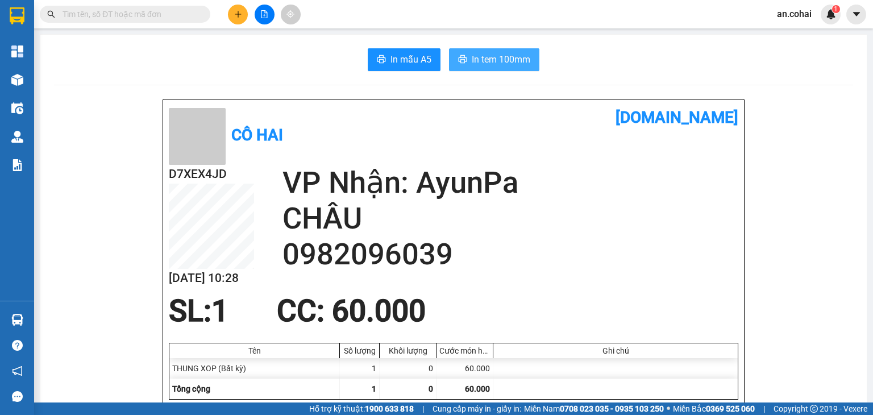
click at [491, 51] on button "In tem 100mm" at bounding box center [494, 59] width 90 height 23
click at [239, 15] on icon "plus" at bounding box center [238, 14] width 8 height 8
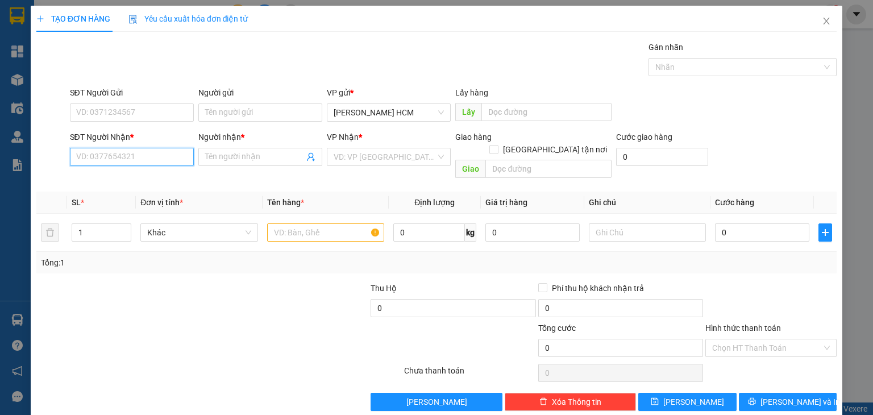
click at [158, 163] on input "SĐT Người Nhận *" at bounding box center [132, 157] width 124 height 18
click at [134, 157] on input "SĐT Người Nhận *" at bounding box center [132, 157] width 124 height 18
type input "0358549694"
click at [142, 176] on div "0358549694 - Hiền" at bounding box center [130, 179] width 109 height 13
type input "Hiền"
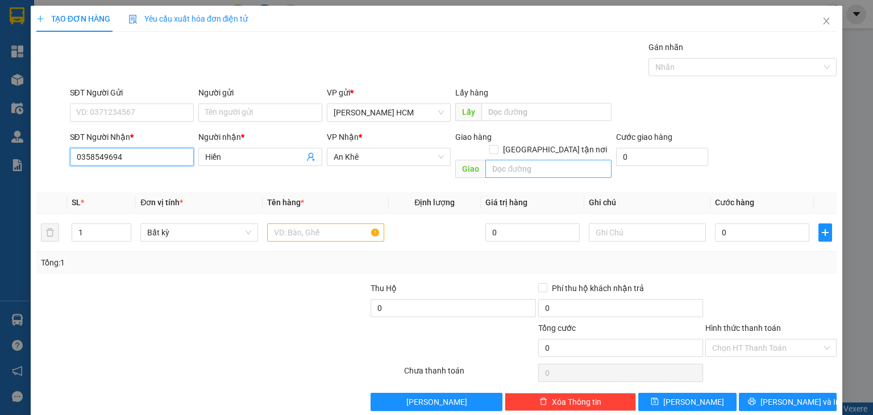
type input "0358549694"
click at [518, 160] on input "text" at bounding box center [548, 169] width 126 height 18
type input "KHRO"
click at [298, 223] on input "text" at bounding box center [325, 232] width 117 height 18
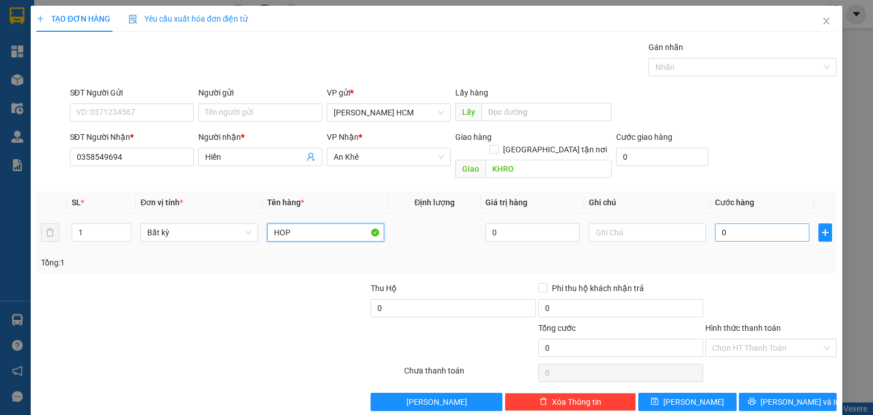
type input "HOP"
click at [737, 223] on input "0" at bounding box center [762, 232] width 94 height 18
type input "004"
type input "4"
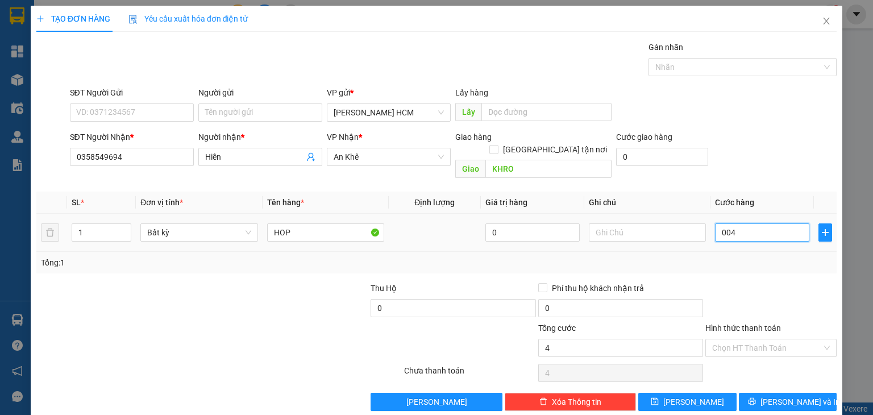
type input "0.040"
type input "40"
type input "40.000"
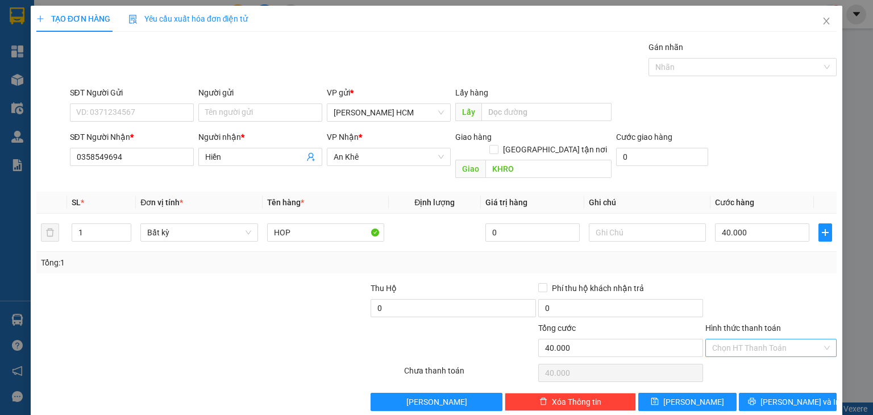
drag, startPoint x: 744, startPoint y: 251, endPoint x: 781, endPoint y: 328, distance: 85.2
click at [746, 256] on div "Tổng: 1" at bounding box center [436, 262] width 791 height 13
click at [763, 339] on input "Hình thức thanh toán" at bounding box center [767, 347] width 110 height 17
click at [758, 352] on div "Tại văn phòng" at bounding box center [763, 357] width 117 height 13
type input "0"
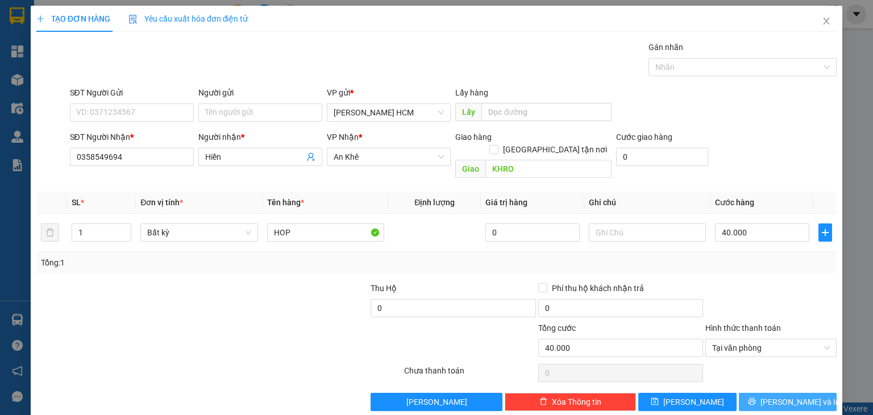
click at [764, 393] on button "[PERSON_NAME] và In" at bounding box center [788, 402] width 98 height 18
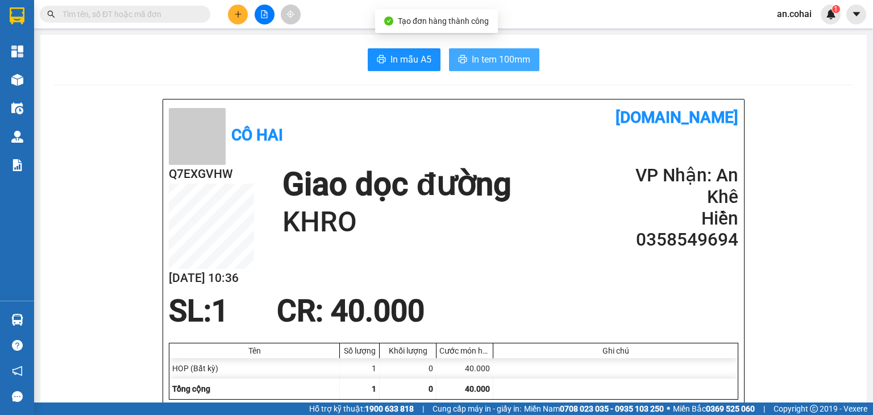
click at [503, 55] on span "In tem 100mm" at bounding box center [501, 59] width 59 height 14
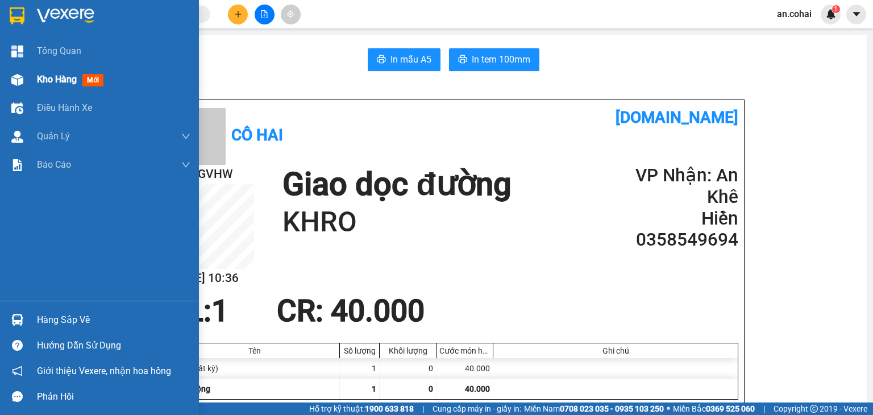
click at [47, 74] on span "Kho hàng" at bounding box center [57, 79] width 40 height 11
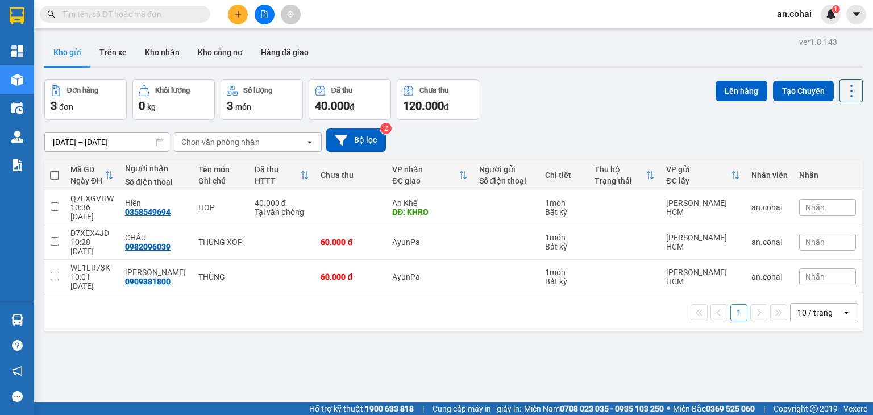
click at [60, 171] on th at bounding box center [54, 175] width 20 height 30
click at [57, 177] on span at bounding box center [54, 175] width 9 height 9
click at [55, 169] on input "checkbox" at bounding box center [55, 169] width 0 height 0
checkbox input "true"
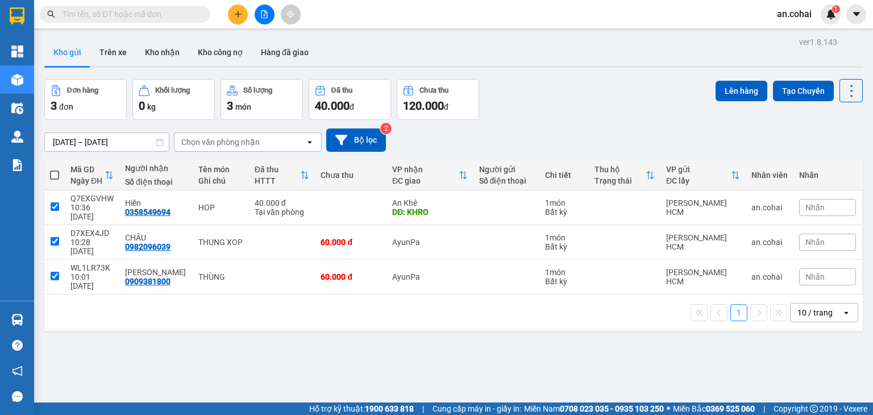
checkbox input "true"
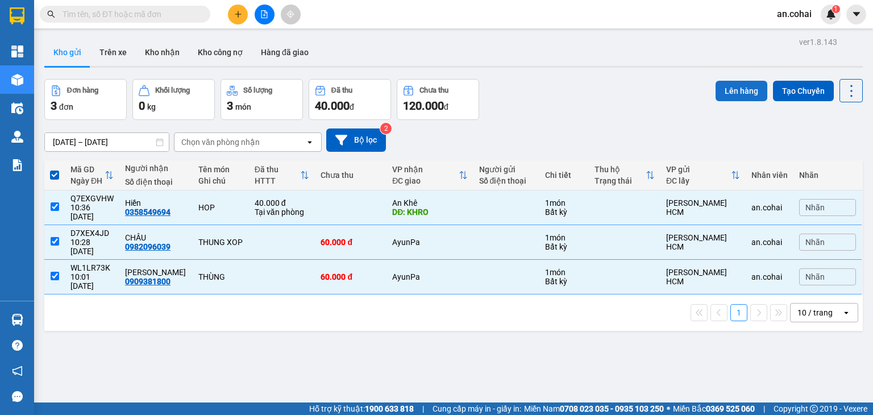
click at [732, 92] on button "Lên hàng" at bounding box center [742, 91] width 52 height 20
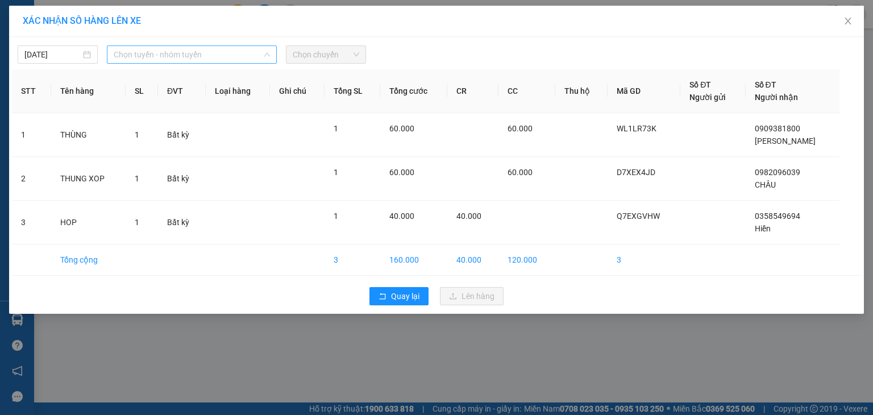
click at [157, 49] on span "Chọn tuyến - nhóm tuyến" at bounding box center [192, 54] width 156 height 17
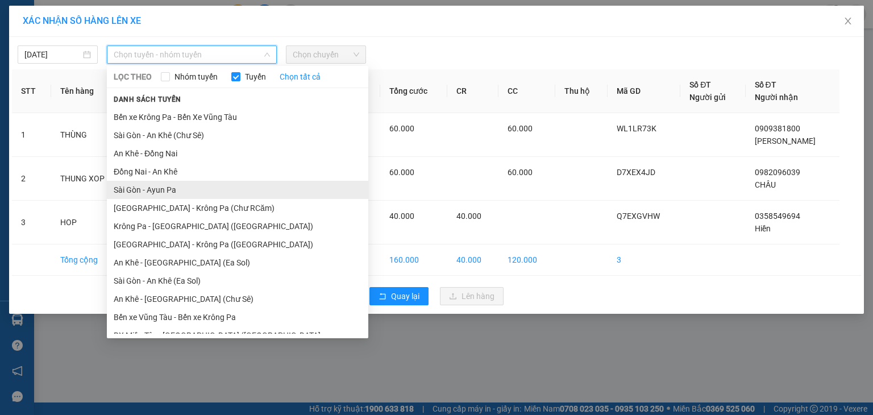
scroll to position [63, 0]
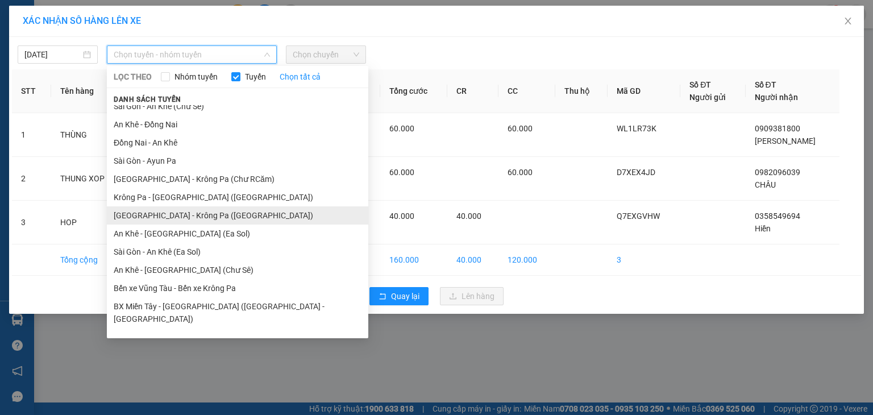
click at [202, 210] on li "[GEOGRAPHIC_DATA] - Krông Pa ([GEOGRAPHIC_DATA])" at bounding box center [237, 215] width 261 height 18
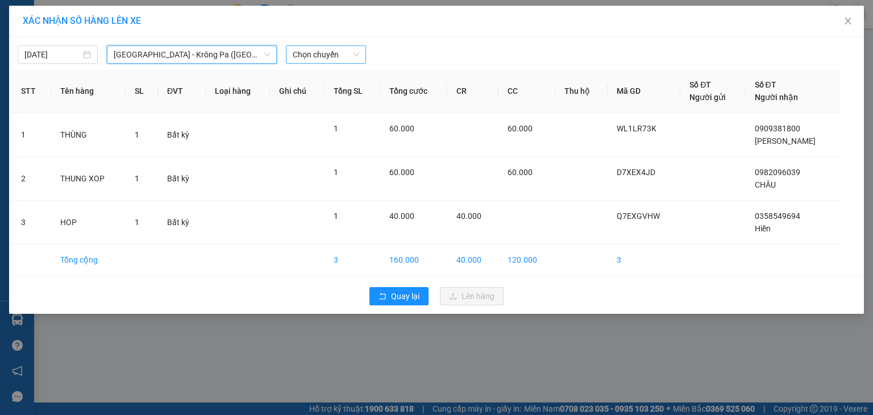
click at [310, 51] on span "Chọn chuyến" at bounding box center [326, 54] width 67 height 17
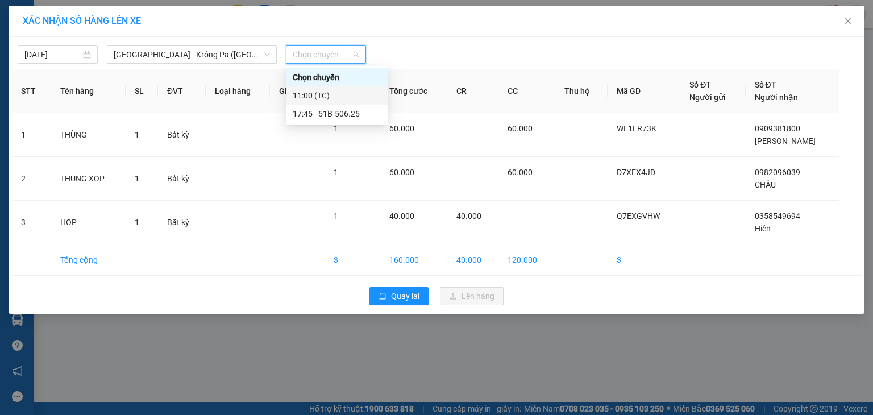
click at [332, 93] on div "11:00 (TC)" at bounding box center [337, 95] width 89 height 13
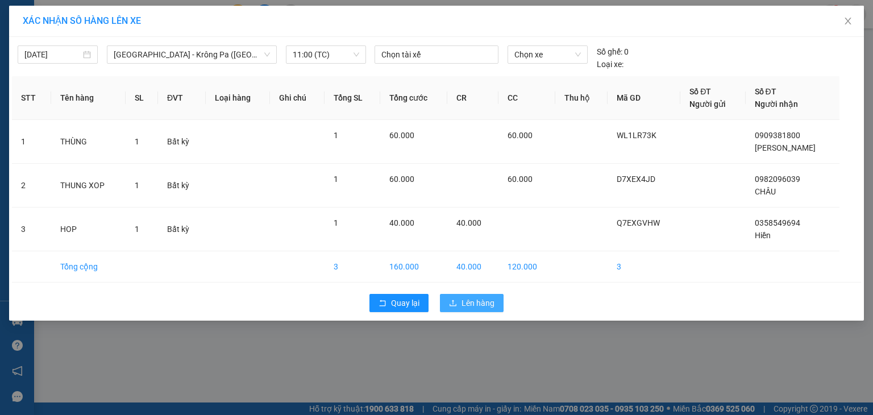
click at [465, 302] on span "Lên hàng" at bounding box center [478, 303] width 33 height 13
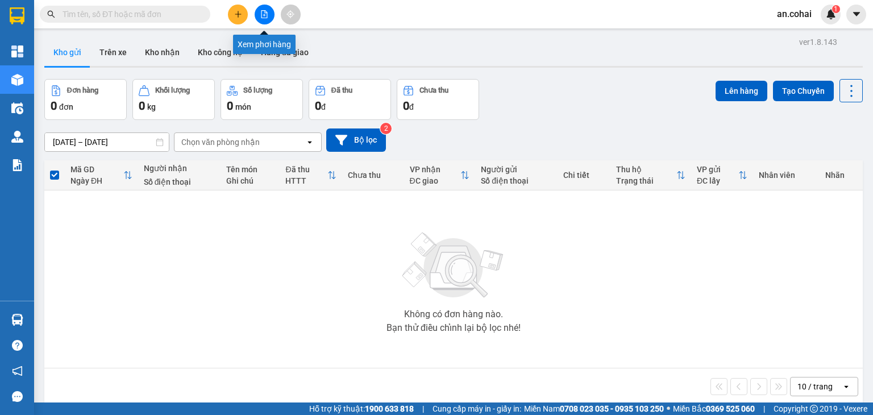
click at [265, 13] on icon "file-add" at bounding box center [264, 14] width 8 height 8
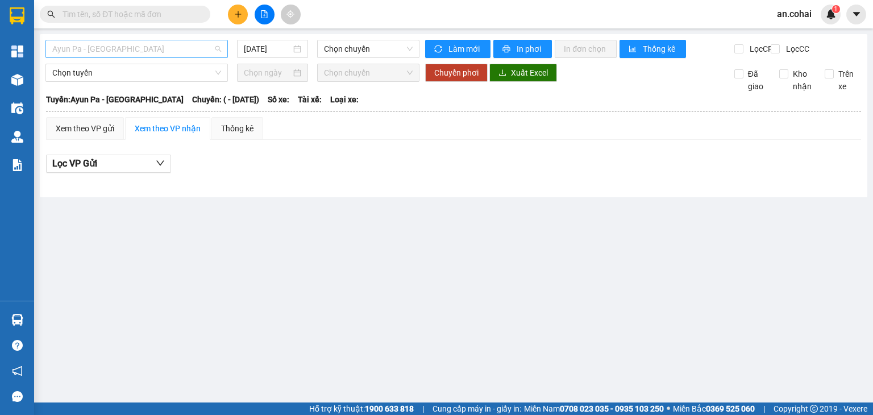
click at [211, 41] on span "Ayun Pa - [GEOGRAPHIC_DATA]" at bounding box center [136, 48] width 169 height 17
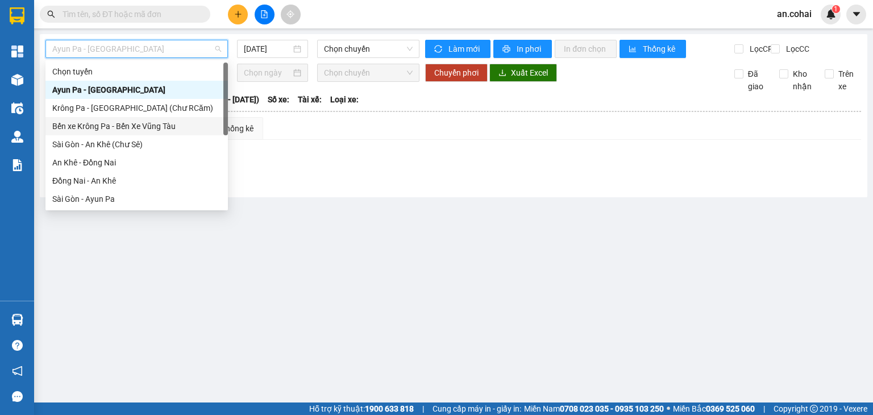
scroll to position [159, 0]
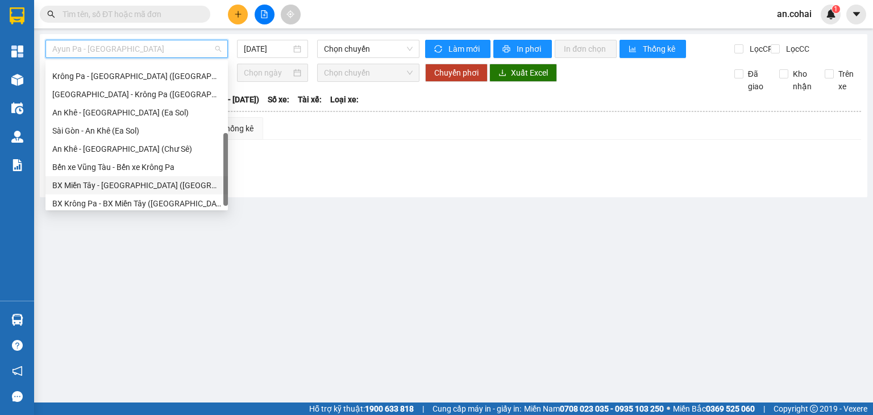
click at [165, 180] on div "BX Miền Tây - [GEOGRAPHIC_DATA] ([GEOGRAPHIC_DATA] - [GEOGRAPHIC_DATA])" at bounding box center [136, 185] width 169 height 13
type input "[DATE]"
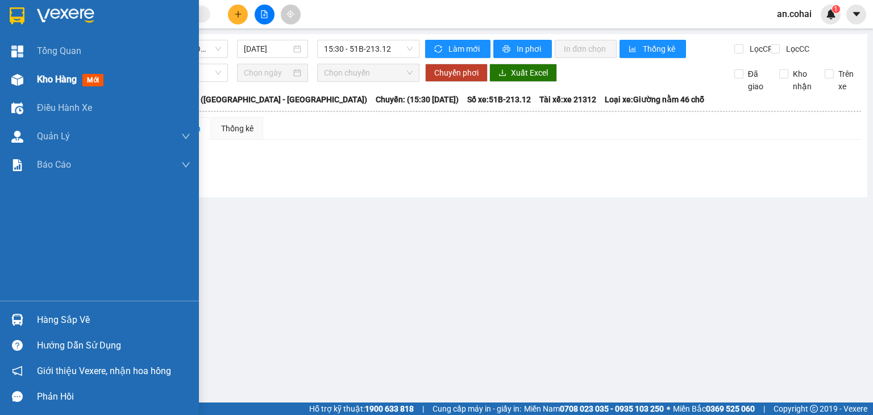
click at [50, 86] on div "Kho hàng mới" at bounding box center [72, 79] width 71 height 14
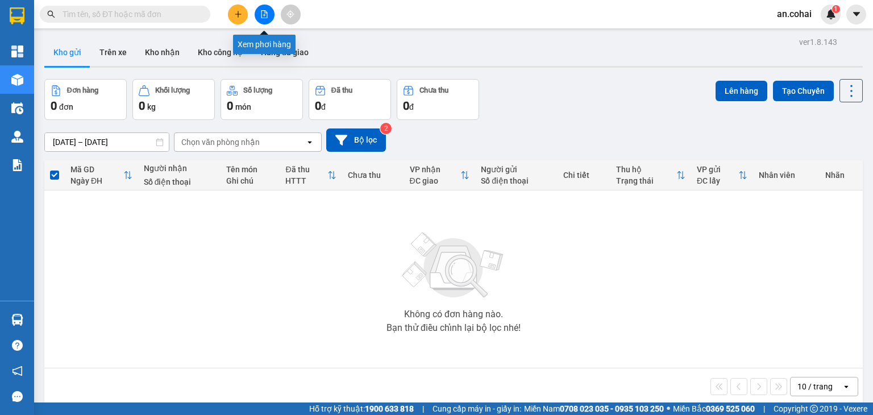
click at [267, 13] on icon "file-add" at bounding box center [264, 14] width 6 height 8
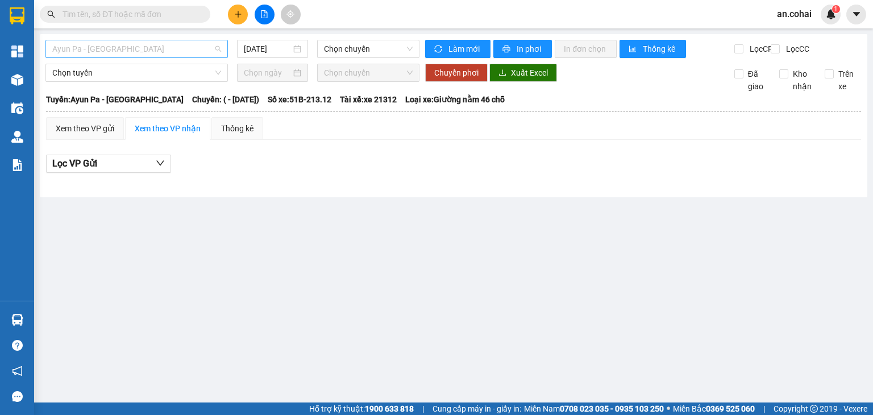
click at [198, 49] on span "Ayun Pa - [GEOGRAPHIC_DATA]" at bounding box center [136, 48] width 169 height 17
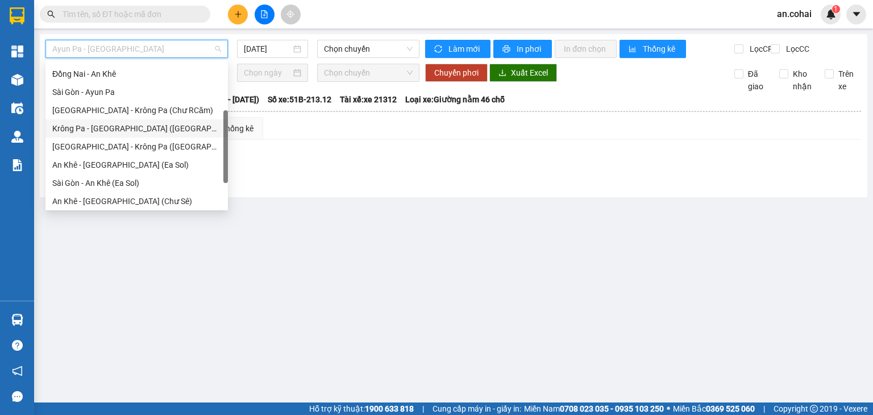
scroll to position [164, 0]
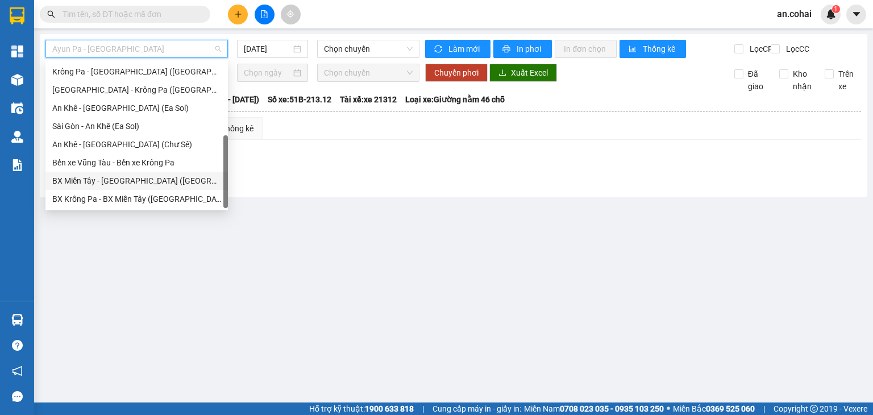
click at [146, 178] on div "BX Miền Tây - [GEOGRAPHIC_DATA] ([GEOGRAPHIC_DATA] - [GEOGRAPHIC_DATA])" at bounding box center [136, 181] width 169 height 13
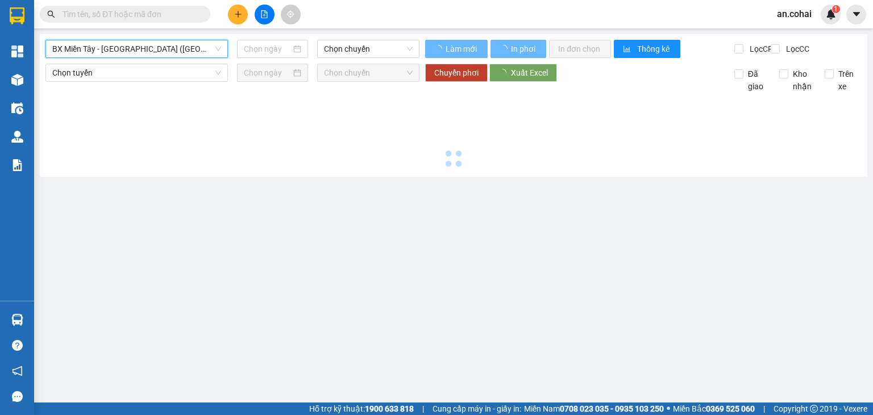
type input "[DATE]"
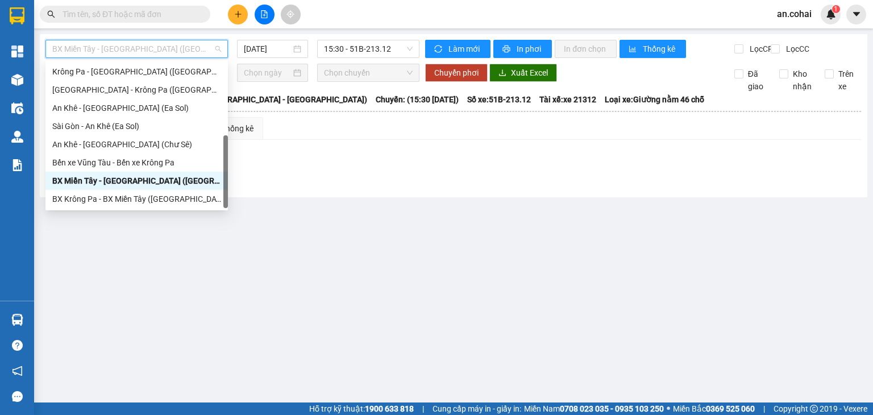
click at [126, 50] on span "BX Miền Tây - [GEOGRAPHIC_DATA] ([GEOGRAPHIC_DATA] - [GEOGRAPHIC_DATA])" at bounding box center [136, 48] width 169 height 17
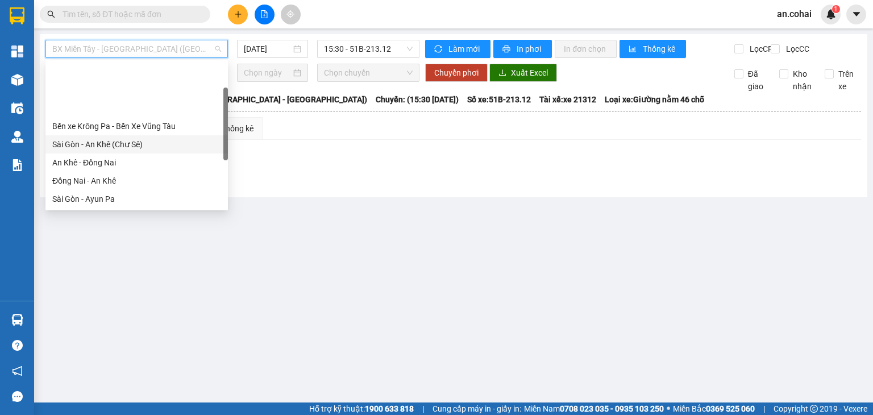
scroll to position [57, 0]
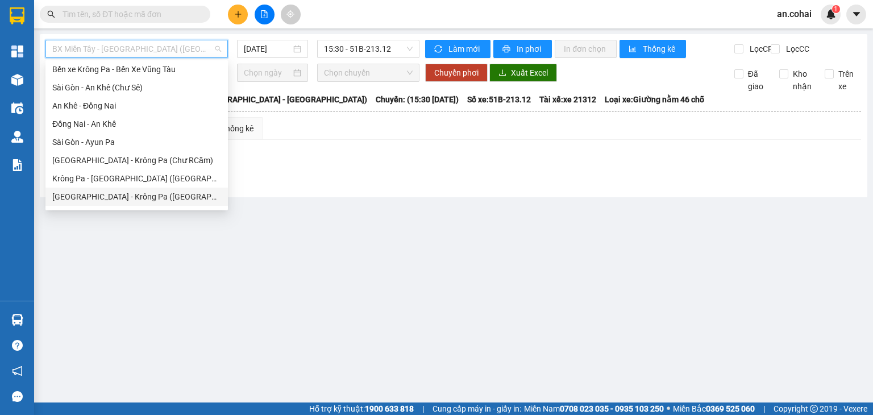
click at [109, 201] on div "[GEOGRAPHIC_DATA] - Krông Pa ([GEOGRAPHIC_DATA])" at bounding box center [136, 196] width 169 height 13
type input "[DATE]"
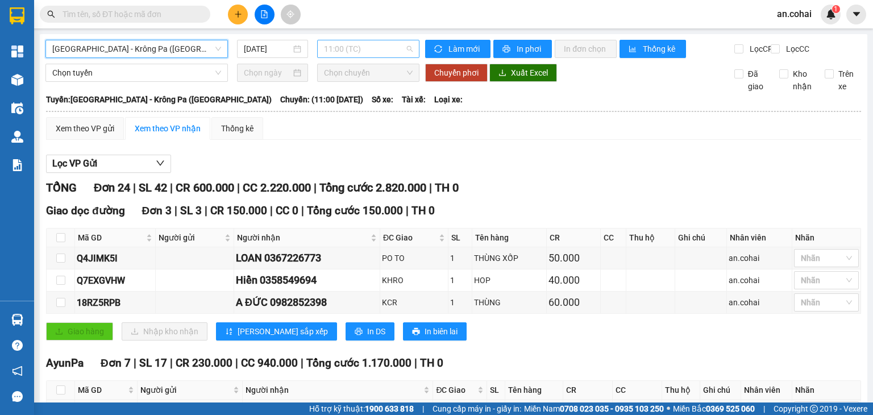
click at [368, 52] on span "11:00 (TC)" at bounding box center [368, 48] width 89 height 17
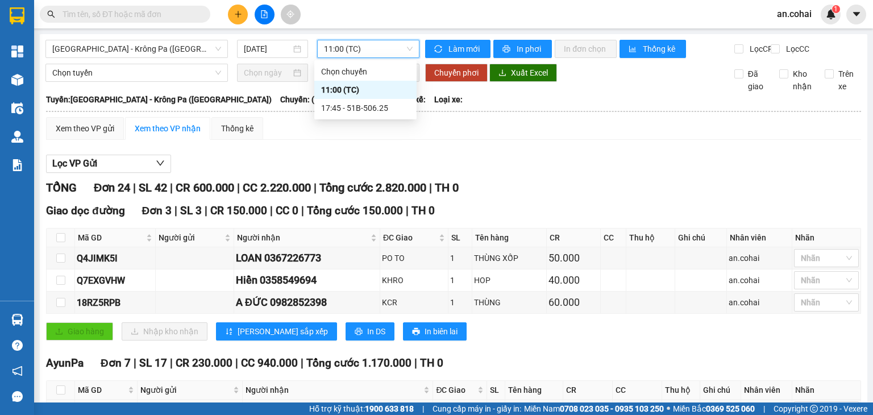
click at [372, 48] on span "11:00 (TC)" at bounding box center [368, 48] width 89 height 17
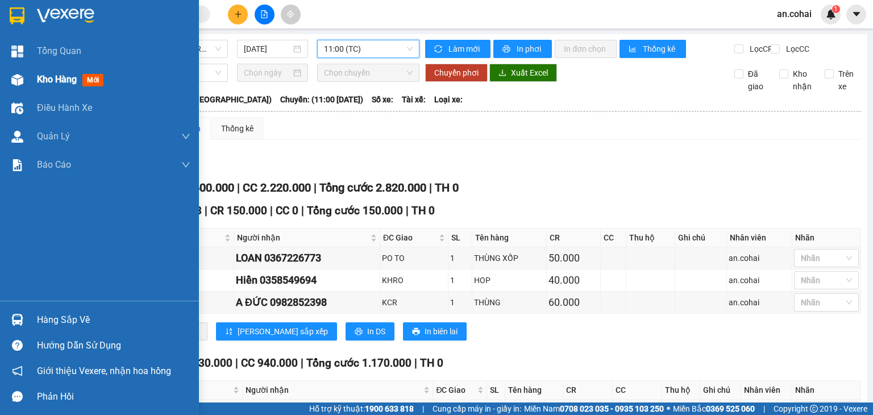
click at [44, 81] on span "Kho hàng" at bounding box center [57, 79] width 40 height 11
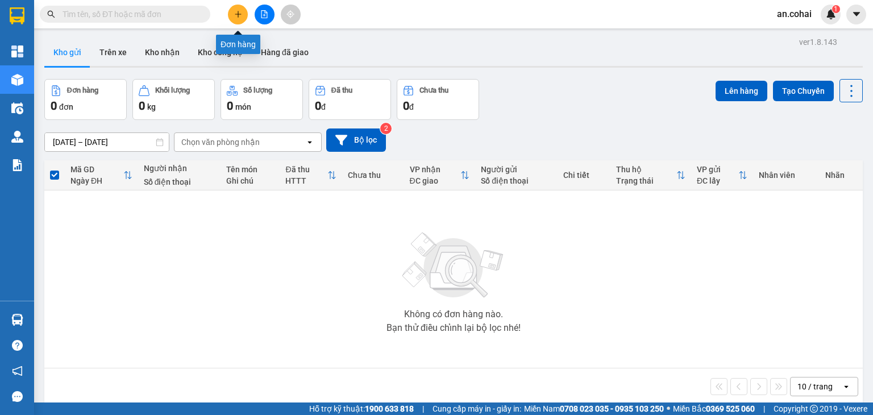
click at [232, 13] on button at bounding box center [238, 15] width 20 height 20
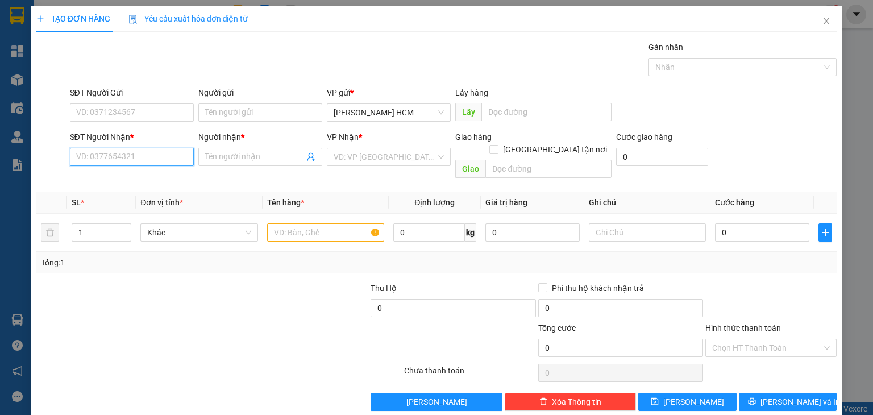
click at [166, 148] on input "SĐT Người Nhận *" at bounding box center [132, 157] width 124 height 18
click at [162, 185] on div "0355454052 - [GEOGRAPHIC_DATA]" at bounding box center [140, 179] width 128 height 13
type input "0355454052"
type input "[PERSON_NAME]"
type input "0355454052"
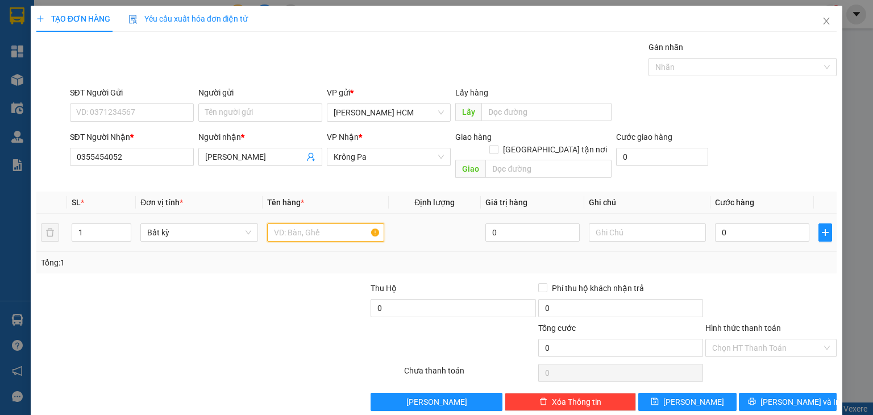
click at [277, 228] on input "text" at bounding box center [325, 232] width 117 height 18
type input "BAO"
type input "2"
click at [126, 228] on icon "up" at bounding box center [125, 230] width 4 height 4
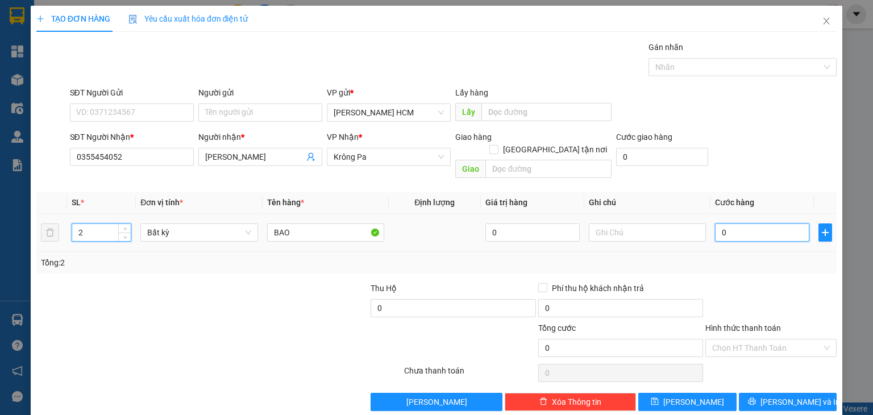
click at [733, 223] on input "0" at bounding box center [762, 232] width 94 height 18
type input "001"
type input "1"
type input "0.014"
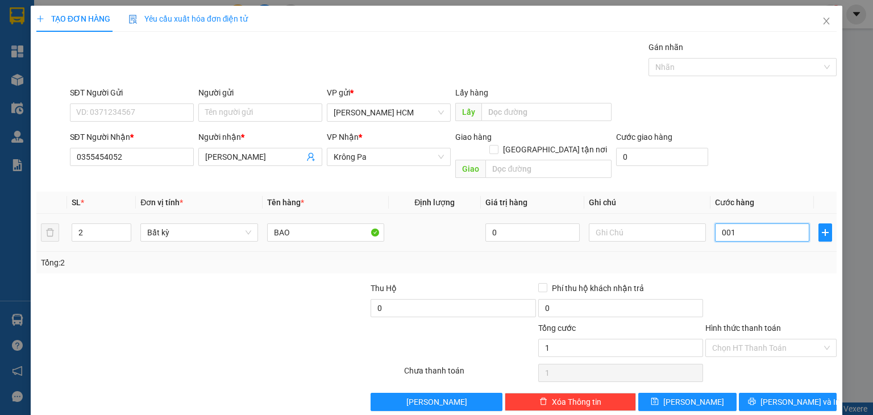
type input "14"
type input "00.140"
type input "140"
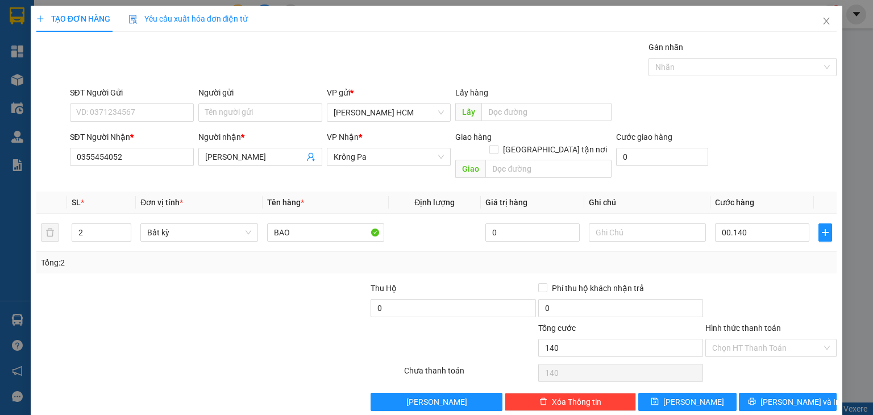
type input "140.000"
drag, startPoint x: 754, startPoint y: 261, endPoint x: 751, endPoint y: 287, distance: 25.7
click at [754, 262] on div "Transit Pickup Surcharge Ids Transit Deliver Surcharge Ids Transit Deliver Surc…" at bounding box center [436, 226] width 800 height 370
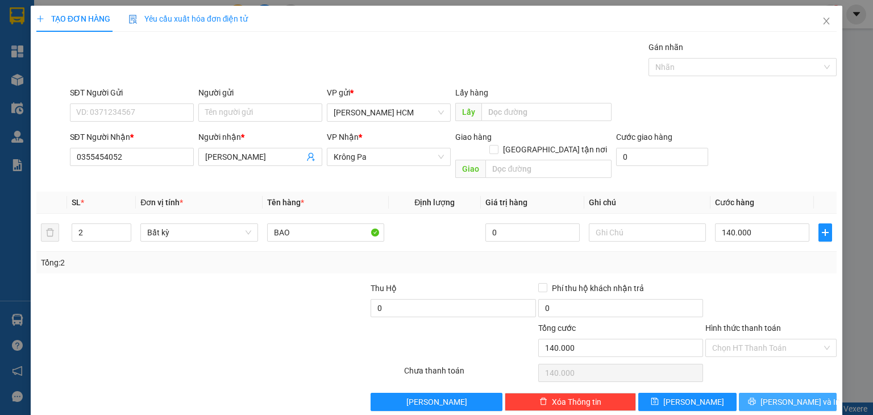
drag, startPoint x: 757, startPoint y: 381, endPoint x: 759, endPoint y: 392, distance: 11.0
click at [759, 393] on button "[PERSON_NAME] và In" at bounding box center [788, 402] width 98 height 18
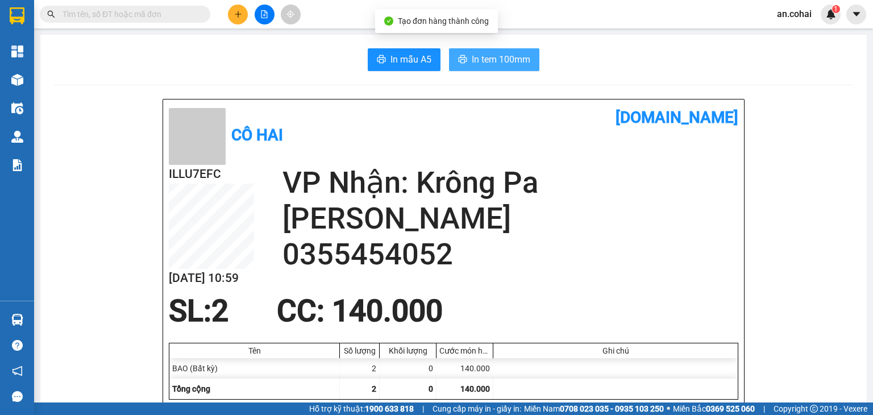
click at [519, 61] on span "In tem 100mm" at bounding box center [501, 59] width 59 height 14
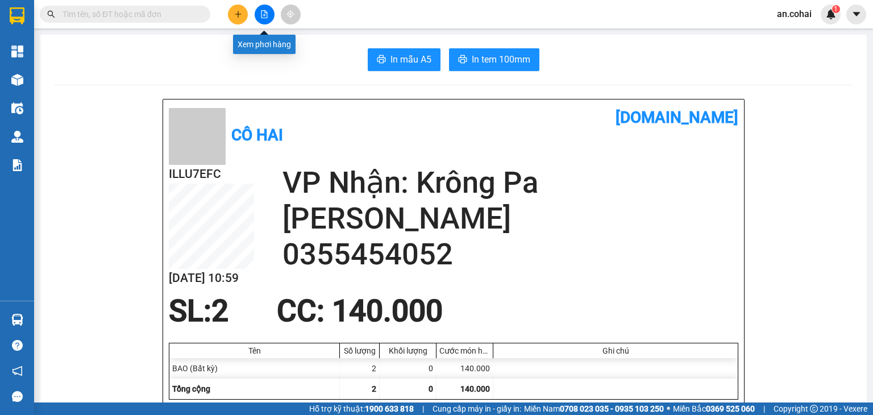
click at [261, 14] on icon "file-add" at bounding box center [264, 14] width 8 height 8
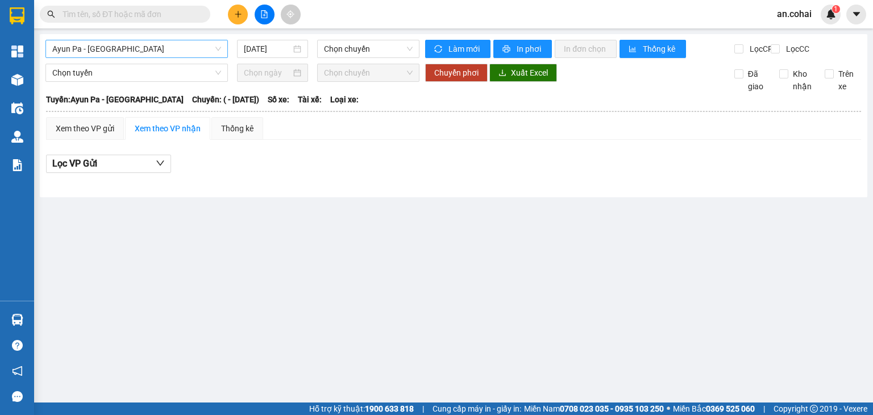
click at [124, 42] on span "Ayun Pa - [GEOGRAPHIC_DATA]" at bounding box center [136, 48] width 169 height 17
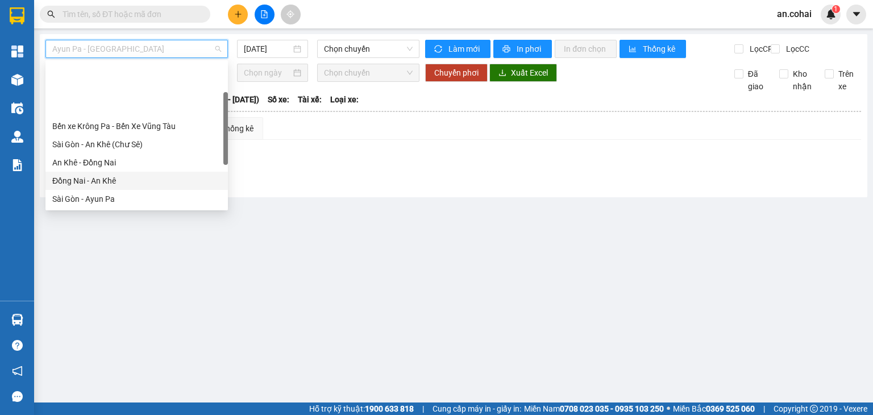
scroll to position [159, 0]
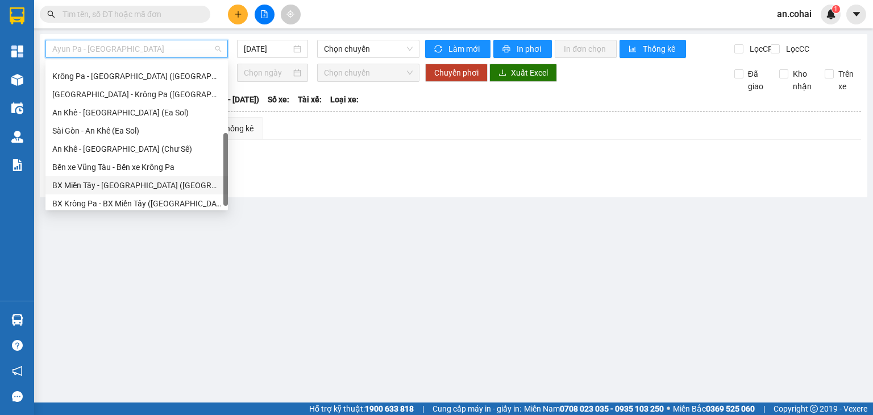
click at [146, 182] on div "BX Miền Tây - [GEOGRAPHIC_DATA] ([GEOGRAPHIC_DATA] - [GEOGRAPHIC_DATA])" at bounding box center [136, 185] width 169 height 13
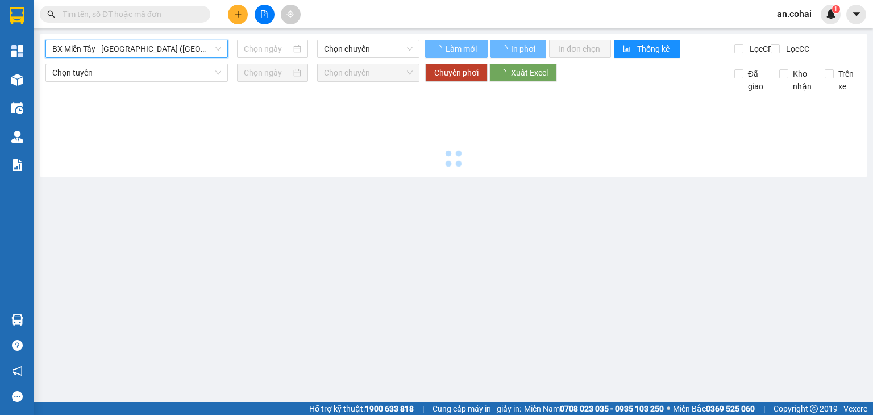
type input "[DATE]"
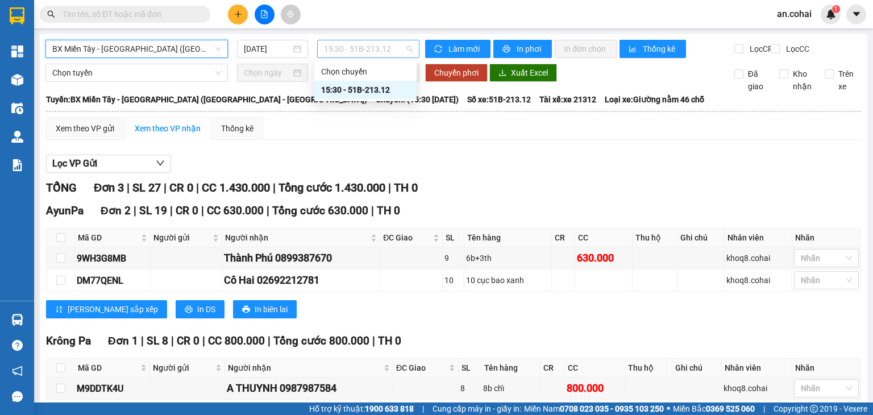
click at [330, 46] on span "15:30 - 51B-213.12" at bounding box center [368, 48] width 89 height 17
click at [175, 43] on span "BX Miền Tây - [GEOGRAPHIC_DATA] ([GEOGRAPHIC_DATA] - [GEOGRAPHIC_DATA])" at bounding box center [136, 48] width 169 height 17
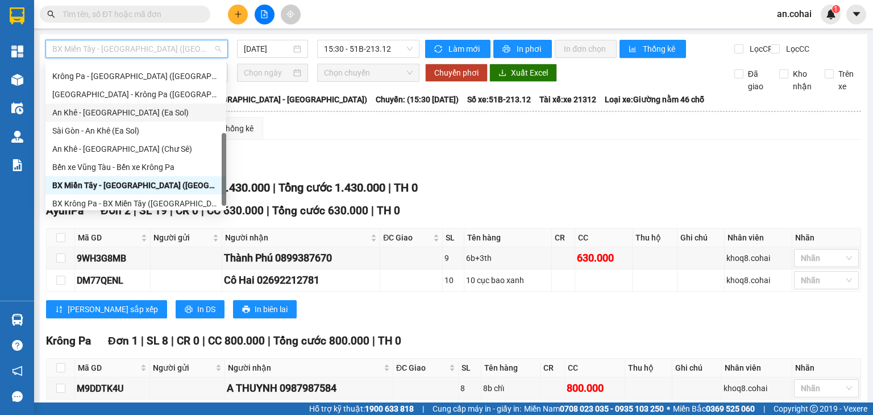
scroll to position [164, 0]
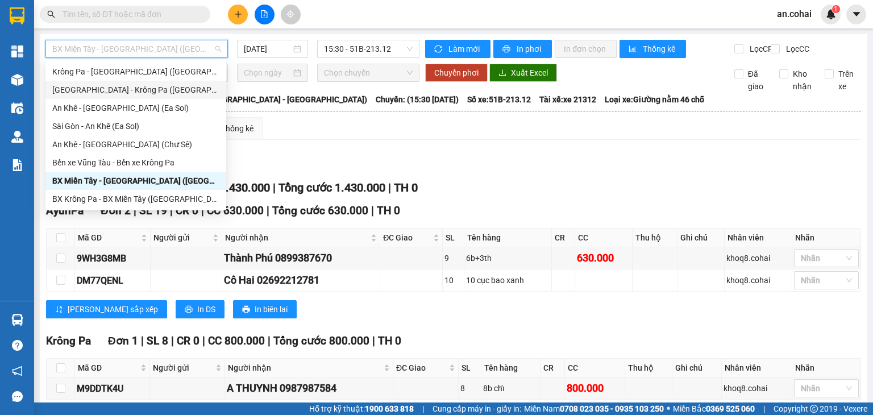
click at [138, 89] on div "[GEOGRAPHIC_DATA] - Krông Pa ([GEOGRAPHIC_DATA])" at bounding box center [135, 90] width 167 height 13
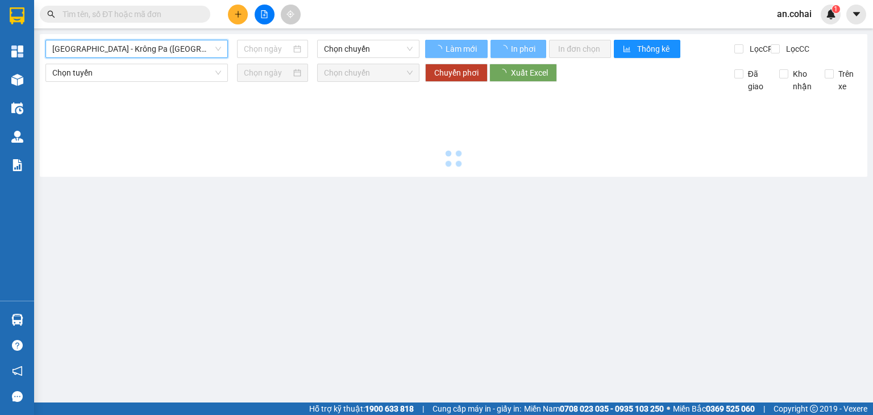
type input "[DATE]"
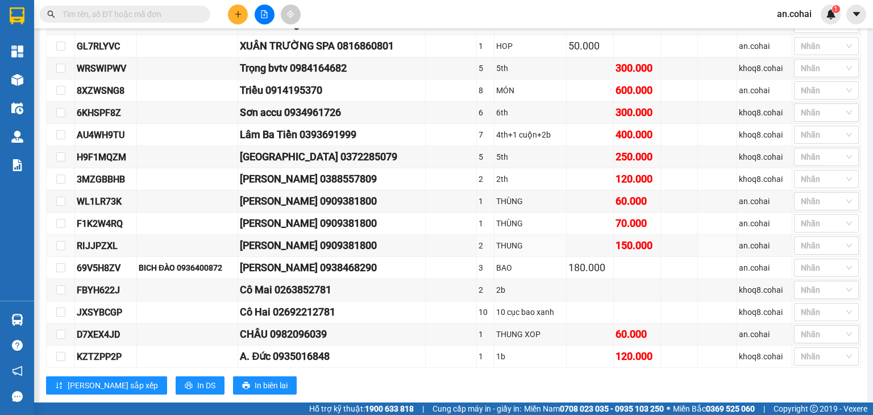
scroll to position [280, 0]
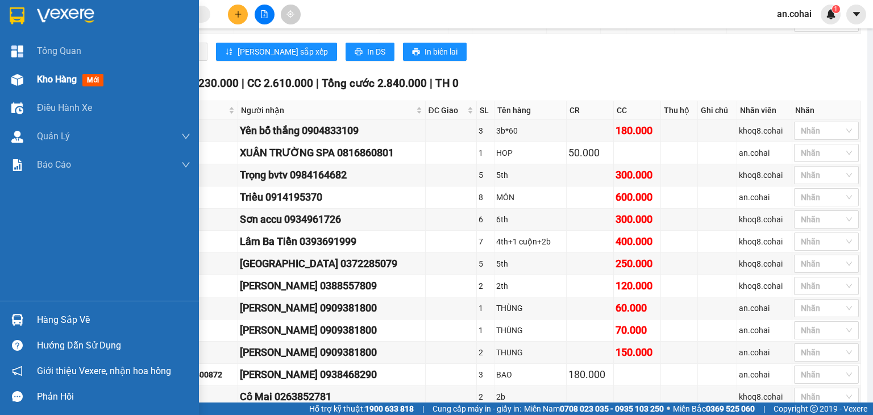
click at [41, 76] on span "Kho hàng" at bounding box center [57, 79] width 40 height 11
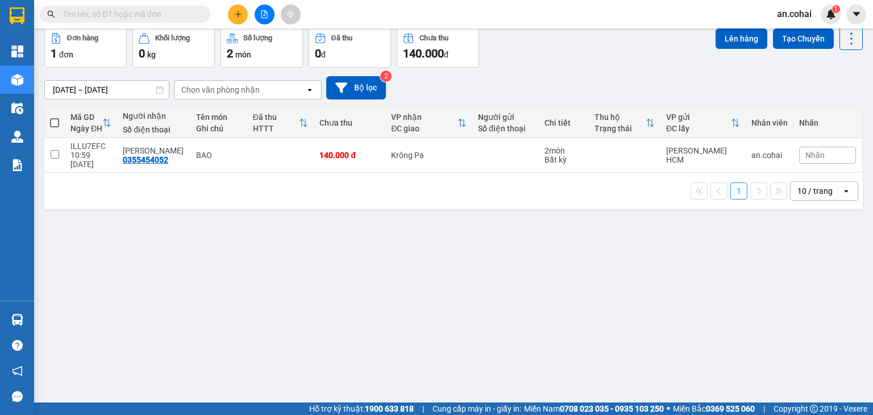
click at [57, 118] on span at bounding box center [54, 122] width 9 height 9
click at [55, 117] on input "checkbox" at bounding box center [55, 117] width 0 height 0
checkbox input "true"
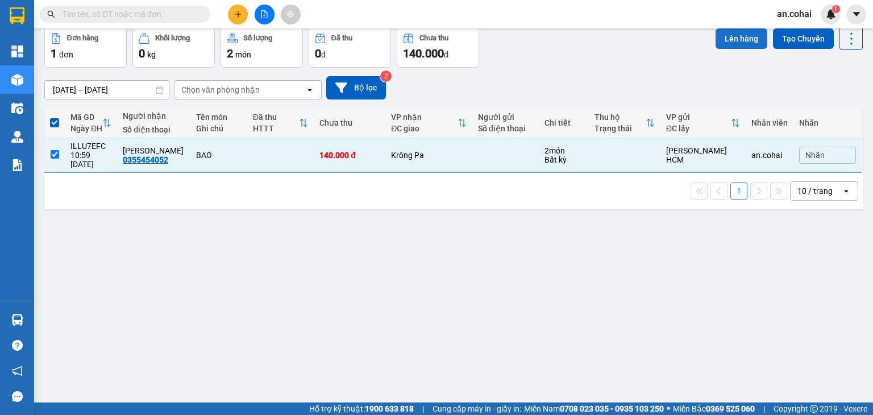
click at [721, 37] on button "Lên hàng" at bounding box center [742, 38] width 52 height 20
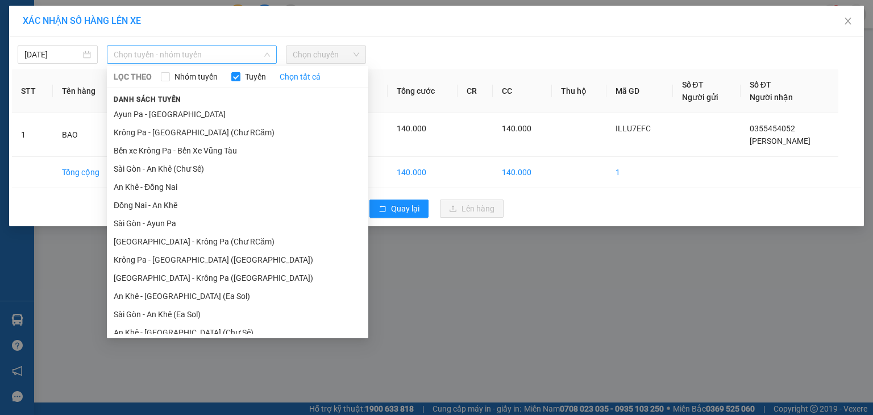
click at [175, 51] on span "Chọn tuyến - nhóm tuyến" at bounding box center [192, 54] width 156 height 17
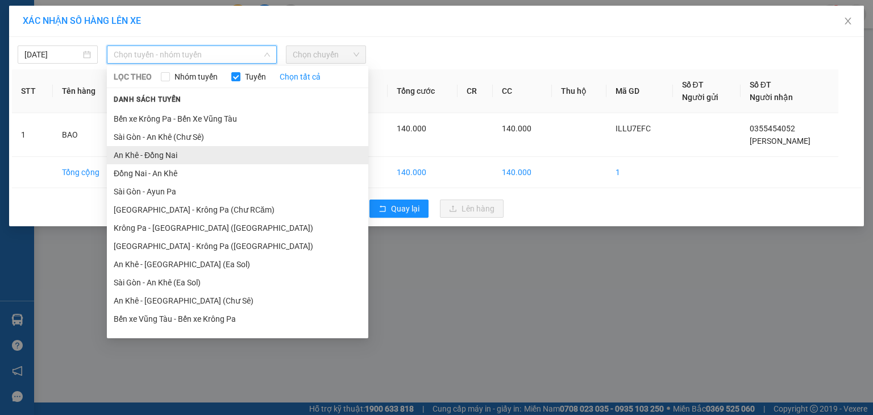
scroll to position [63, 0]
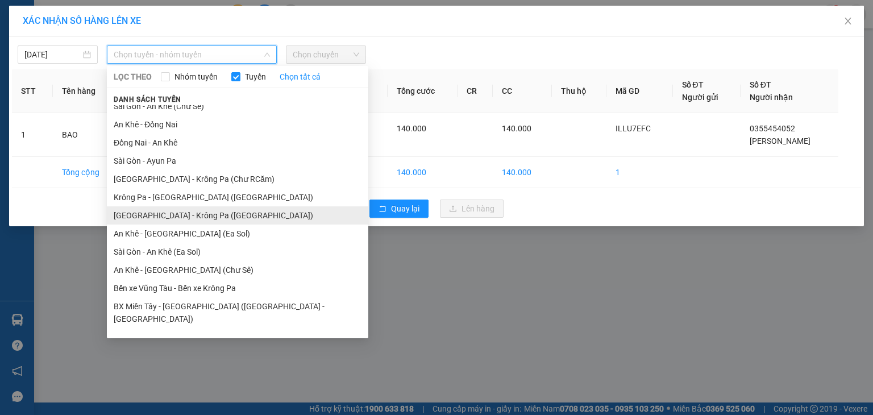
click at [193, 219] on li "[GEOGRAPHIC_DATA] - Krông Pa ([GEOGRAPHIC_DATA])" at bounding box center [237, 215] width 261 height 18
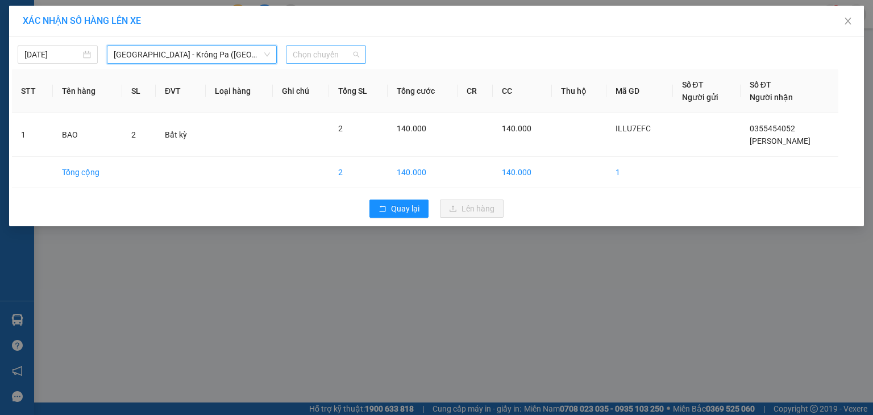
click at [322, 55] on span "Chọn chuyến" at bounding box center [326, 54] width 67 height 17
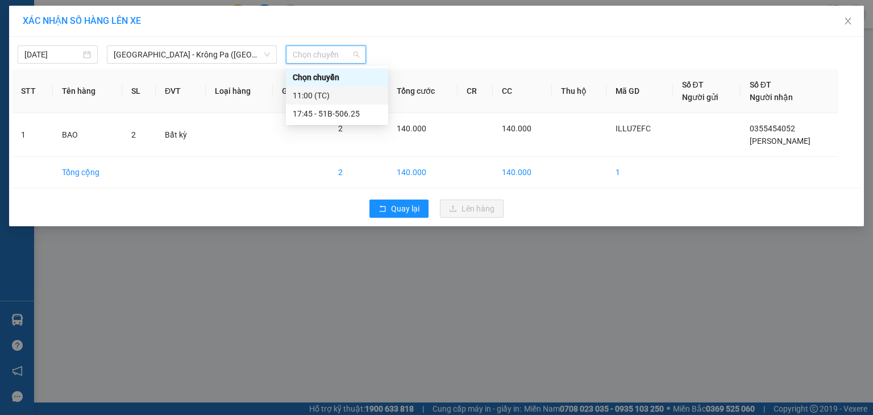
click at [337, 95] on div "11:00 (TC)" at bounding box center [337, 95] width 89 height 13
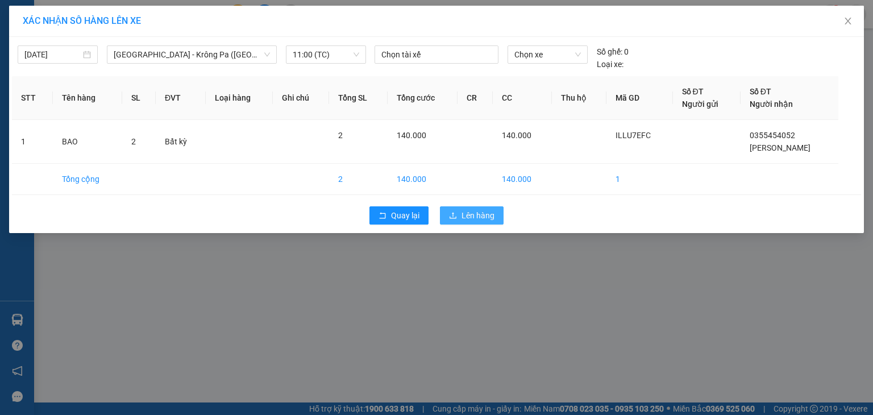
click at [463, 214] on span "Lên hàng" at bounding box center [478, 215] width 33 height 13
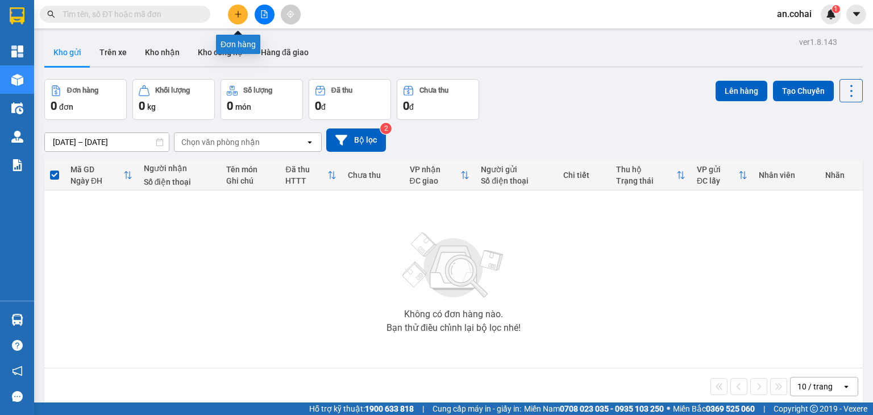
click at [241, 14] on icon "plus" at bounding box center [238, 14] width 6 height 1
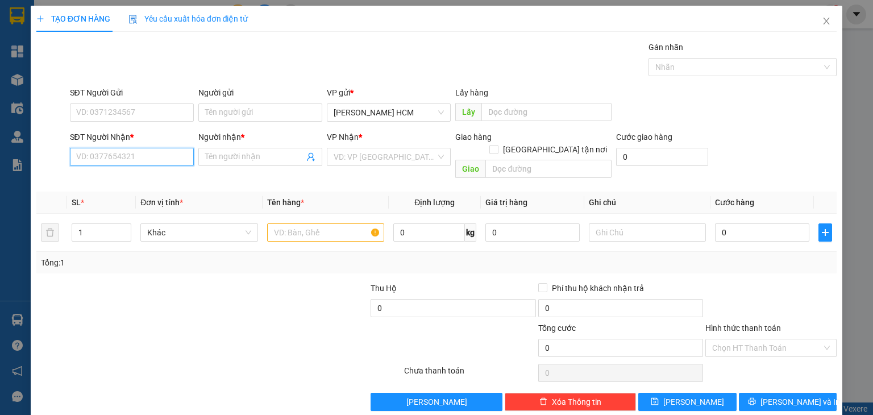
click at [166, 156] on input "SĐT Người Nhận *" at bounding box center [132, 157] width 124 height 18
click at [148, 177] on div "0989487365 - Sỹ Hoa" at bounding box center [130, 179] width 109 height 13
type input "0989487365"
type input "Sỹ Hoa"
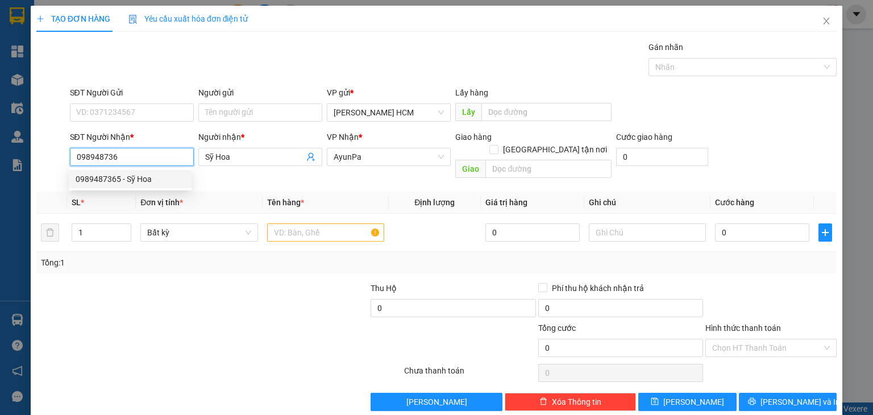
click at [141, 180] on div "0989487365 - Sỹ Hoa" at bounding box center [130, 179] width 109 height 13
type input "0989487365"
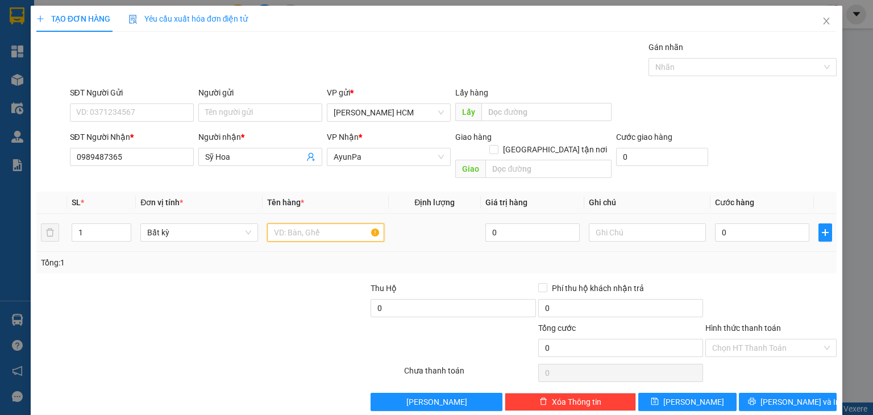
click at [317, 223] on input "text" at bounding box center [325, 232] width 117 height 18
type input "KIỆN"
click at [737, 226] on input "0" at bounding box center [762, 232] width 94 height 18
type input "005"
type input "5"
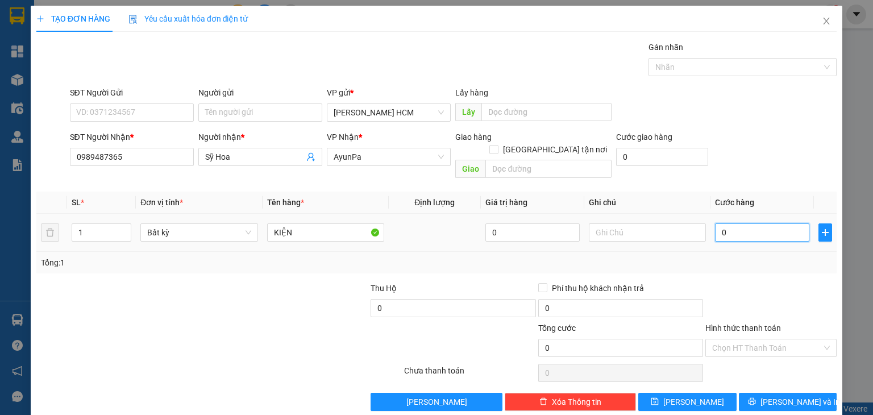
type input "5"
type input "0.050"
type input "50"
type input "50.000"
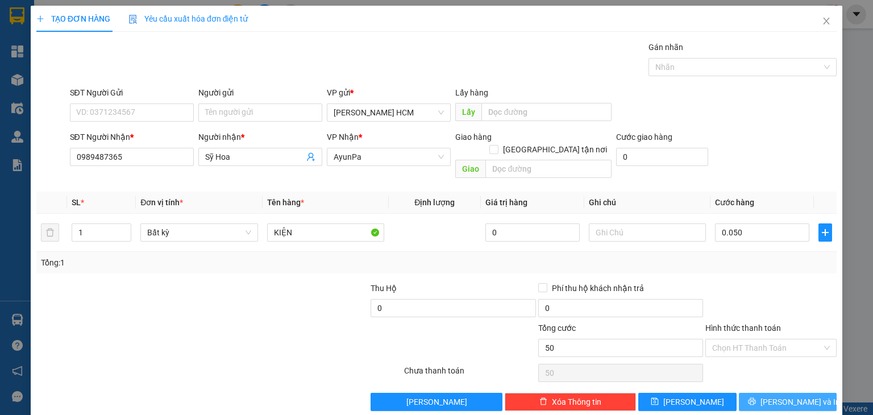
type input "50.000"
click at [765, 393] on button "[PERSON_NAME] và In" at bounding box center [788, 402] width 98 height 18
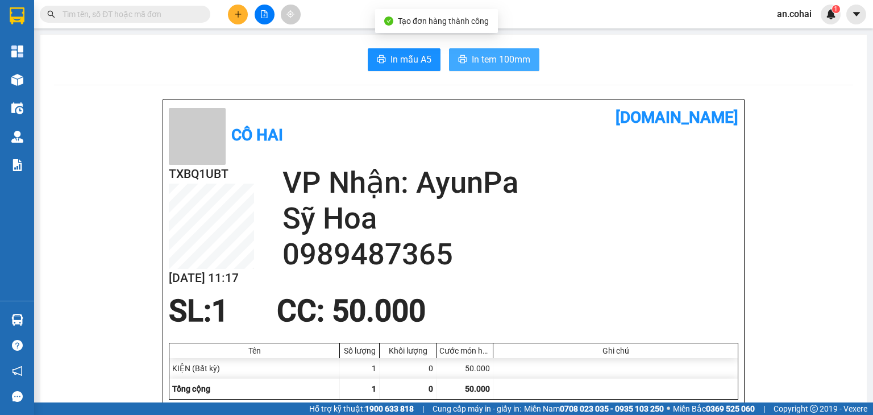
click at [512, 63] on span "In tem 100mm" at bounding box center [501, 59] width 59 height 14
click at [505, 64] on span "In tem 100mm" at bounding box center [501, 59] width 59 height 14
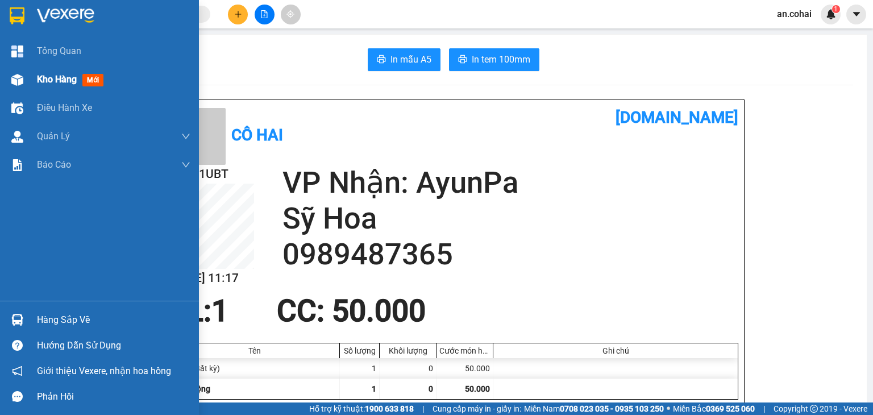
click at [53, 82] on span "Kho hàng" at bounding box center [57, 79] width 40 height 11
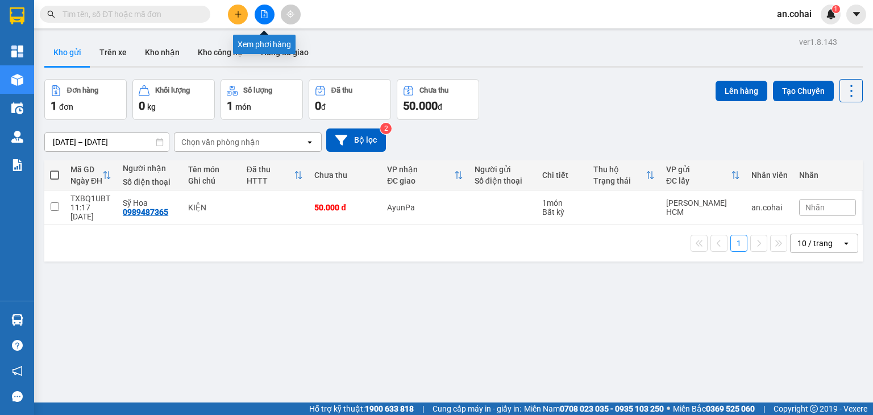
click at [260, 10] on icon "file-add" at bounding box center [264, 14] width 8 height 8
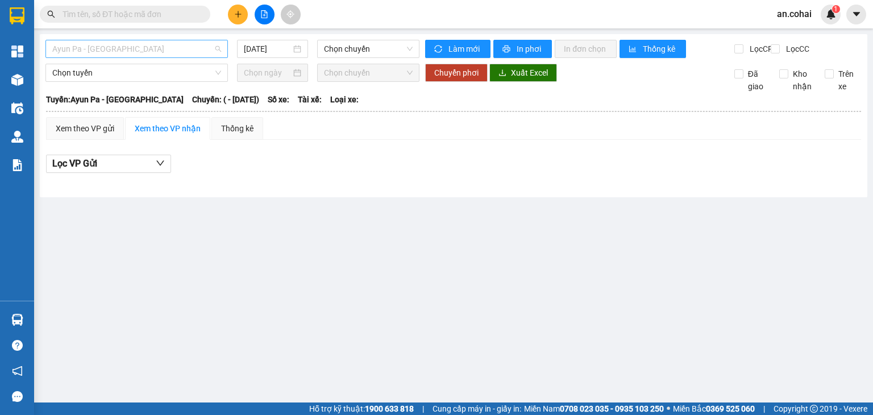
click at [182, 51] on span "Ayun Pa - [GEOGRAPHIC_DATA]" at bounding box center [136, 48] width 169 height 17
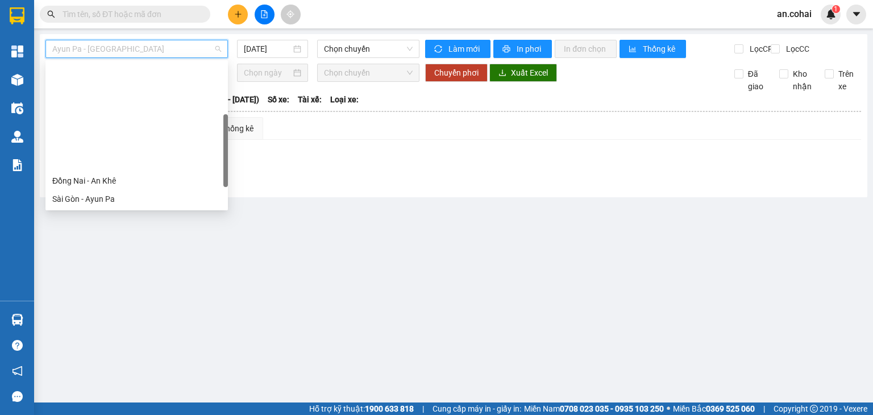
scroll to position [159, 0]
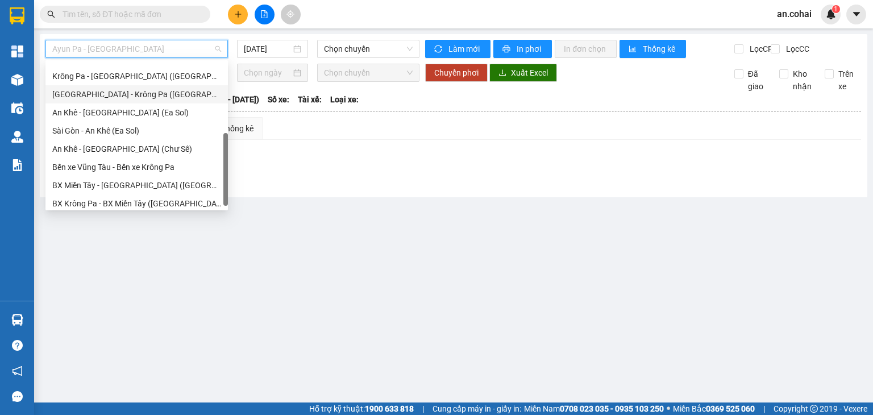
click at [126, 93] on div "[GEOGRAPHIC_DATA] - Krông Pa ([GEOGRAPHIC_DATA])" at bounding box center [136, 94] width 169 height 13
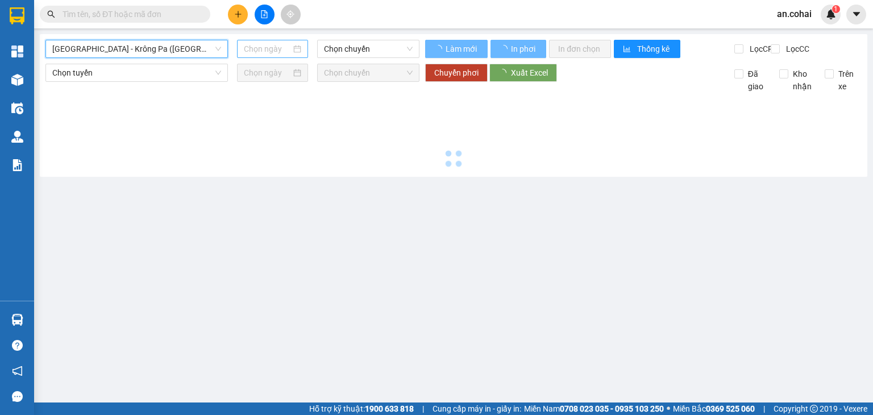
type input "[DATE]"
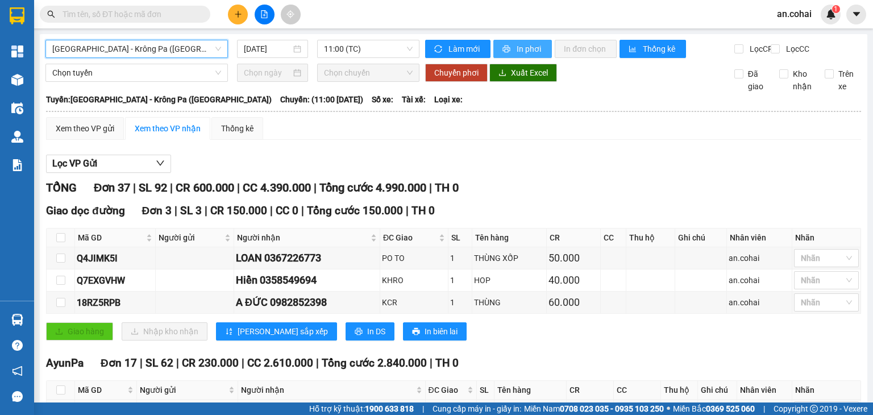
click at [521, 47] on span "In phơi" at bounding box center [530, 49] width 26 height 13
drag, startPoint x: 570, startPoint y: 152, endPoint x: 546, endPoint y: 132, distance: 31.2
click at [234, 13] on icon "plus" at bounding box center [238, 14] width 8 height 8
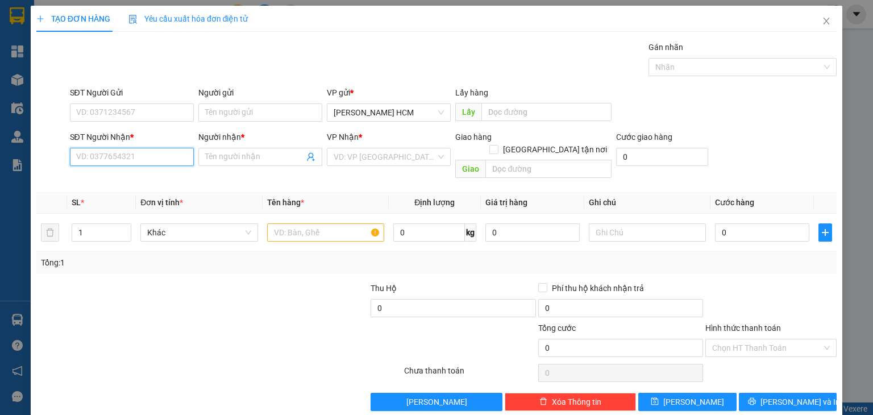
drag, startPoint x: 111, startPoint y: 155, endPoint x: 0, endPoint y: 248, distance: 144.8
click at [109, 155] on input "SĐT Người Nhận *" at bounding box center [132, 157] width 124 height 18
click at [93, 157] on input "0869012007" at bounding box center [132, 157] width 124 height 18
click at [105, 152] on input "0869012007" at bounding box center [132, 157] width 124 height 18
type input "0869012007"
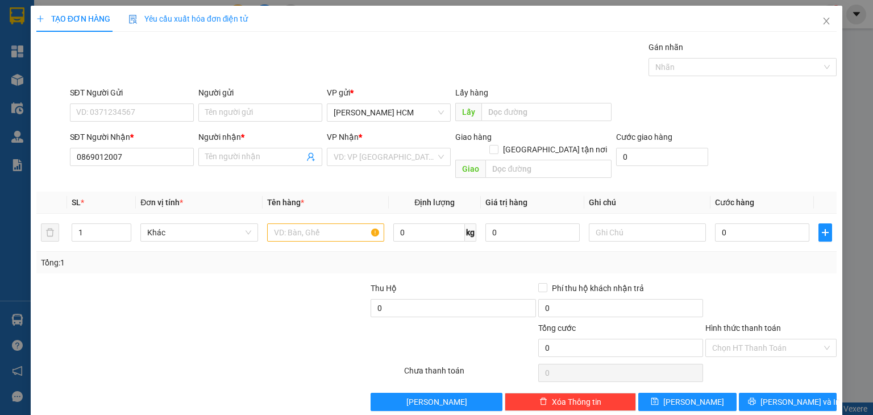
click at [229, 139] on div "Người nhận *" at bounding box center [260, 137] width 124 height 13
click at [229, 151] on input "Người nhận *" at bounding box center [254, 157] width 99 height 13
type input "MỸ PHƯỚC"
click at [396, 155] on input "search" at bounding box center [385, 156] width 102 height 17
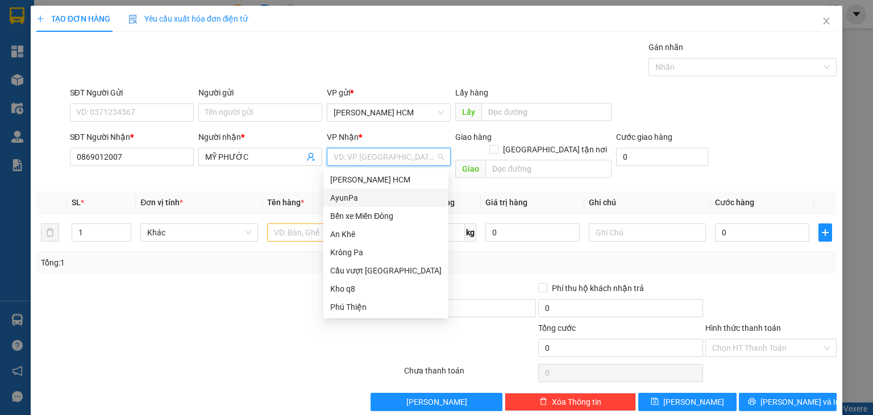
click at [362, 201] on div "AyunPa" at bounding box center [385, 198] width 111 height 13
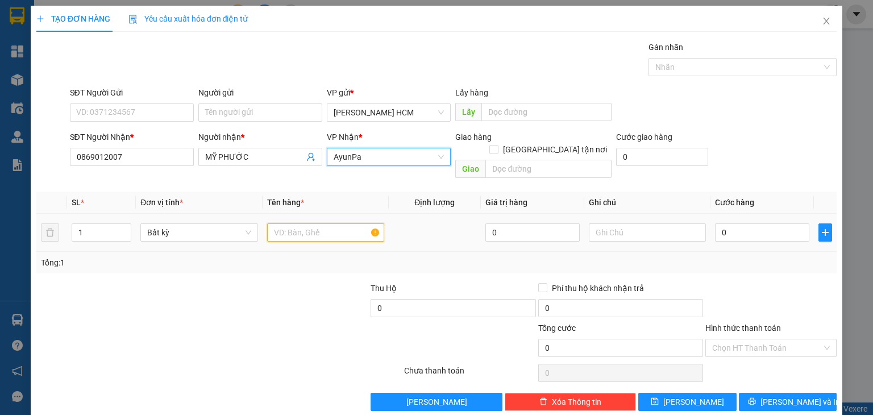
click at [307, 223] on input "text" at bounding box center [325, 232] width 117 height 18
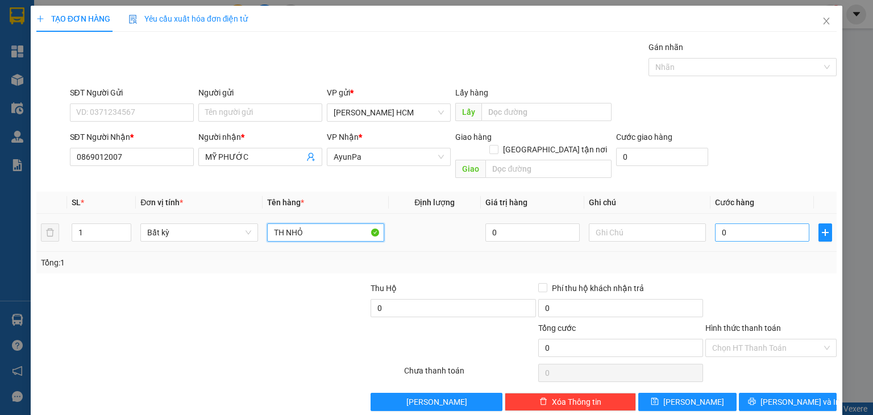
type input "TH NHỎ"
click at [717, 223] on input "0" at bounding box center [762, 232] width 94 height 18
click at [715, 223] on input "0" at bounding box center [762, 232] width 94 height 18
type input "60"
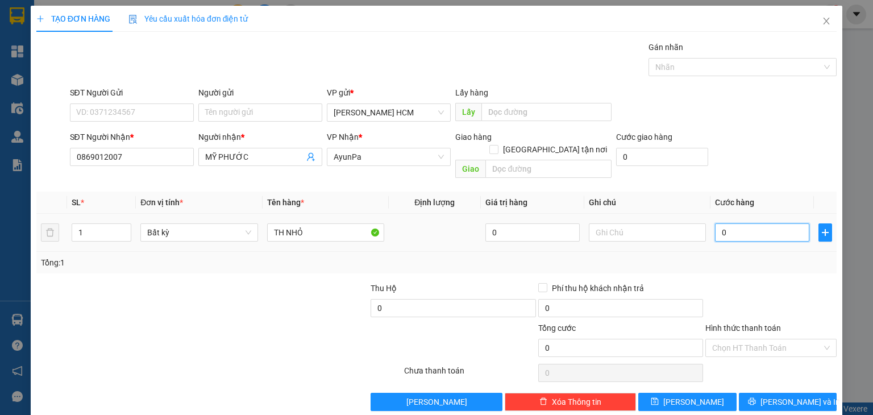
type input "60"
type input "60.000"
click at [722, 235] on td "60.000" at bounding box center [762, 233] width 103 height 38
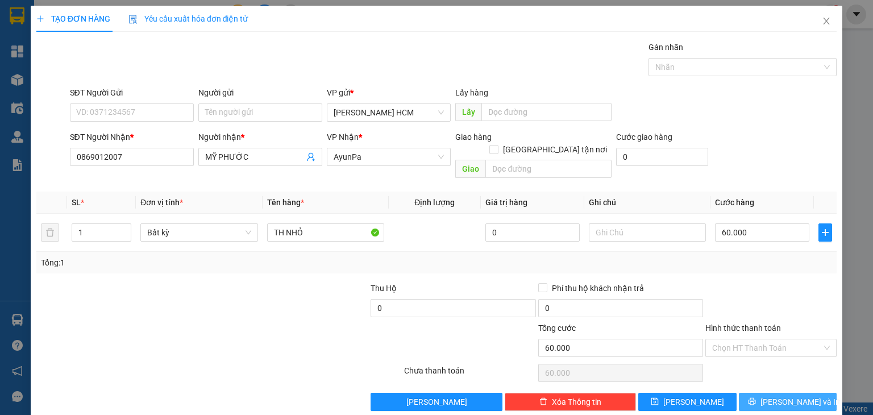
click at [769, 393] on button "[PERSON_NAME] và In" at bounding box center [788, 402] width 98 height 18
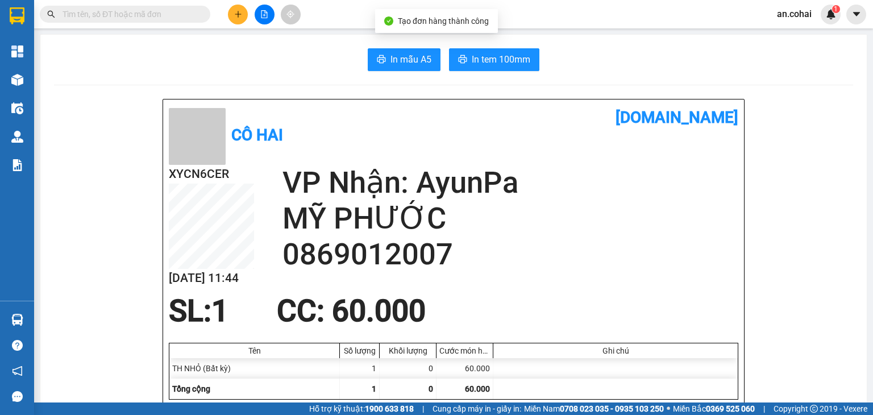
click at [535, 67] on div "In mẫu A5 In tem 100mm" at bounding box center [453, 59] width 799 height 23
click at [526, 68] on button "In tem 100mm" at bounding box center [494, 59] width 90 height 23
